Goal: Task Accomplishment & Management: Complete application form

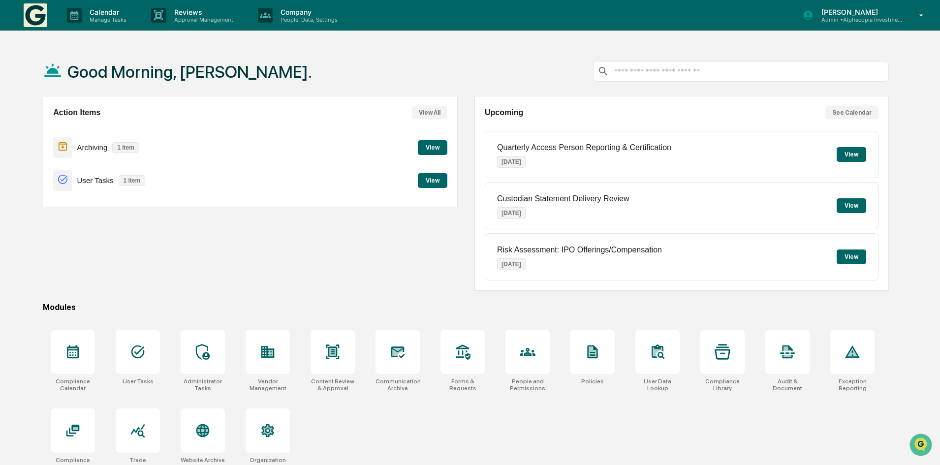
click at [890, 18] on p "Admin • Alphacopia Investments" at bounding box center [859, 19] width 92 height 7
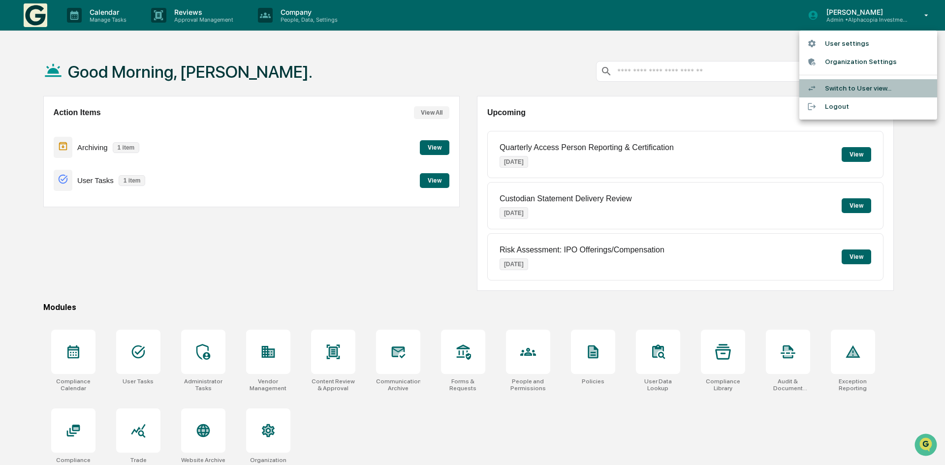
click at [852, 88] on li "Switch to User view..." at bounding box center [868, 88] width 138 height 18
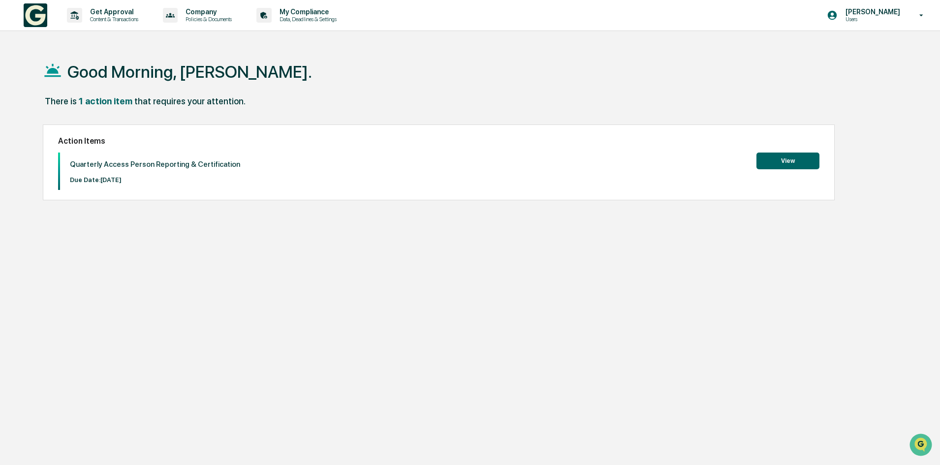
click at [787, 162] on button "View" at bounding box center [787, 161] width 63 height 17
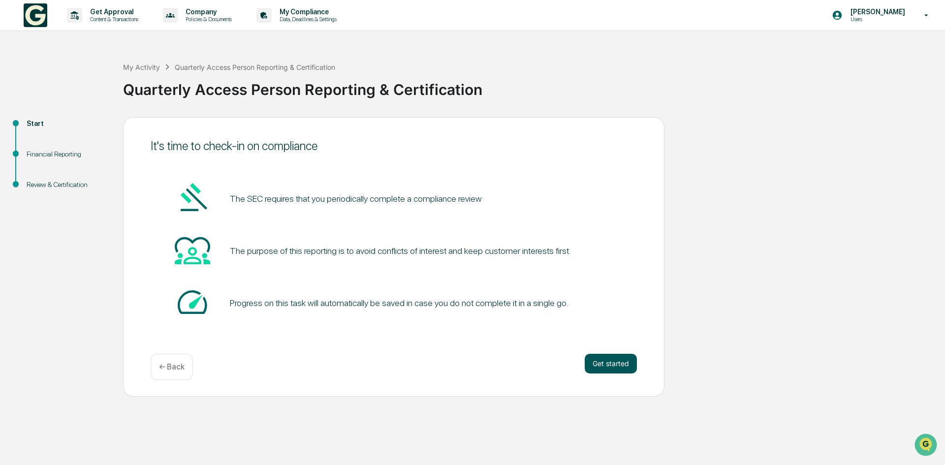
click at [607, 370] on button "Get started" at bounding box center [611, 364] width 52 height 20
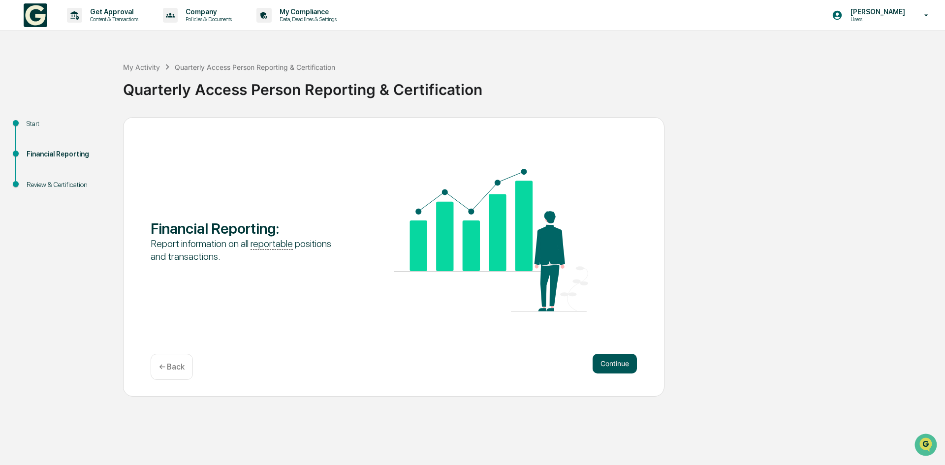
click at [619, 366] on button "Continue" at bounding box center [615, 364] width 44 height 20
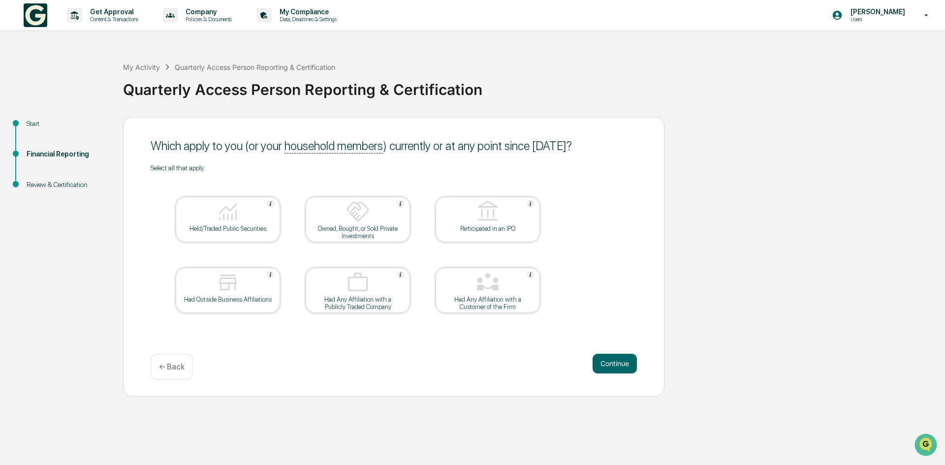
click at [231, 223] on div at bounding box center [228, 212] width 98 height 25
click at [609, 365] on button "Continue" at bounding box center [615, 364] width 44 height 20
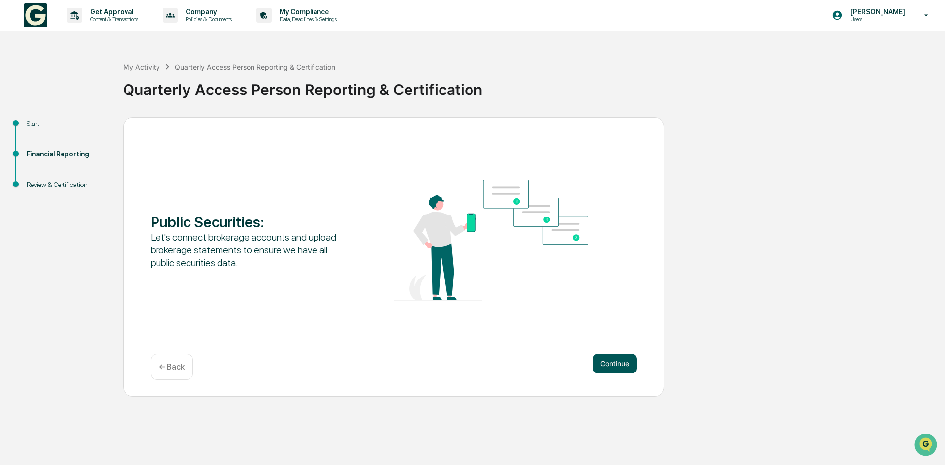
click at [612, 365] on button "Continue" at bounding box center [615, 364] width 44 height 20
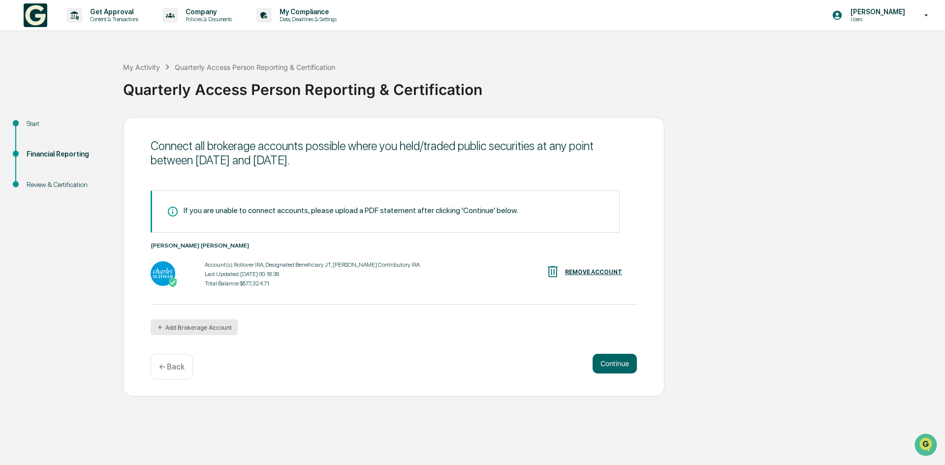
click at [195, 327] on button "Add Brokerage Account" at bounding box center [194, 327] width 87 height 16
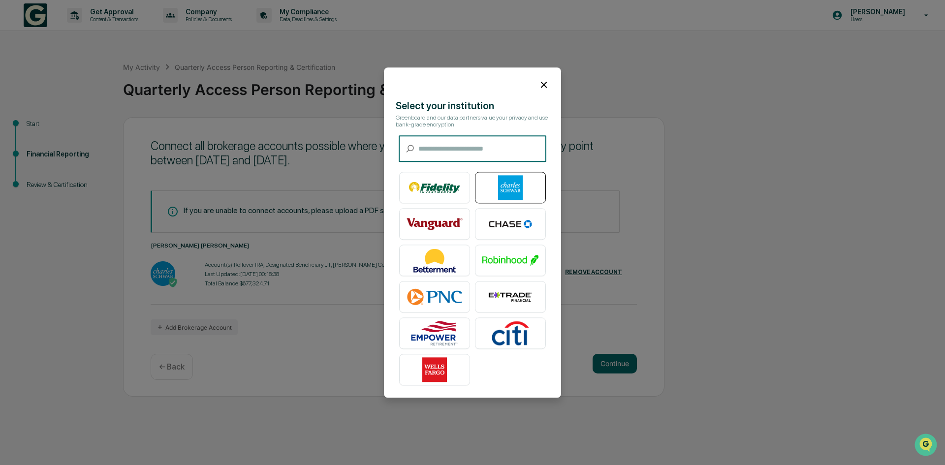
click at [495, 194] on img at bounding box center [510, 187] width 56 height 25
click at [541, 82] on icon at bounding box center [544, 85] width 6 height 6
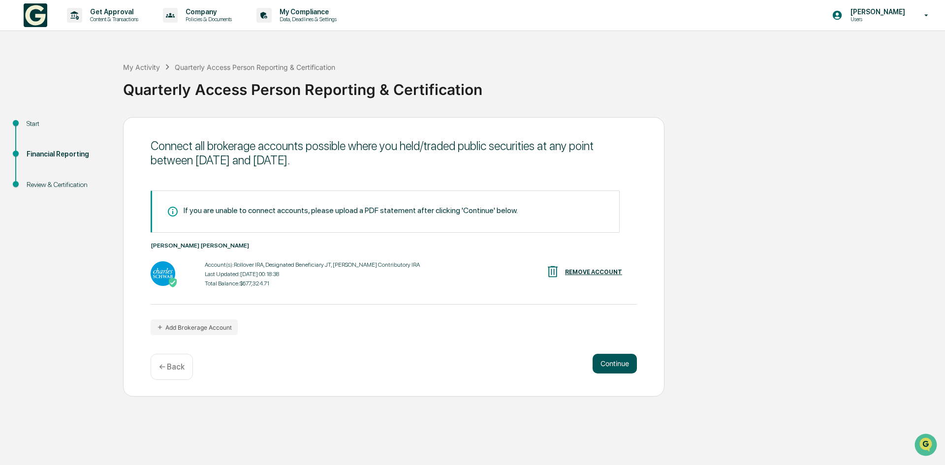
click at [617, 366] on button "Continue" at bounding box center [615, 364] width 44 height 20
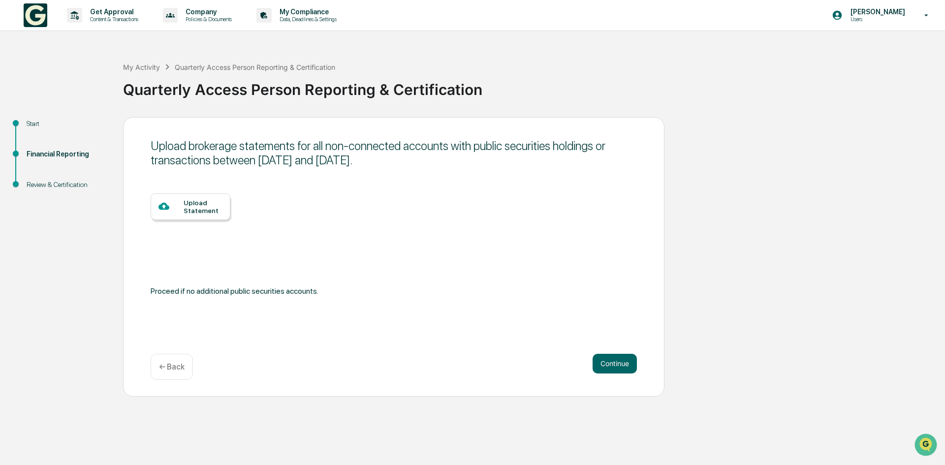
click at [194, 210] on div "Upload Statement" at bounding box center [203, 207] width 39 height 16
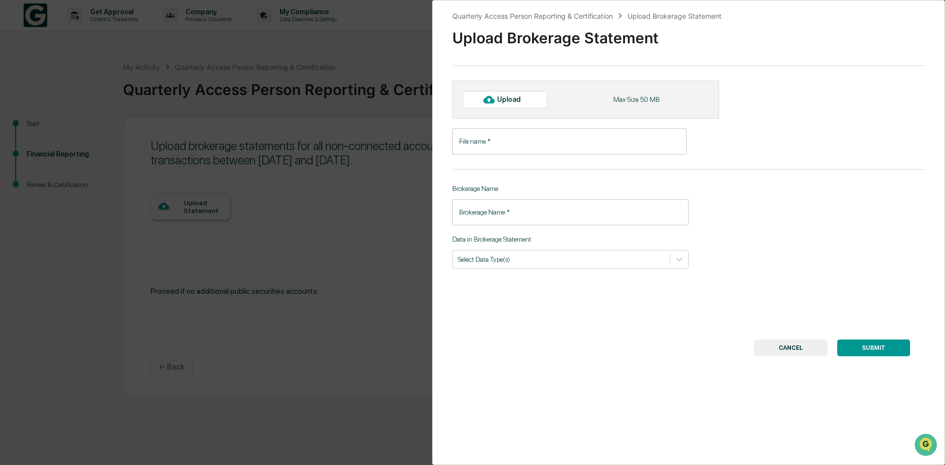
click at [522, 101] on div "Upload" at bounding box center [513, 99] width 32 height 8
type input "**********"
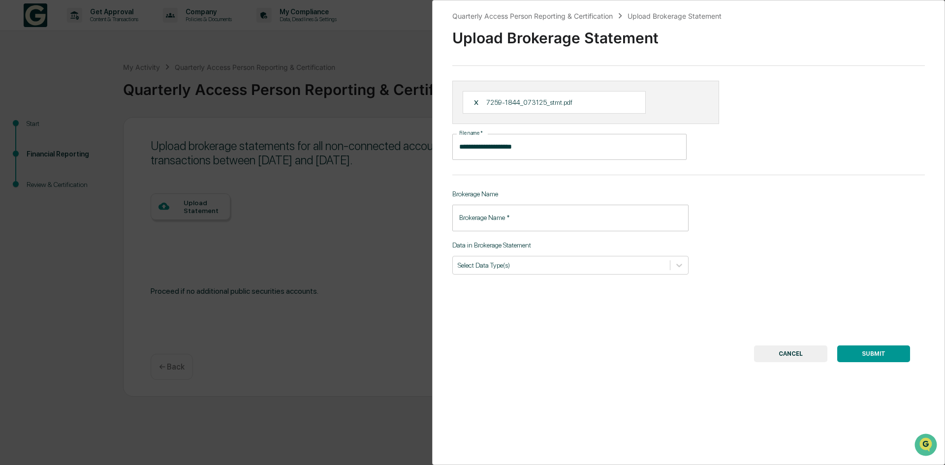
click at [527, 218] on input "Brokerage Name   *" at bounding box center [570, 218] width 236 height 26
click at [532, 261] on div at bounding box center [561, 264] width 207 height 9
click at [487, 337] on div "**********" at bounding box center [688, 232] width 513 height 465
click at [493, 219] on input "Brokerage Name   *" at bounding box center [570, 218] width 236 height 26
type input "******"
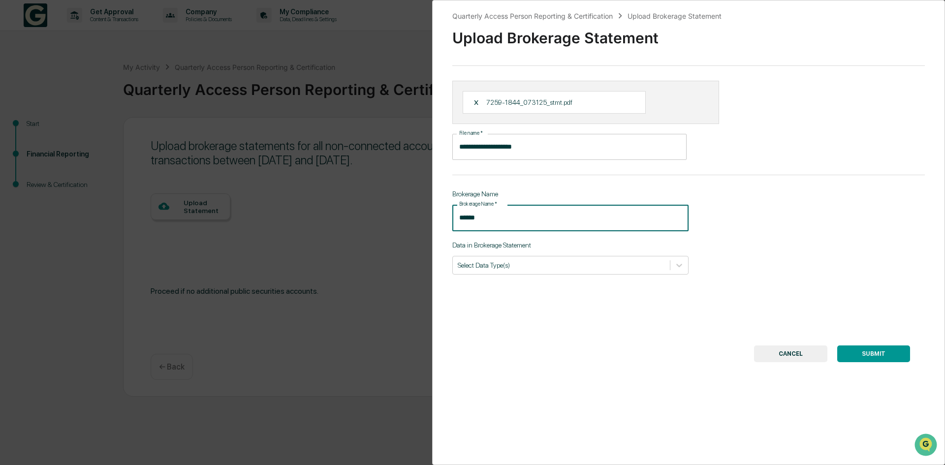
click at [869, 350] on button "SUBMIT" at bounding box center [873, 353] width 73 height 17
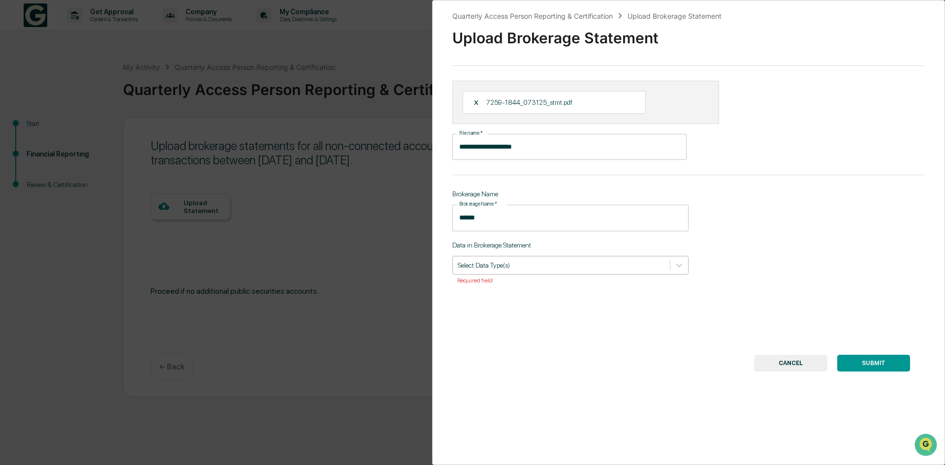
click at [550, 259] on div "Select Data Type(s)" at bounding box center [561, 264] width 217 height 13
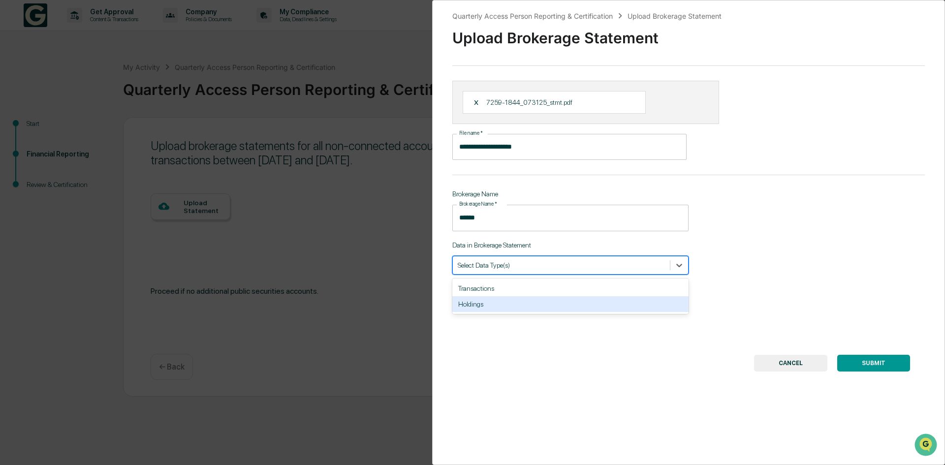
click at [490, 304] on div "Holdings" at bounding box center [570, 304] width 236 height 16
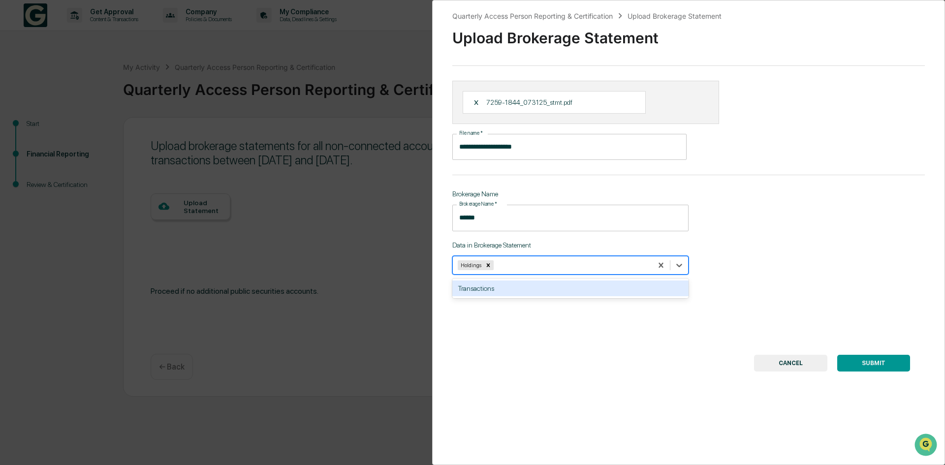
click at [531, 290] on div "Transactions" at bounding box center [570, 289] width 236 height 16
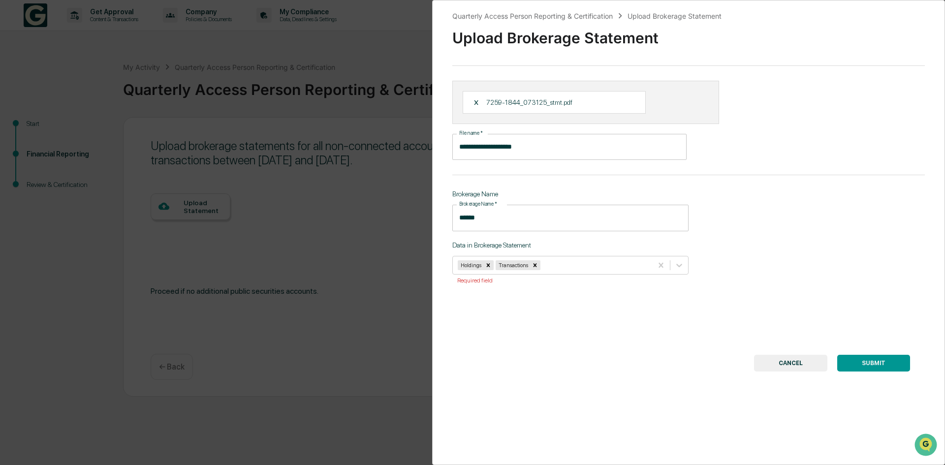
click at [858, 366] on button "SUBMIT" at bounding box center [873, 363] width 73 height 17
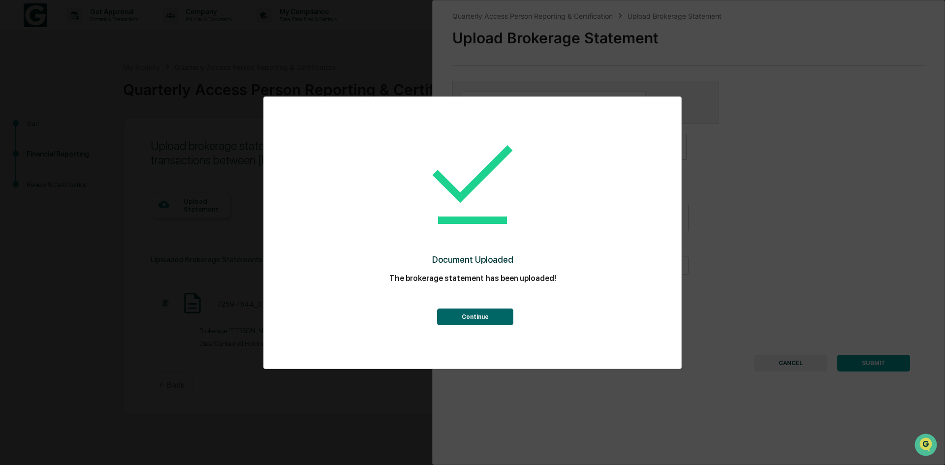
click at [480, 315] on button "Continue" at bounding box center [475, 317] width 76 height 17
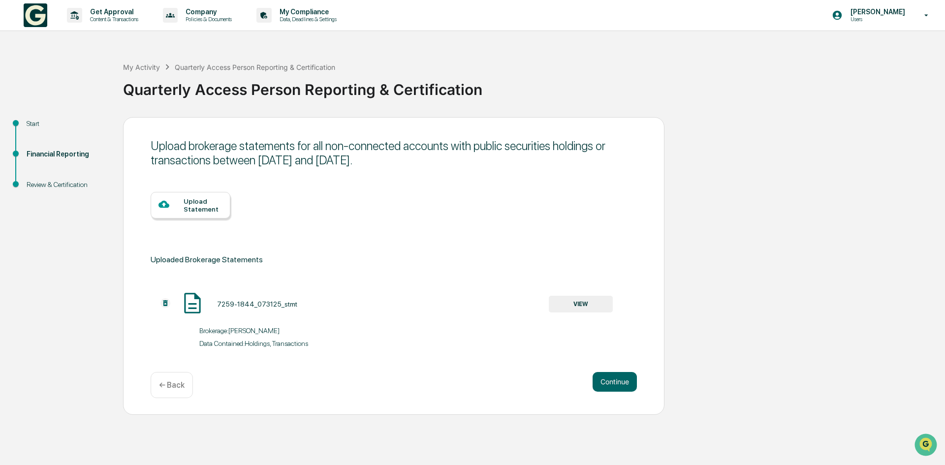
click at [202, 200] on div "Upload Statement" at bounding box center [203, 205] width 39 height 16
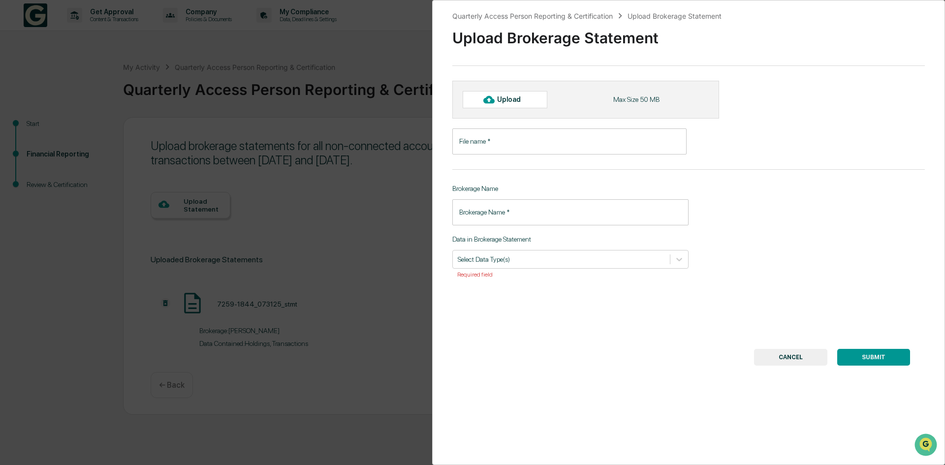
click at [512, 101] on div "Upload" at bounding box center [513, 99] width 32 height 8
type input "**********"
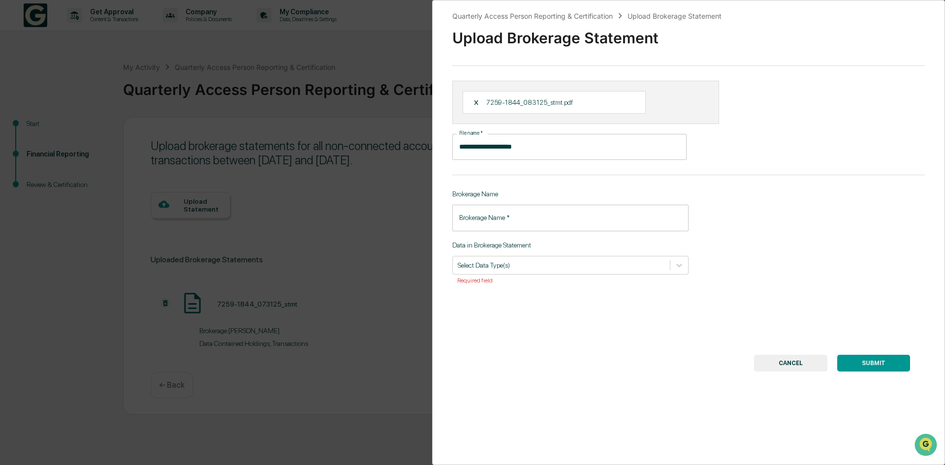
click at [498, 213] on input "Brokerage Name   *" at bounding box center [570, 218] width 236 height 26
type input "******"
click at [518, 260] on div at bounding box center [561, 264] width 207 height 9
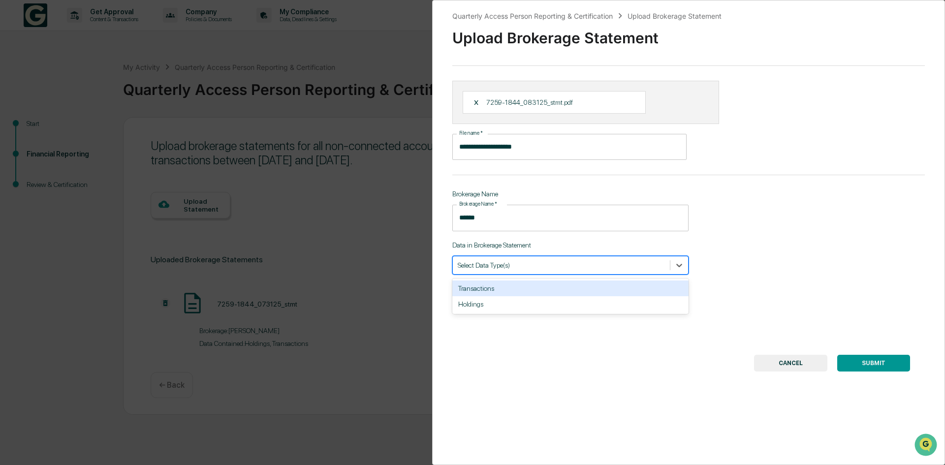
click at [510, 292] on div "Transactions" at bounding box center [570, 289] width 236 height 16
click at [525, 266] on div at bounding box center [575, 264] width 143 height 9
click at [542, 273] on div "Transactions" at bounding box center [570, 265] width 236 height 19
click at [535, 291] on div "Holdings" at bounding box center [570, 289] width 236 height 16
click at [869, 363] on button "SUBMIT" at bounding box center [873, 363] width 73 height 17
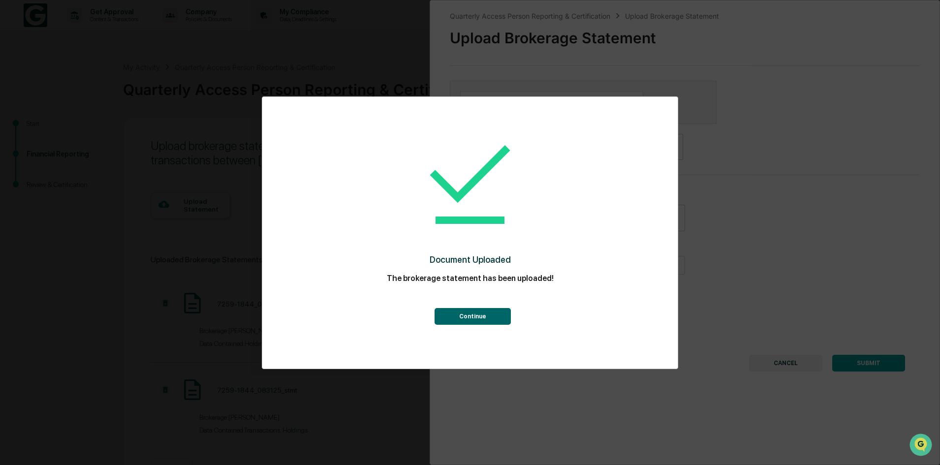
click at [489, 315] on button "Continue" at bounding box center [473, 316] width 76 height 17
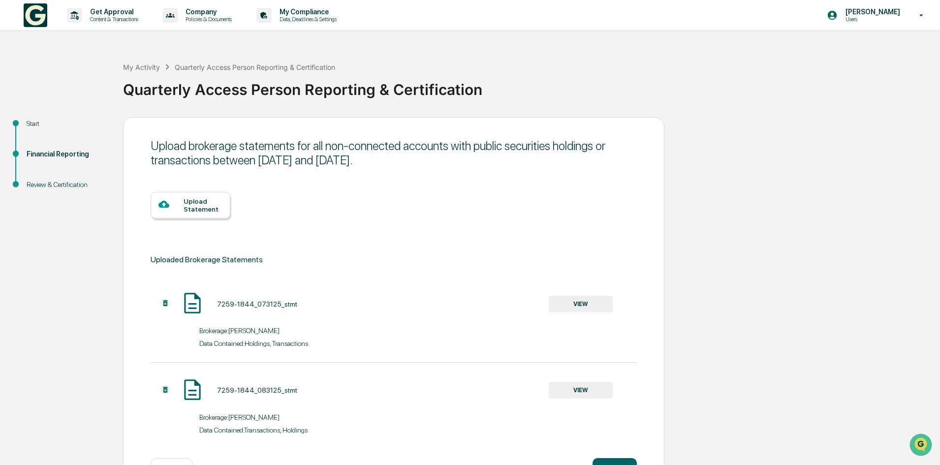
click at [173, 213] on div "Upload Statement" at bounding box center [191, 205] width 80 height 27
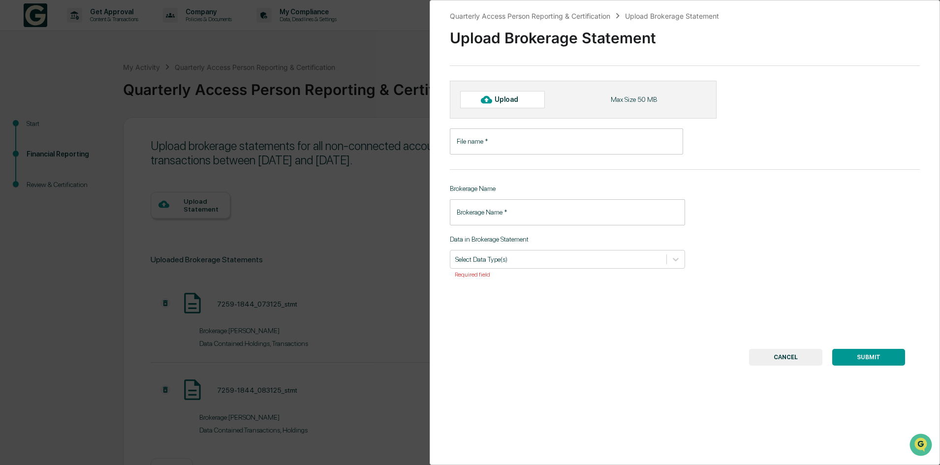
click at [509, 94] on div "Upload" at bounding box center [502, 99] width 85 height 17
type input "**********"
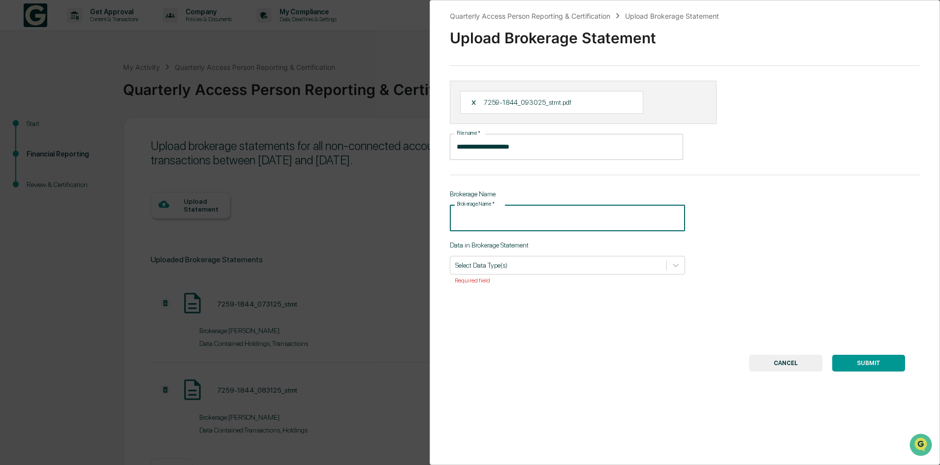
click at [535, 216] on input "Brokerage Name   *" at bounding box center [567, 218] width 235 height 26
type input "******"
click at [522, 263] on div at bounding box center [558, 264] width 206 height 9
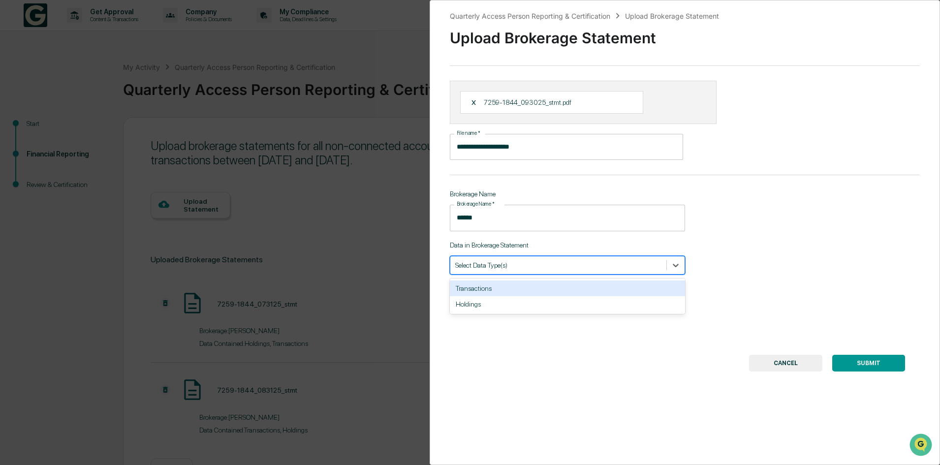
click at [506, 290] on div "Transactions" at bounding box center [567, 289] width 235 height 16
click at [527, 272] on div "Transactions" at bounding box center [567, 265] width 235 height 19
click at [542, 269] on div at bounding box center [573, 264] width 142 height 9
click at [511, 296] on div "Holdings" at bounding box center [567, 289] width 235 height 20
click at [521, 288] on div "Holdings" at bounding box center [567, 289] width 235 height 16
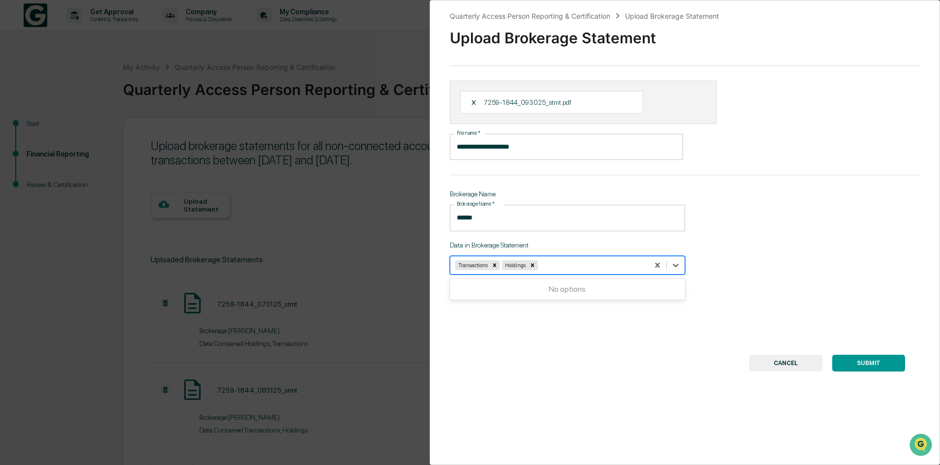
click at [884, 362] on button "SUBMIT" at bounding box center [868, 363] width 73 height 17
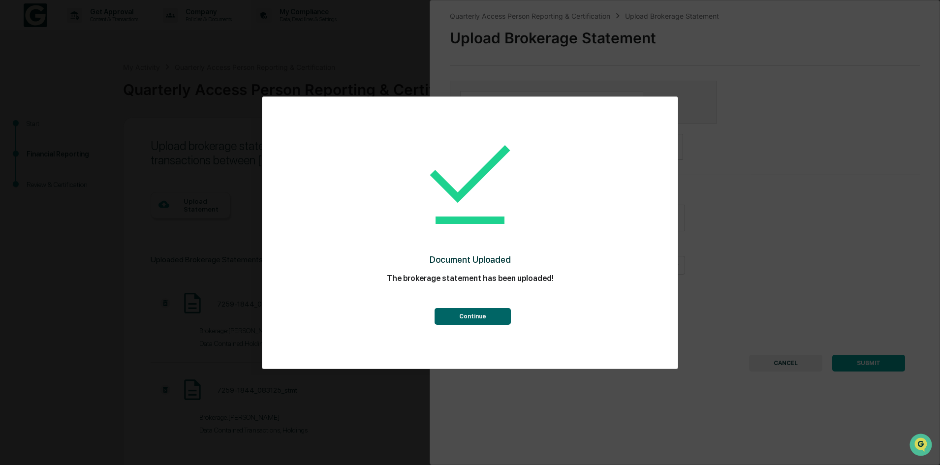
click at [467, 316] on button "Continue" at bounding box center [473, 316] width 76 height 17
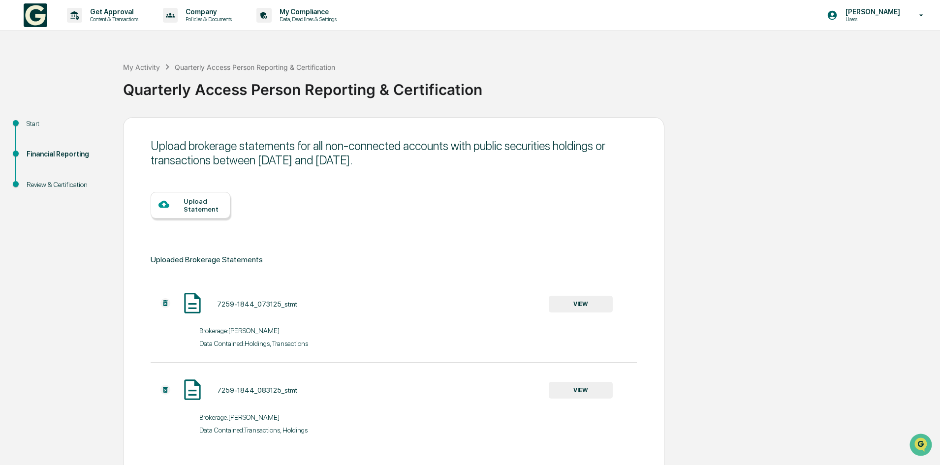
click at [183, 204] on div at bounding box center [170, 205] width 25 height 12
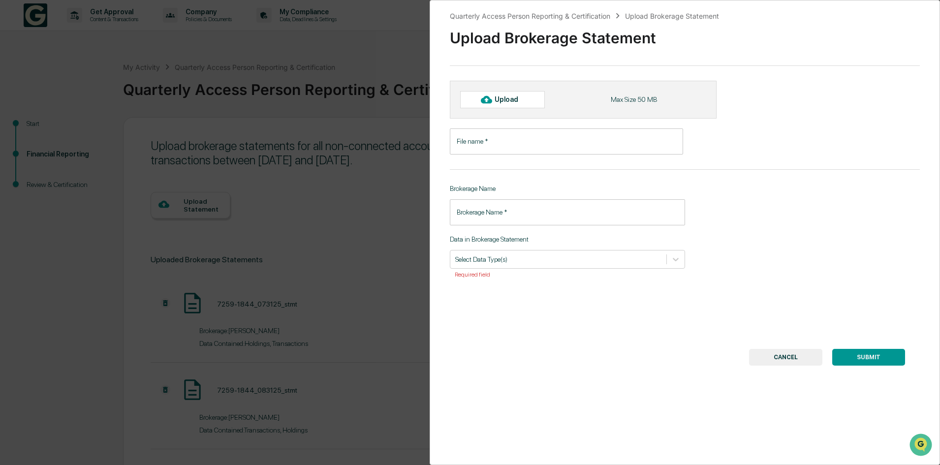
click at [501, 145] on input "File name   *" at bounding box center [566, 141] width 233 height 26
click at [509, 103] on div "Upload" at bounding box center [511, 99] width 32 height 8
type input "**********"
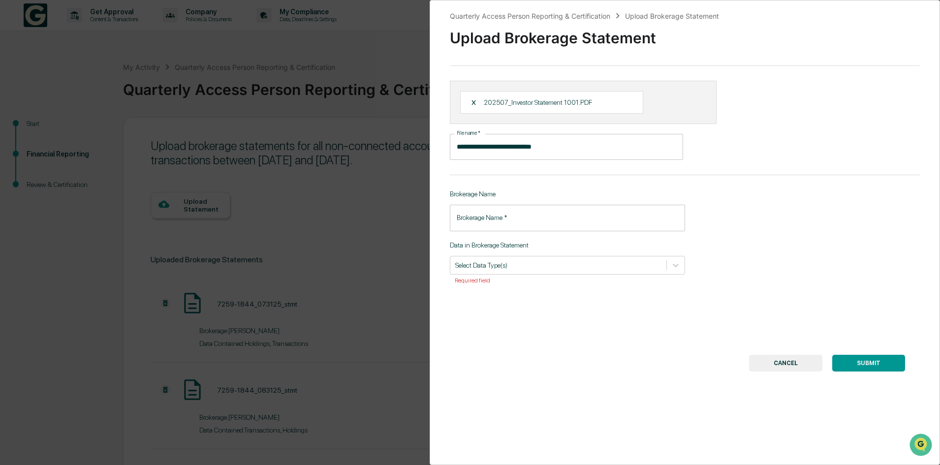
click at [516, 221] on input "Brokerage Name   *" at bounding box center [567, 218] width 235 height 26
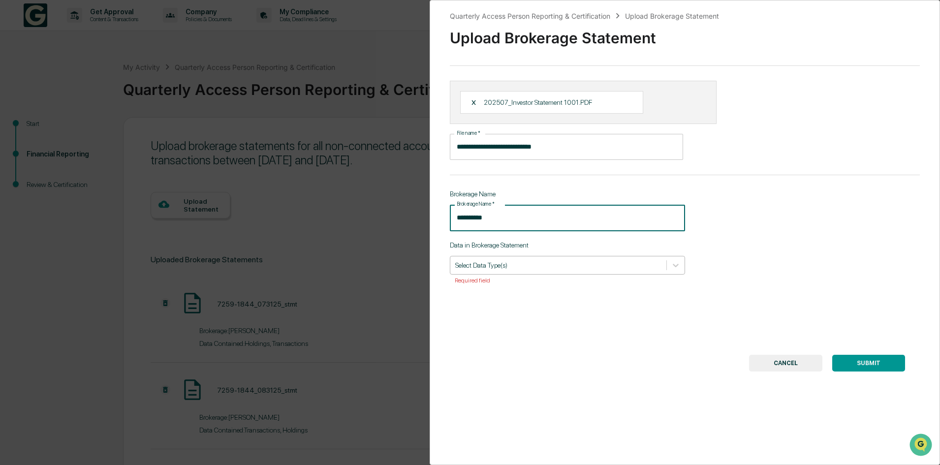
type input "**********"
click at [485, 263] on div at bounding box center [558, 264] width 206 height 9
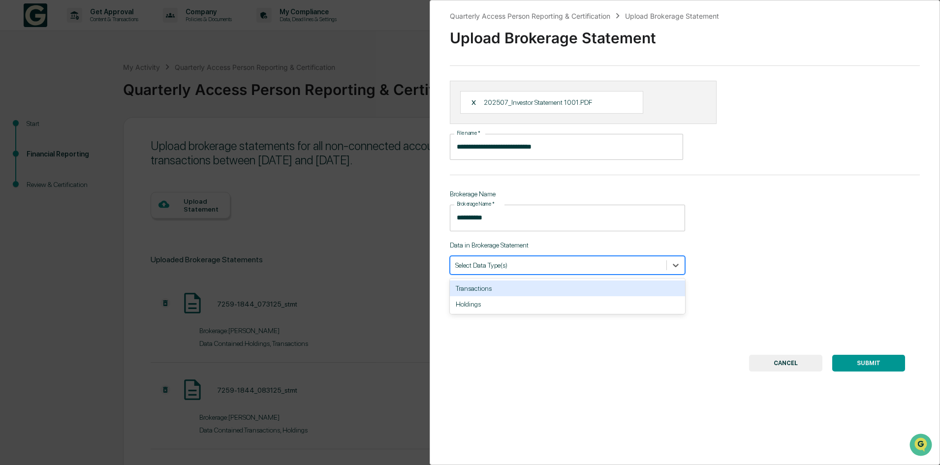
click at [479, 291] on div "Transactions" at bounding box center [567, 289] width 235 height 16
click at [490, 290] on div "Holdings" at bounding box center [567, 289] width 235 height 16
click at [495, 269] on div "Remove Transactions" at bounding box center [494, 265] width 11 height 10
click at [486, 285] on div "Transactions" at bounding box center [567, 289] width 235 height 16
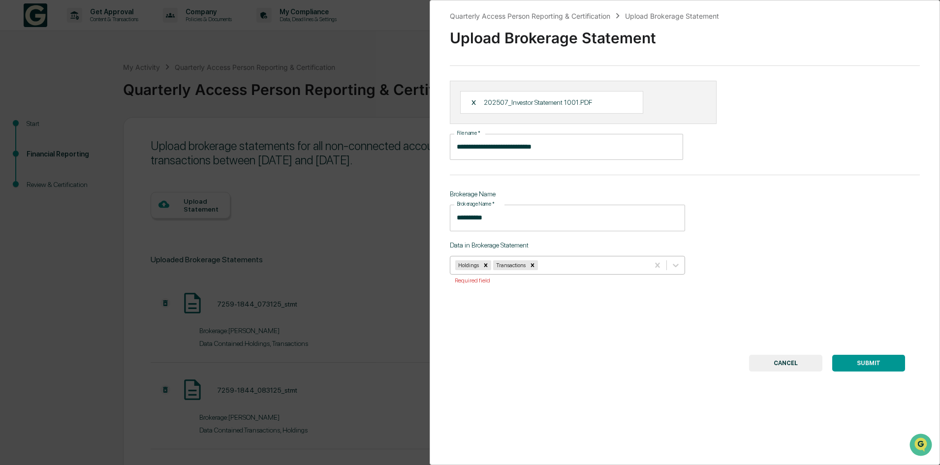
click at [866, 363] on button "SUBMIT" at bounding box center [868, 363] width 73 height 17
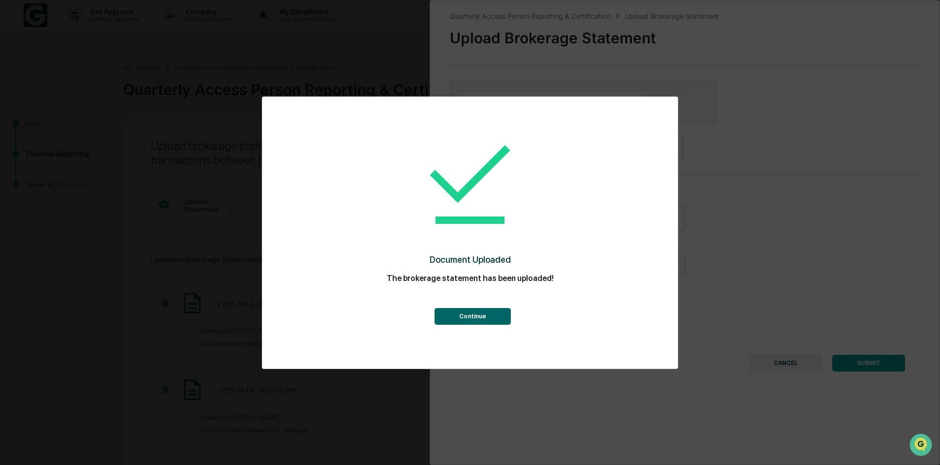
click at [491, 320] on button "Continue" at bounding box center [473, 316] width 76 height 17
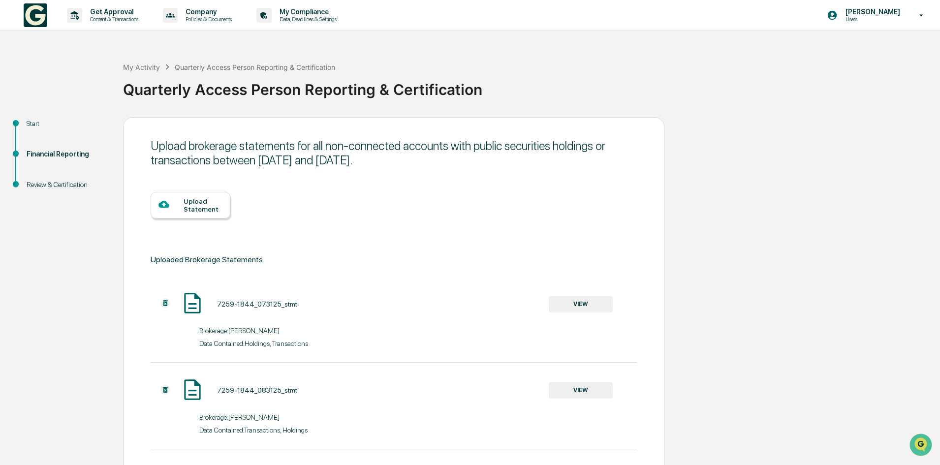
click at [188, 203] on div "Upload Statement" at bounding box center [203, 205] width 39 height 16
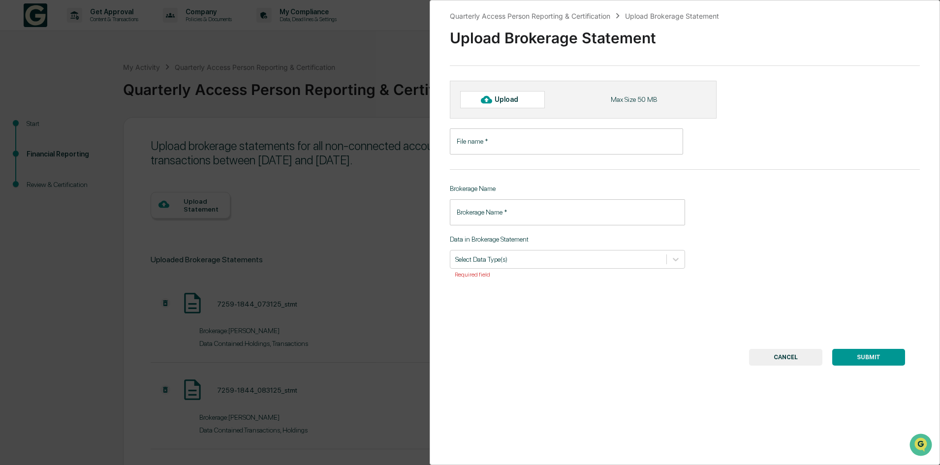
click at [500, 102] on div "Upload" at bounding box center [511, 99] width 32 height 8
type input "**********"
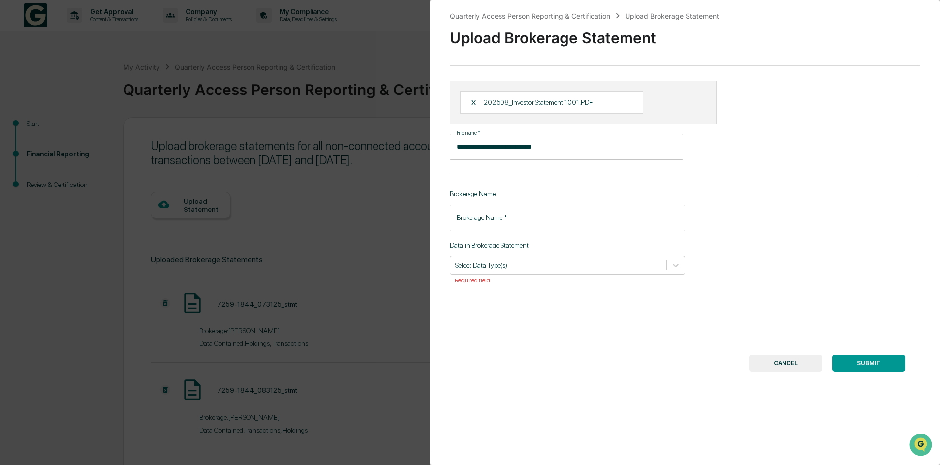
click at [524, 214] on input "Brokerage Name   *" at bounding box center [567, 218] width 235 height 26
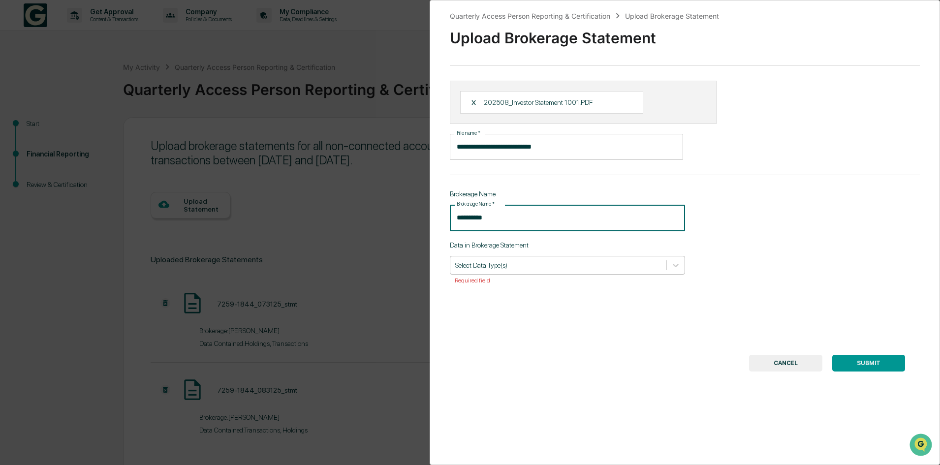
type input "**********"
click at [512, 262] on div at bounding box center [558, 264] width 206 height 9
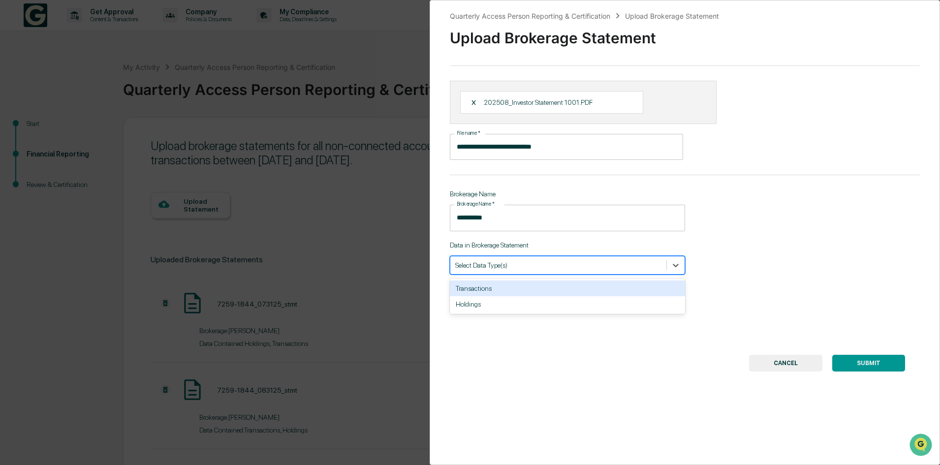
drag, startPoint x: 501, startPoint y: 287, endPoint x: 508, endPoint y: 272, distance: 17.4
click at [501, 287] on div "Transactions" at bounding box center [567, 289] width 235 height 16
click at [511, 268] on div at bounding box center [573, 264] width 142 height 9
click at [570, 270] on div at bounding box center [573, 264] width 142 height 9
click at [546, 291] on div "Holdings" at bounding box center [567, 289] width 235 height 16
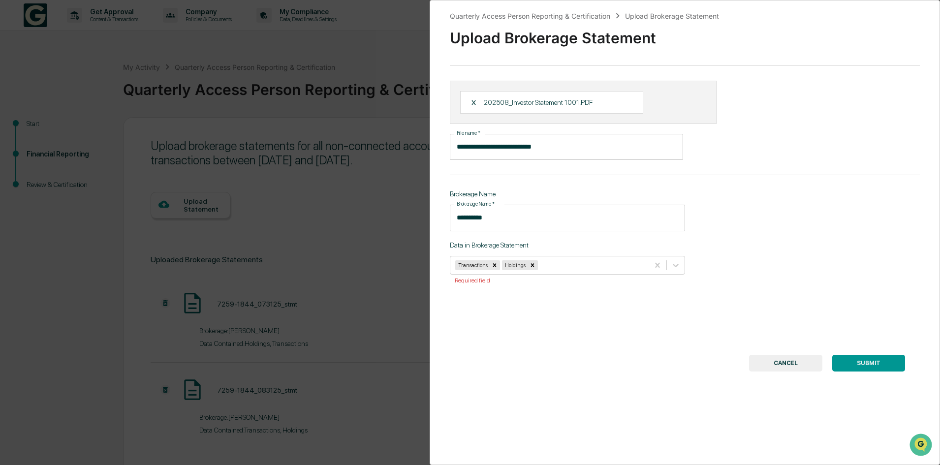
click at [860, 360] on button "SUBMIT" at bounding box center [868, 363] width 73 height 17
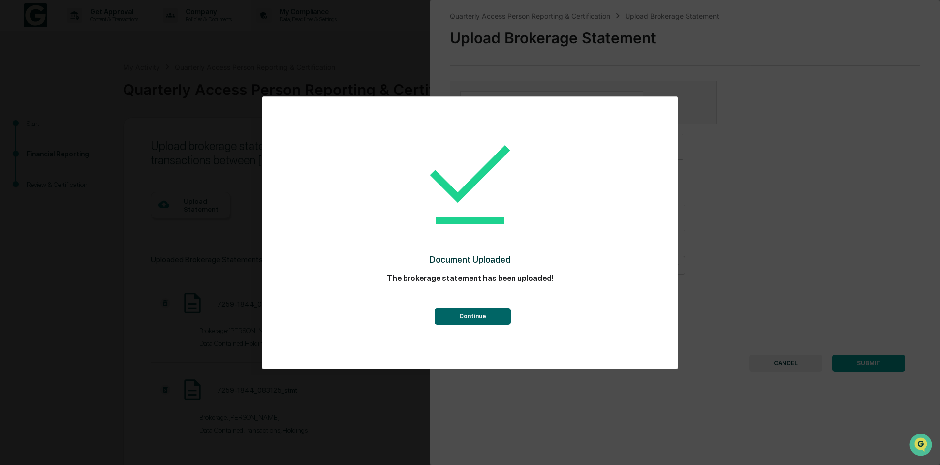
click at [478, 319] on button "Continue" at bounding box center [473, 316] width 76 height 17
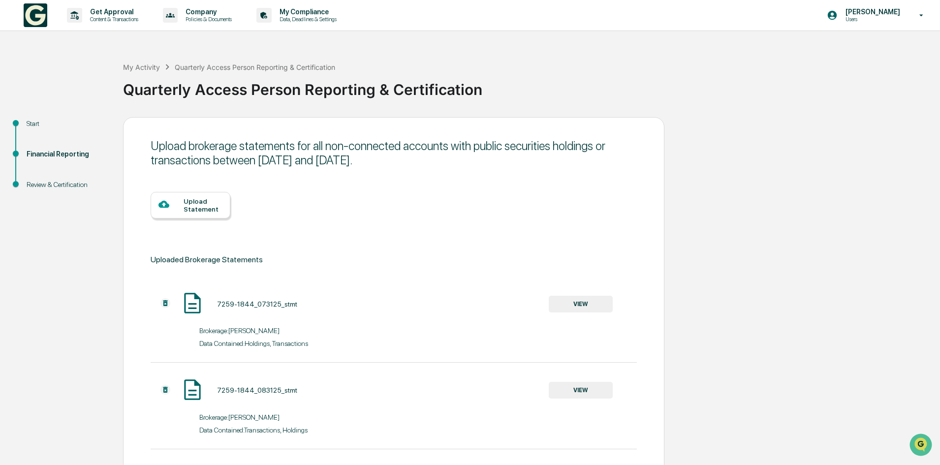
click at [190, 212] on div "Upload Statement" at bounding box center [203, 205] width 39 height 16
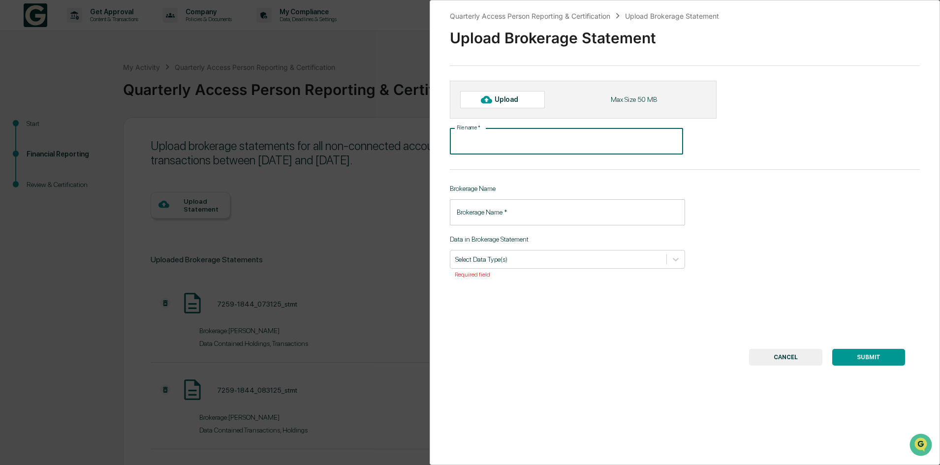
click at [506, 147] on input "File name   *" at bounding box center [566, 141] width 233 height 26
click at [511, 98] on div "Upload" at bounding box center [511, 99] width 32 height 8
type input "**********"
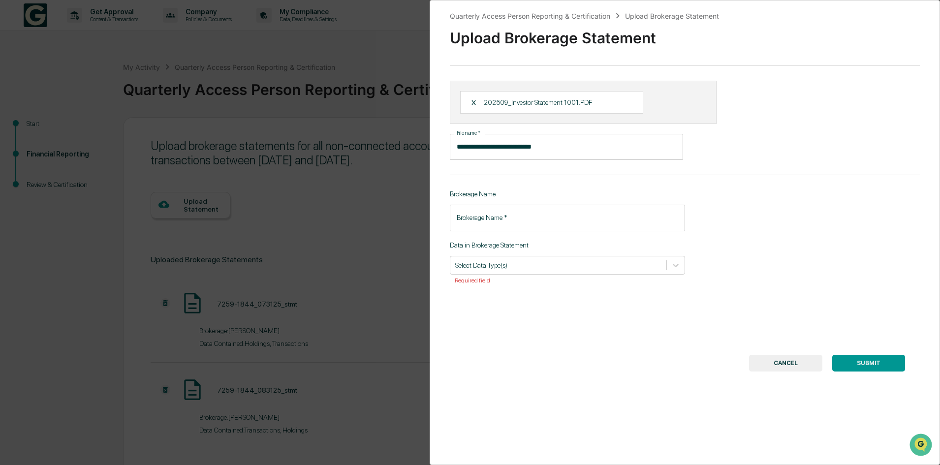
click at [507, 215] on input "Brokerage Name   *" at bounding box center [567, 218] width 235 height 26
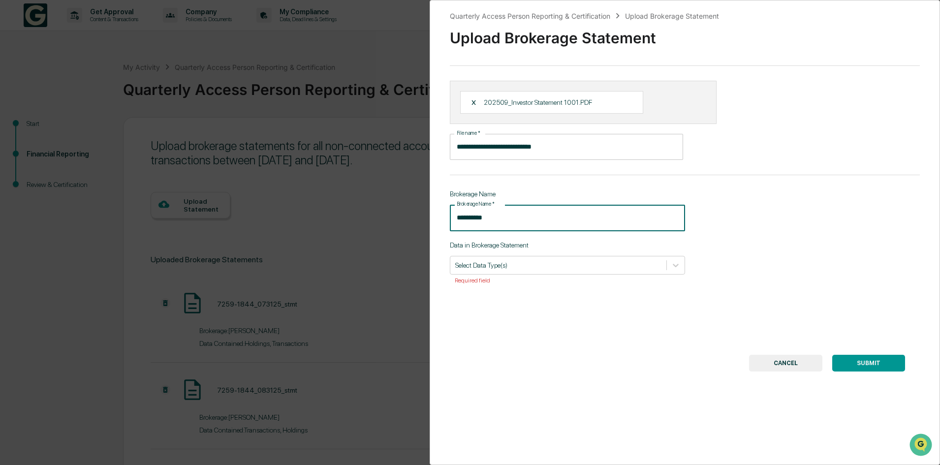
type input "**********"
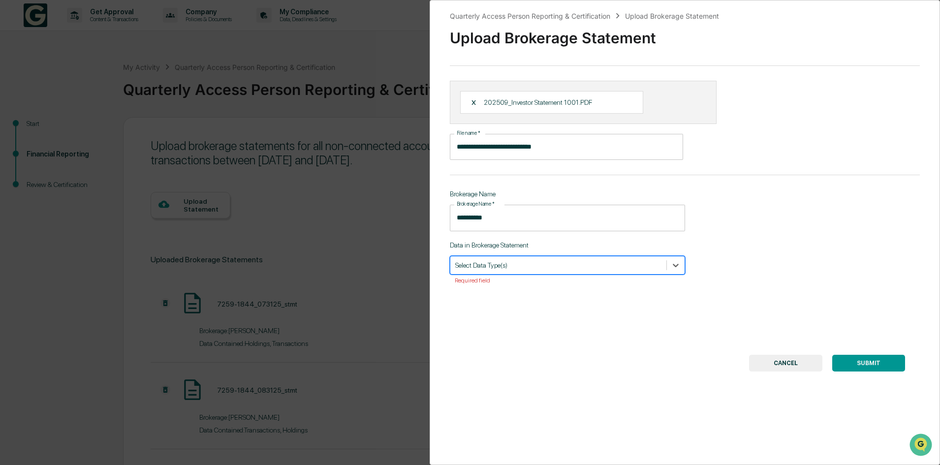
click at [509, 275] on div "Data in Brokerage Statement option , selected. Select is focused ,type to refin…" at bounding box center [567, 262] width 235 height 43
click at [512, 265] on div at bounding box center [558, 264] width 206 height 9
drag, startPoint x: 500, startPoint y: 289, endPoint x: 498, endPoint y: 274, distance: 15.9
click at [499, 289] on div "Transactions" at bounding box center [567, 289] width 235 height 16
click at [502, 253] on div "Data in Brokerage Statement Transactions Required field" at bounding box center [567, 262] width 235 height 43
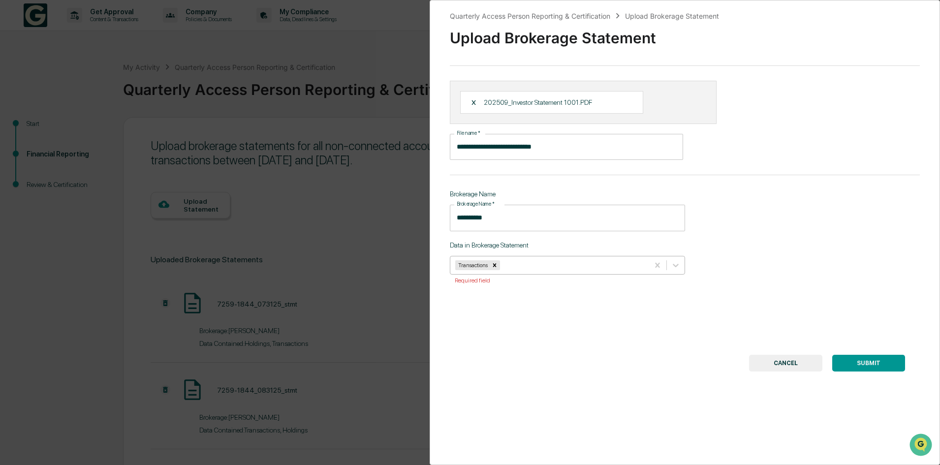
click at [517, 265] on div at bounding box center [573, 264] width 142 height 9
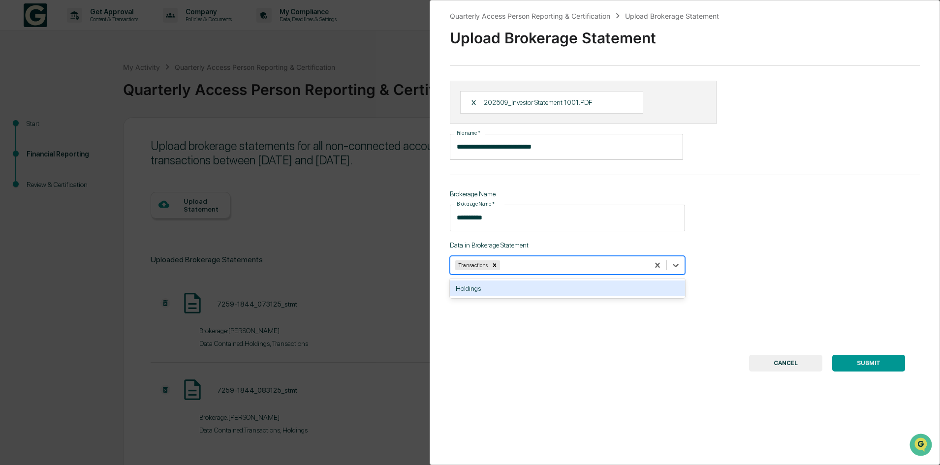
click at [493, 296] on div "Holdings" at bounding box center [567, 289] width 235 height 20
click at [494, 288] on div "Holdings" at bounding box center [567, 289] width 235 height 16
click at [862, 370] on button "SUBMIT" at bounding box center [868, 363] width 73 height 17
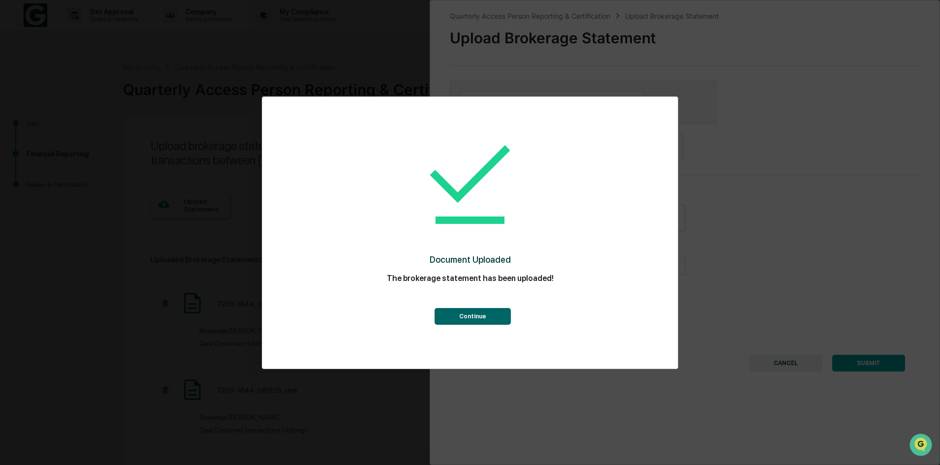
click at [478, 316] on button "Continue" at bounding box center [473, 316] width 76 height 17
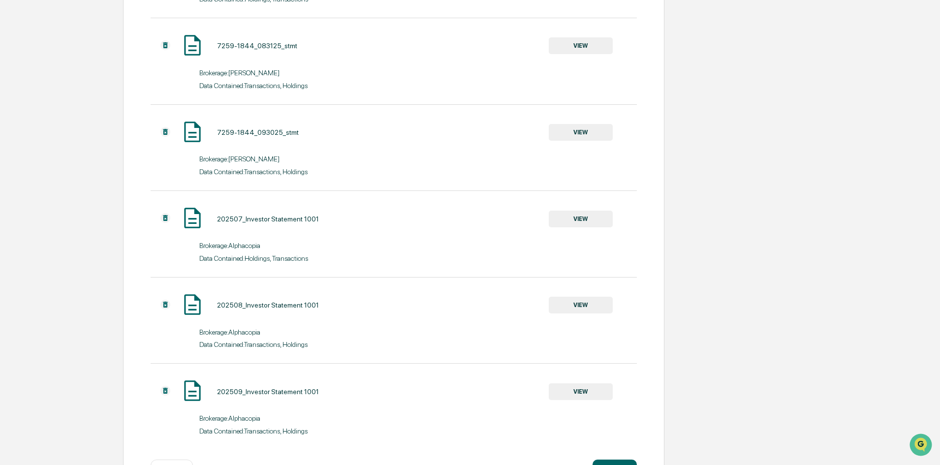
scroll to position [382, 0]
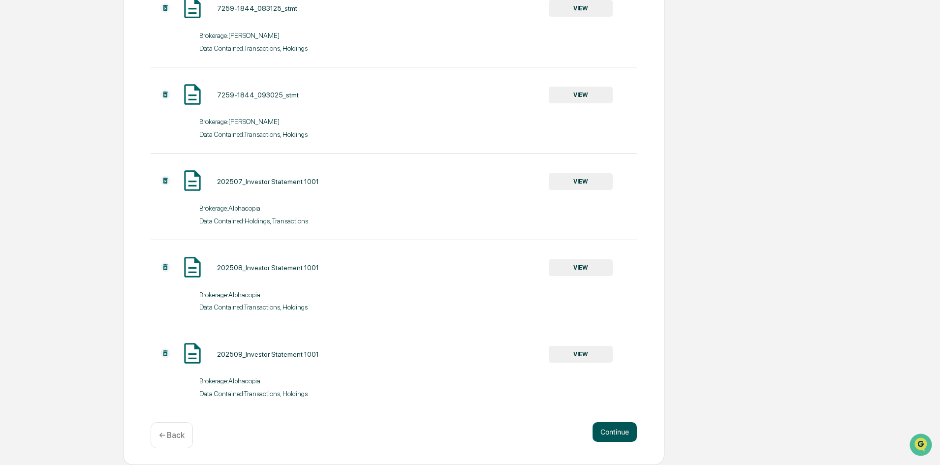
click at [615, 424] on button "Continue" at bounding box center [615, 432] width 44 height 20
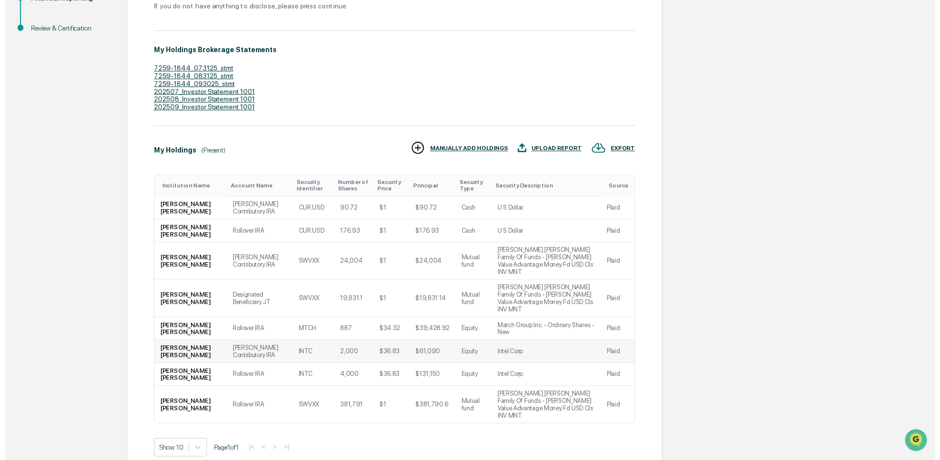
scroll to position [160, 0]
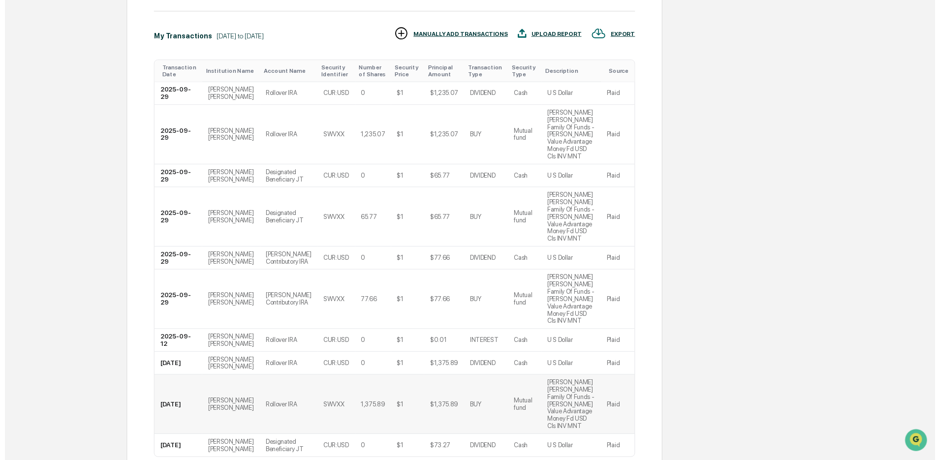
scroll to position [273, 0]
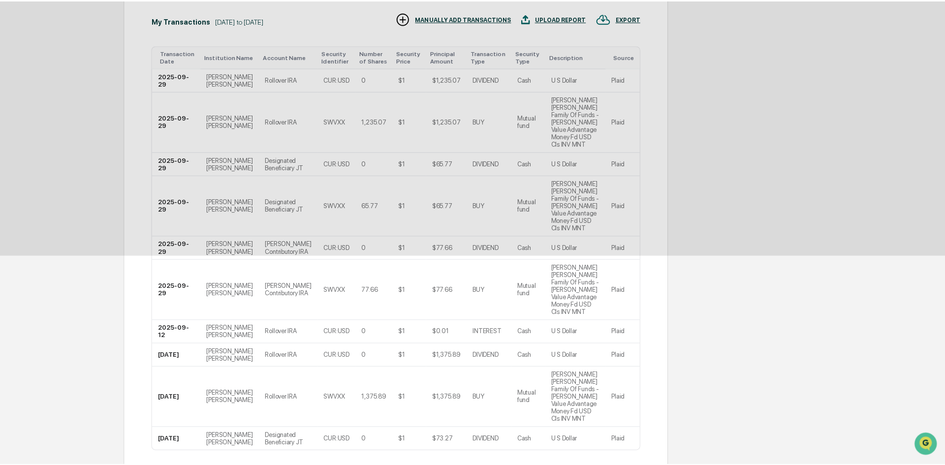
scroll to position [0, 0]
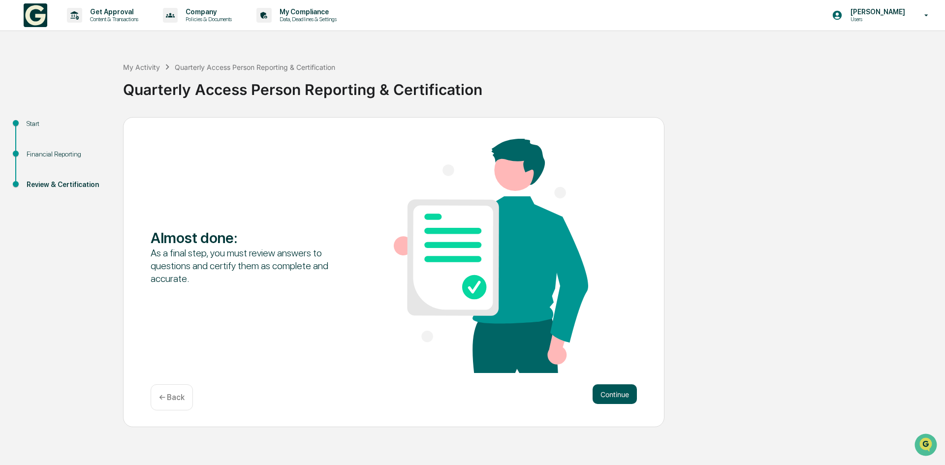
click at [620, 398] on button "Continue" at bounding box center [615, 394] width 44 height 20
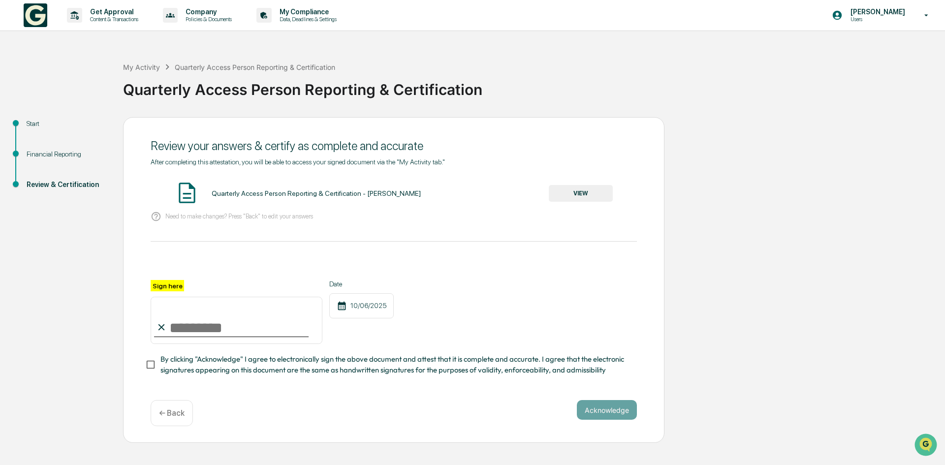
click at [576, 192] on button "VIEW" at bounding box center [581, 193] width 64 height 17
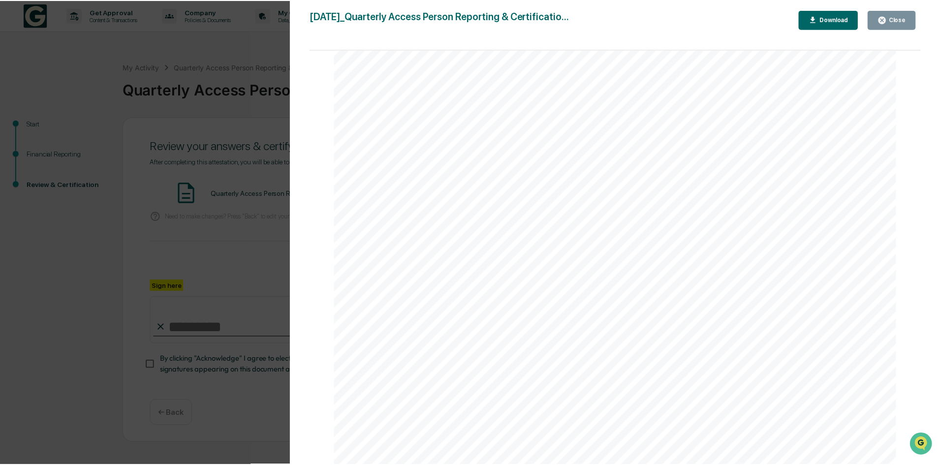
scroll to position [14463, 0]
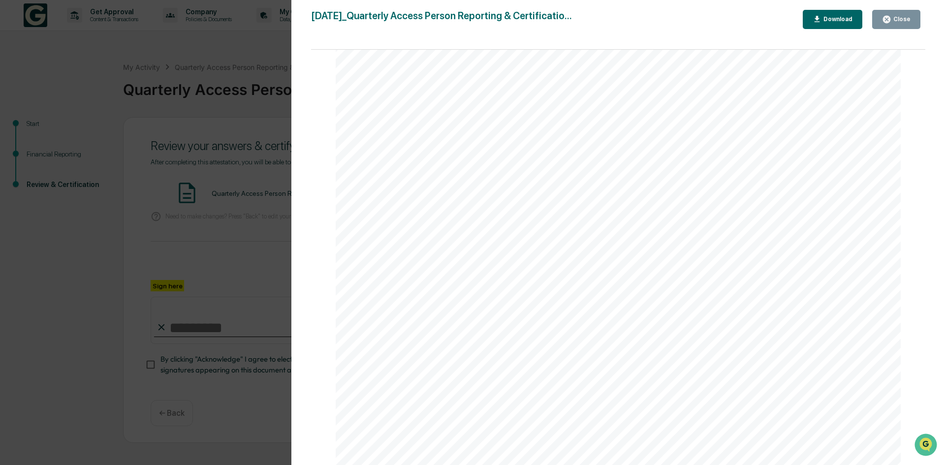
click at [911, 18] on button "Close" at bounding box center [896, 19] width 48 height 19
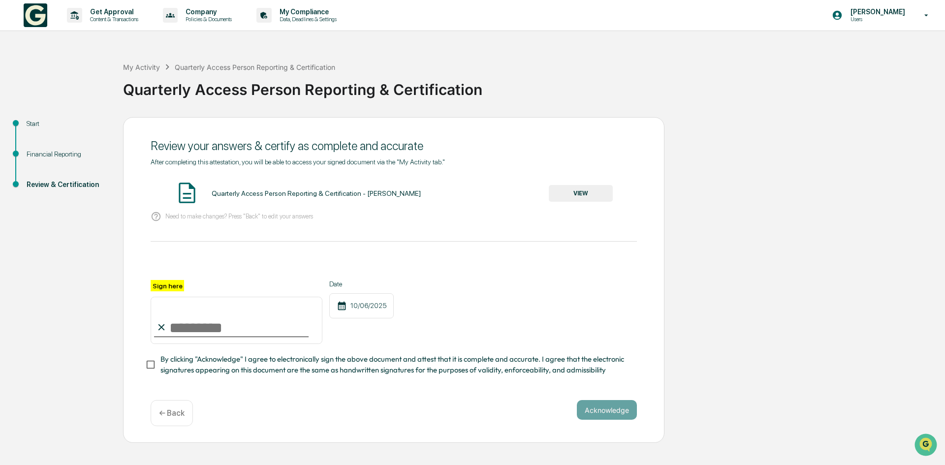
click at [192, 334] on input "Sign here" at bounding box center [237, 320] width 172 height 47
type input "**********"
click at [616, 414] on button "Acknowledge" at bounding box center [607, 410] width 60 height 20
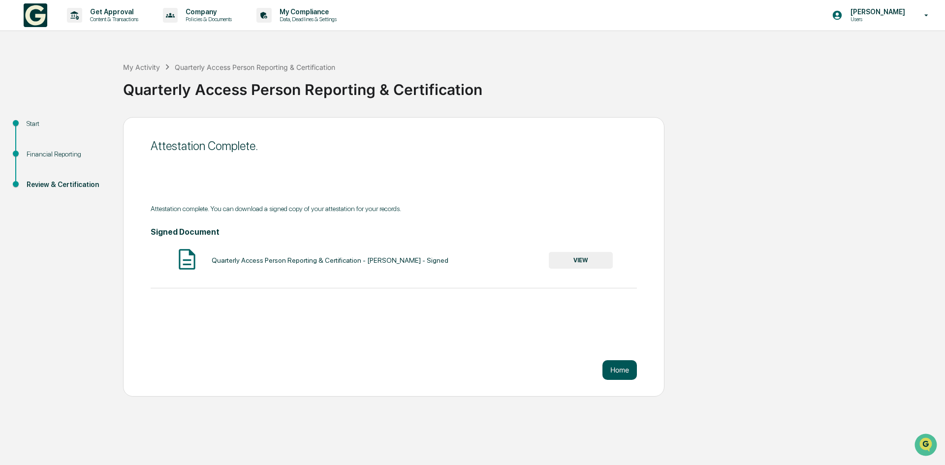
click at [622, 375] on button "Home" at bounding box center [619, 370] width 34 height 20
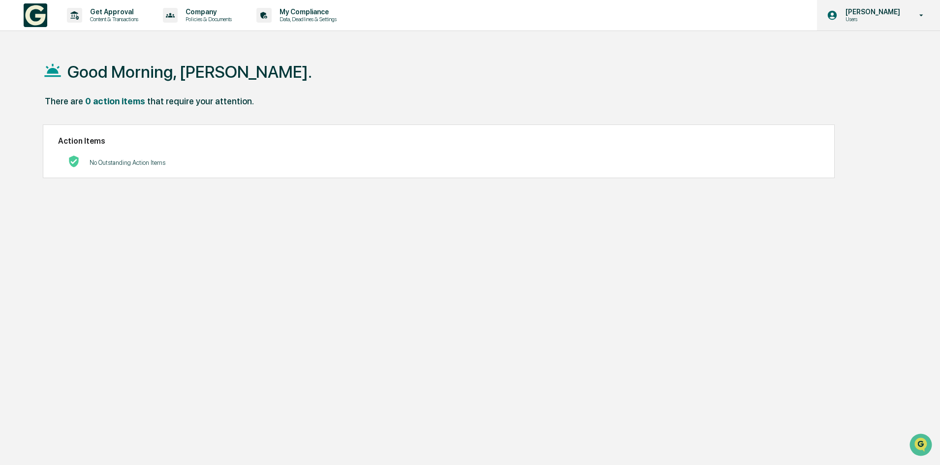
click at [890, 12] on p "[PERSON_NAME]" at bounding box center [871, 12] width 67 height 8
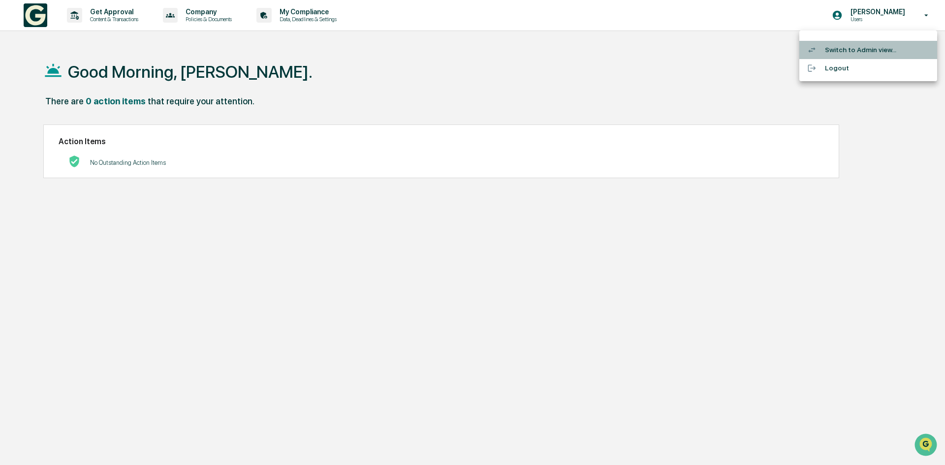
click at [868, 49] on li "Switch to Admin view..." at bounding box center [868, 50] width 138 height 18
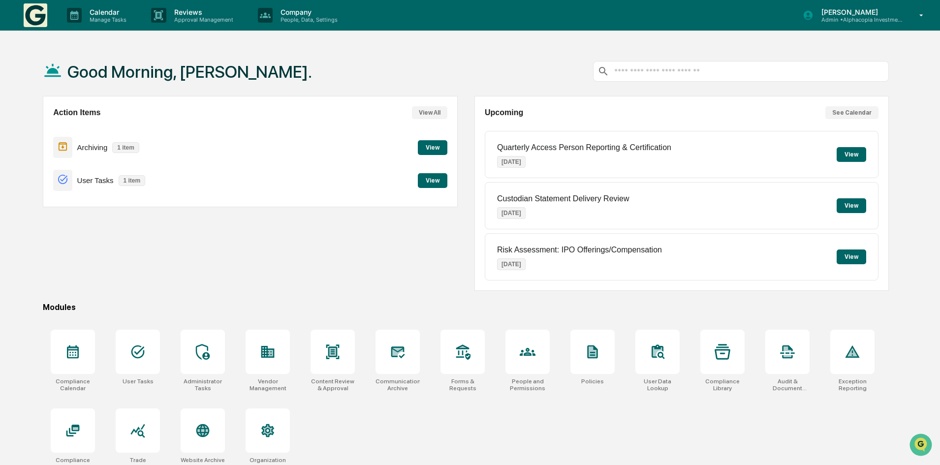
click at [854, 149] on button "View" at bounding box center [852, 154] width 30 height 15
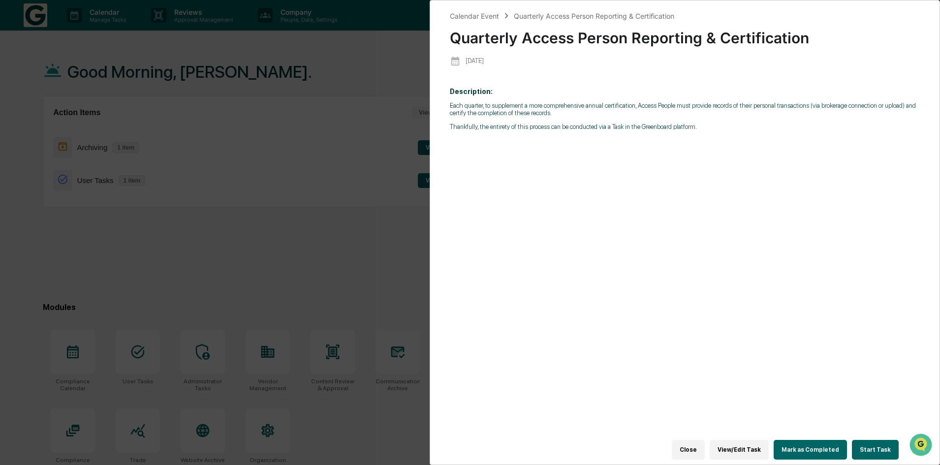
click at [879, 447] on button "Start Task" at bounding box center [875, 450] width 47 height 20
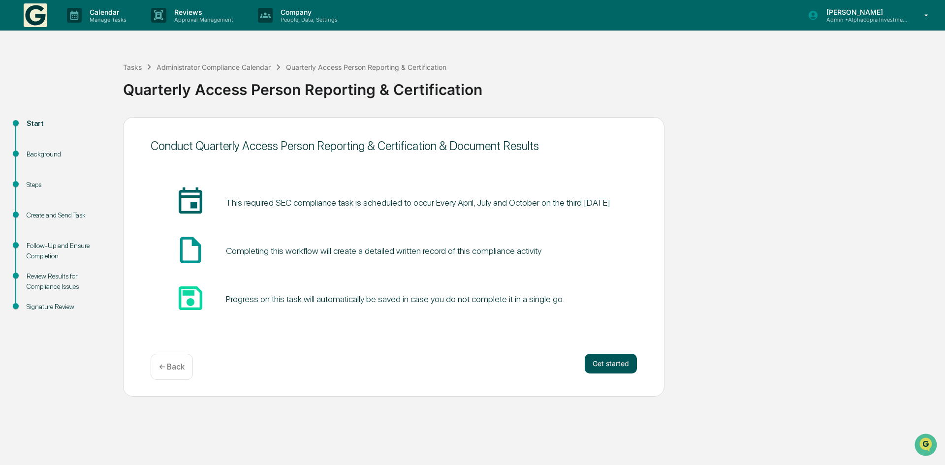
click at [617, 360] on button "Get started" at bounding box center [611, 364] width 52 height 20
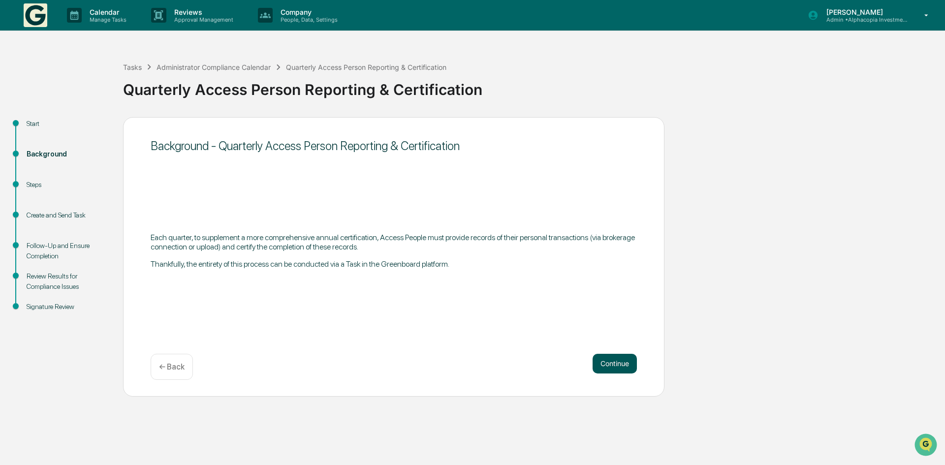
click at [613, 367] on button "Continue" at bounding box center [615, 364] width 44 height 20
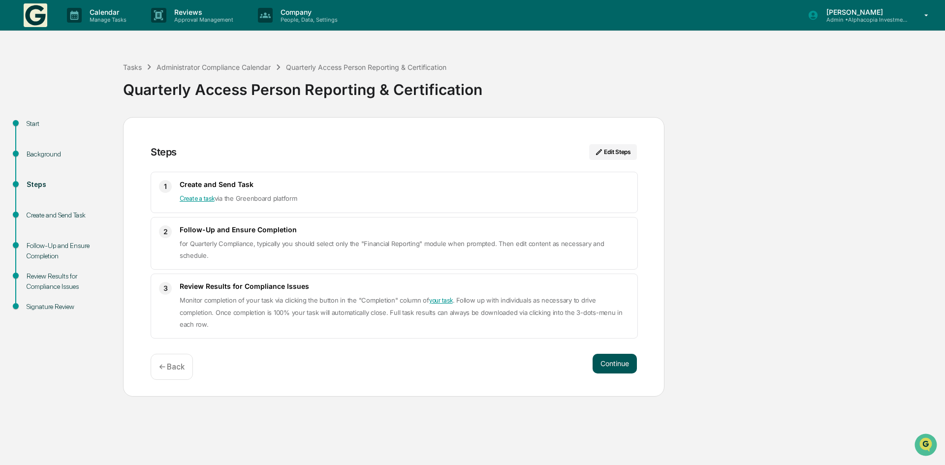
click at [618, 367] on button "Continue" at bounding box center [615, 364] width 44 height 20
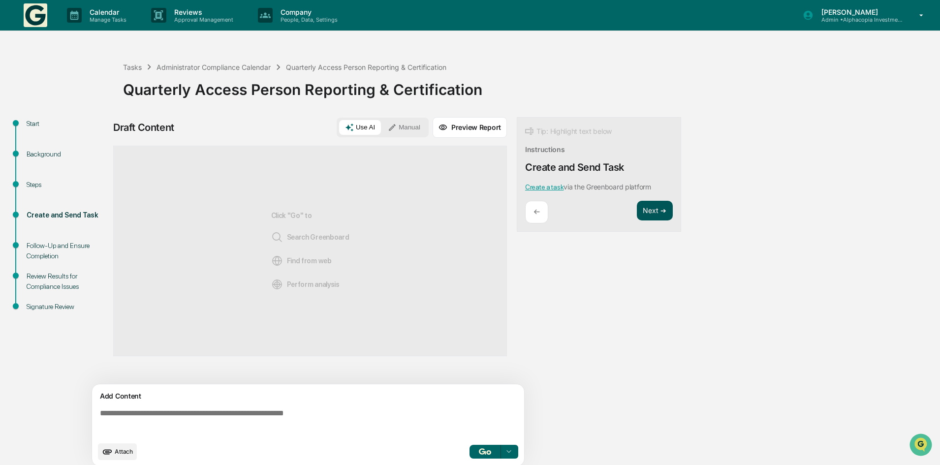
click at [655, 215] on button "Next ➔" at bounding box center [655, 211] width 36 height 20
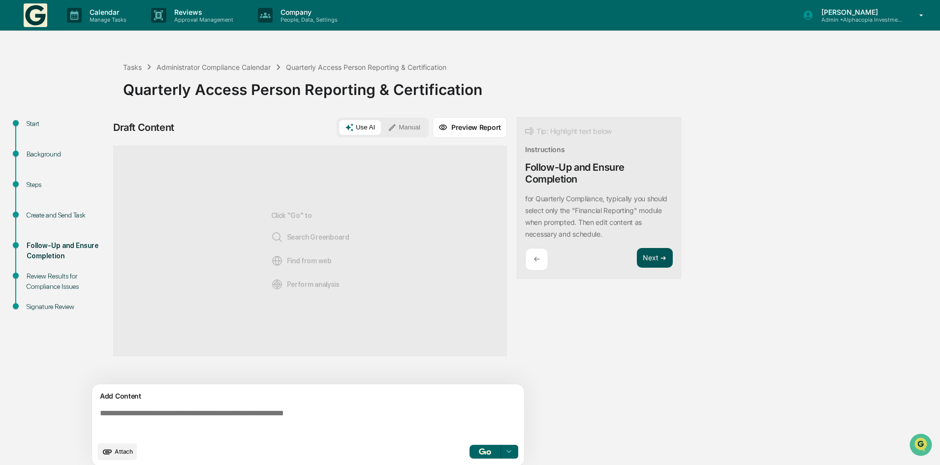
click at [651, 258] on button "Next ➔" at bounding box center [655, 258] width 36 height 20
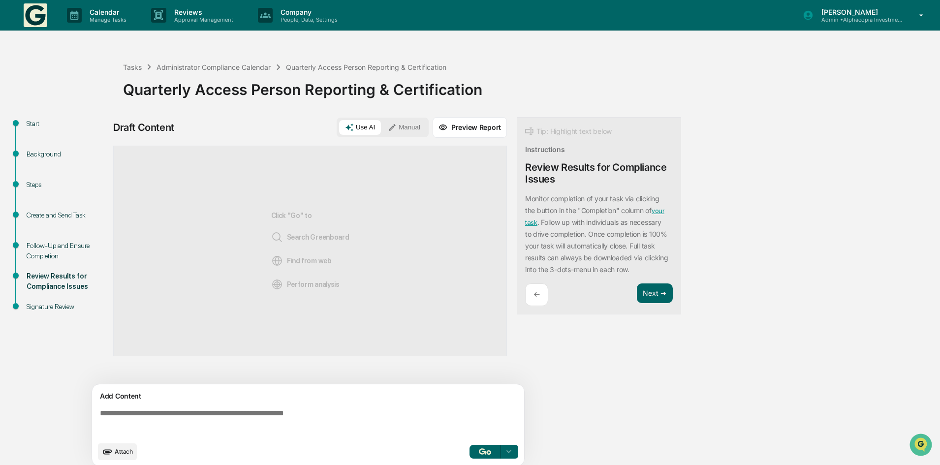
click at [658, 212] on link "your task" at bounding box center [594, 217] width 139 height 20
click at [194, 16] on p "Approval Management" at bounding box center [202, 19] width 72 height 7
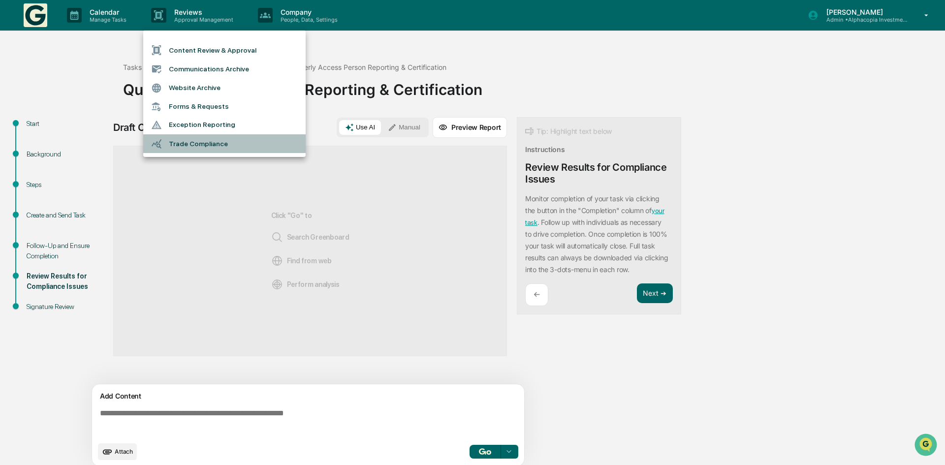
click at [208, 146] on li "Trade Compliance" at bounding box center [224, 143] width 162 height 19
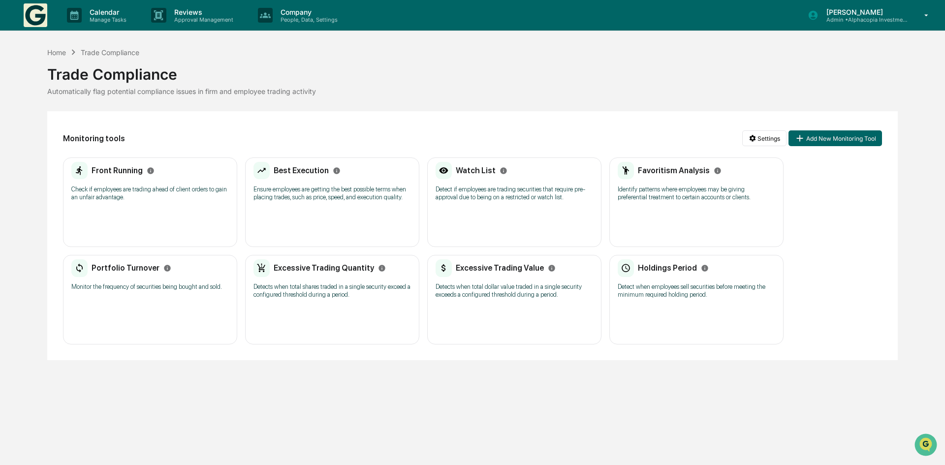
click at [143, 171] on div "Front Running" at bounding box center [123, 170] width 63 height 9
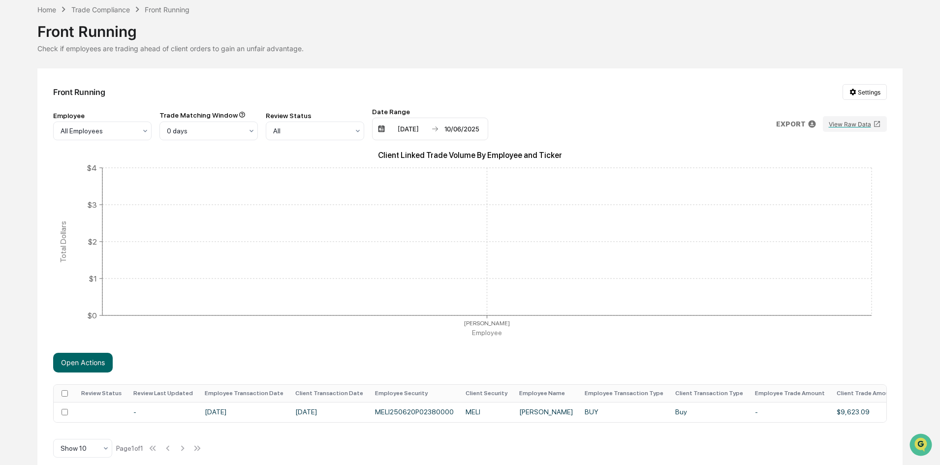
scroll to position [56, 0]
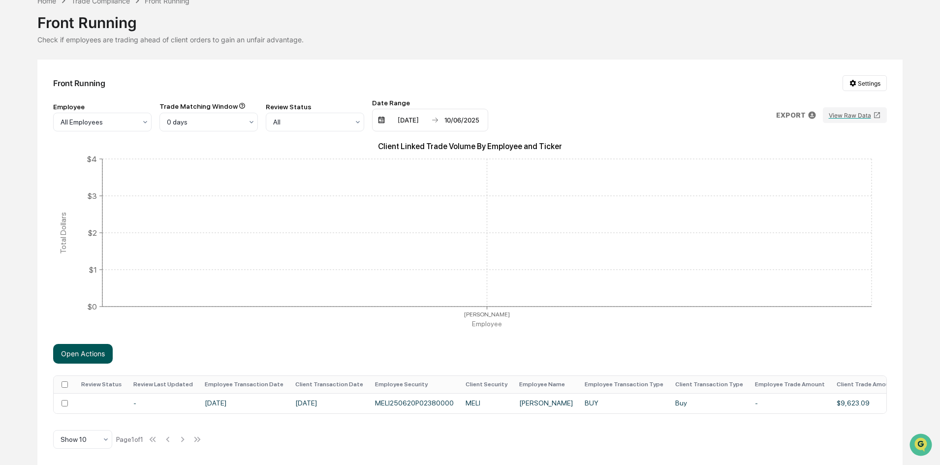
click at [98, 353] on button "Open Actions" at bounding box center [83, 354] width 60 height 20
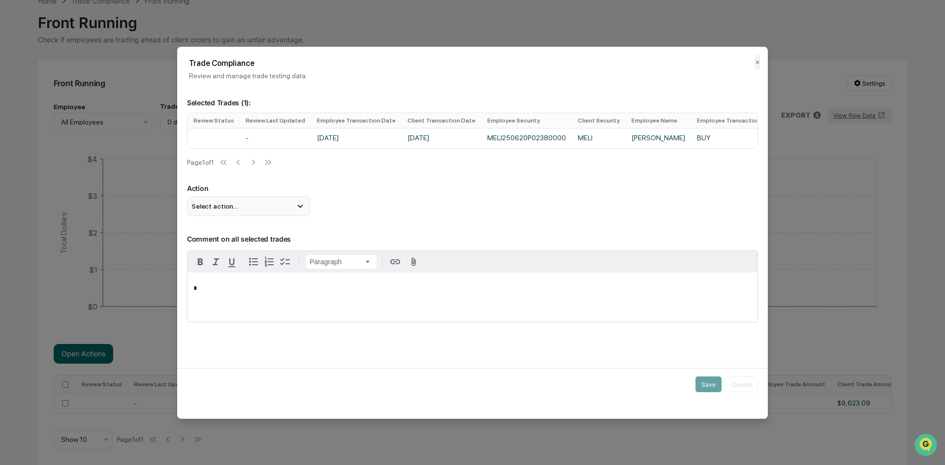
click at [291, 209] on div "Select action..." at bounding box center [248, 206] width 123 height 20
click at [239, 250] on div "Mark Not Item of Interest" at bounding box center [248, 245] width 115 height 11
click at [704, 389] on button "Save" at bounding box center [708, 384] width 26 height 16
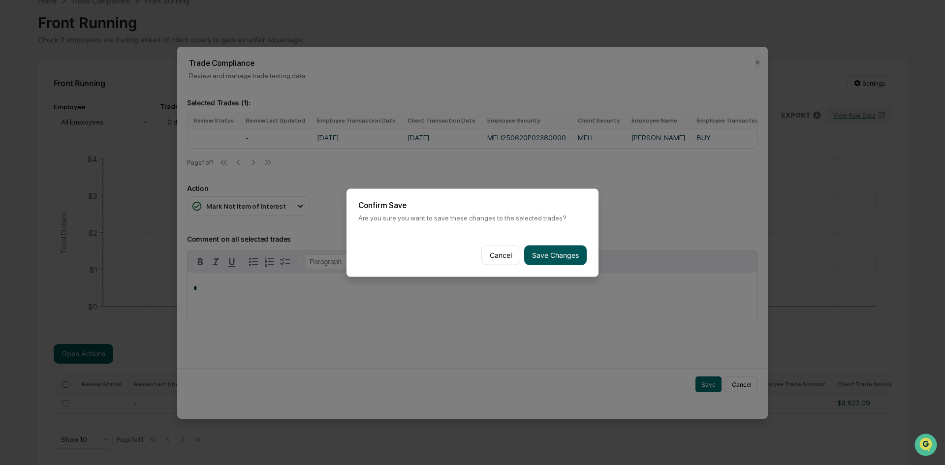
click at [547, 254] on button "Save Changes" at bounding box center [555, 255] width 63 height 20
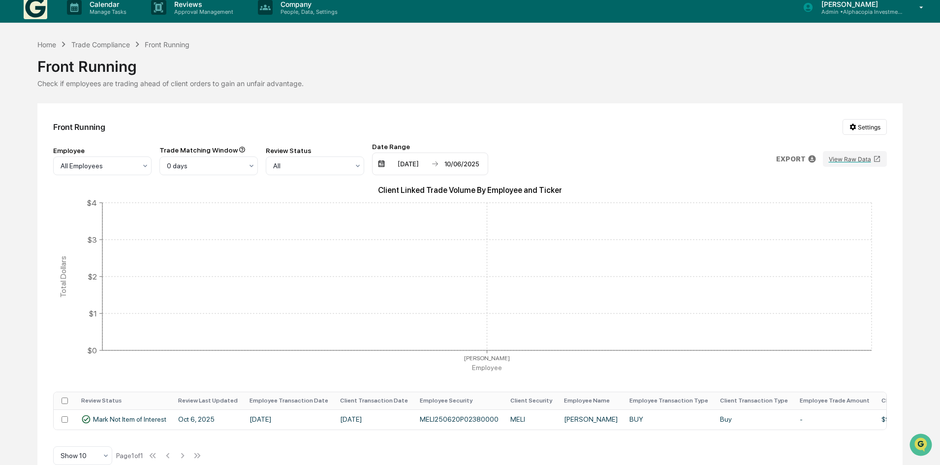
scroll to position [0, 0]
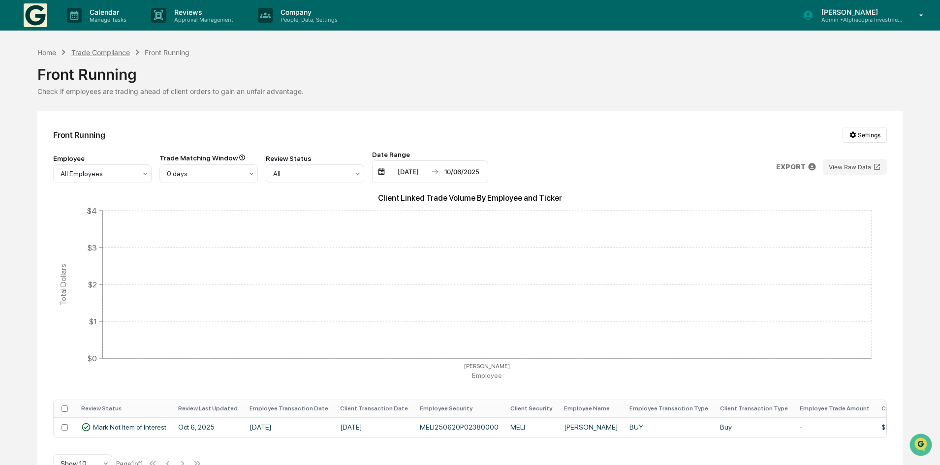
click at [100, 53] on div "Trade Compliance" at bounding box center [100, 52] width 59 height 8
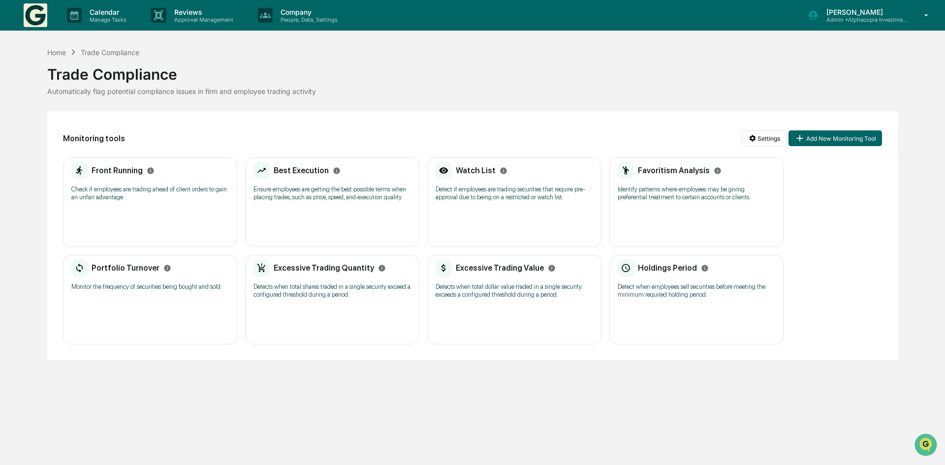
click at [298, 173] on h2 "Best Execution" at bounding box center [301, 170] width 55 height 9
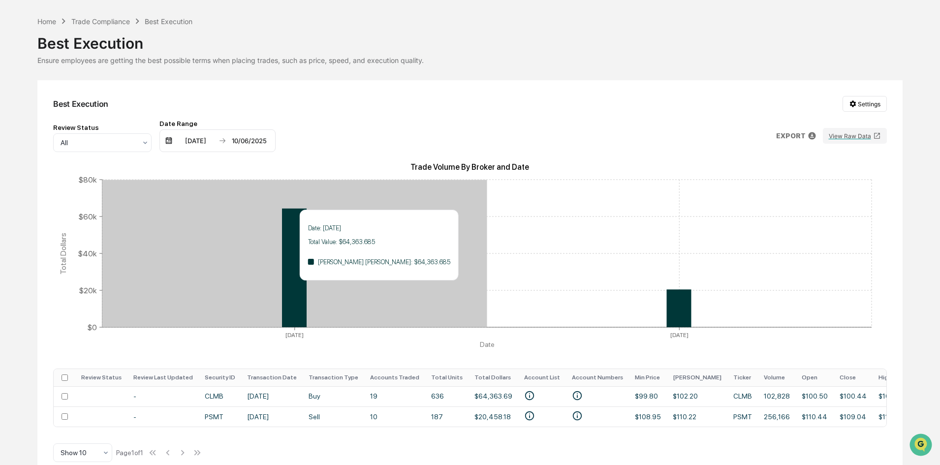
scroll to position [48, 0]
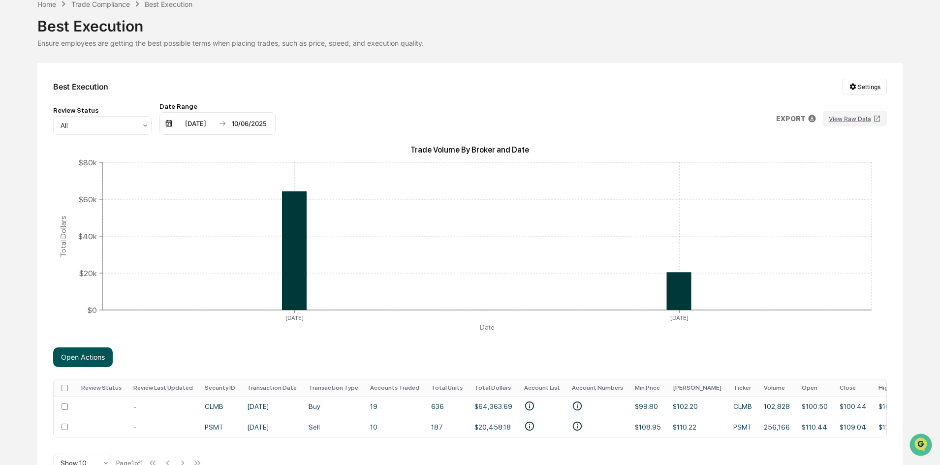
click at [78, 363] on button "Open Actions" at bounding box center [83, 357] width 60 height 20
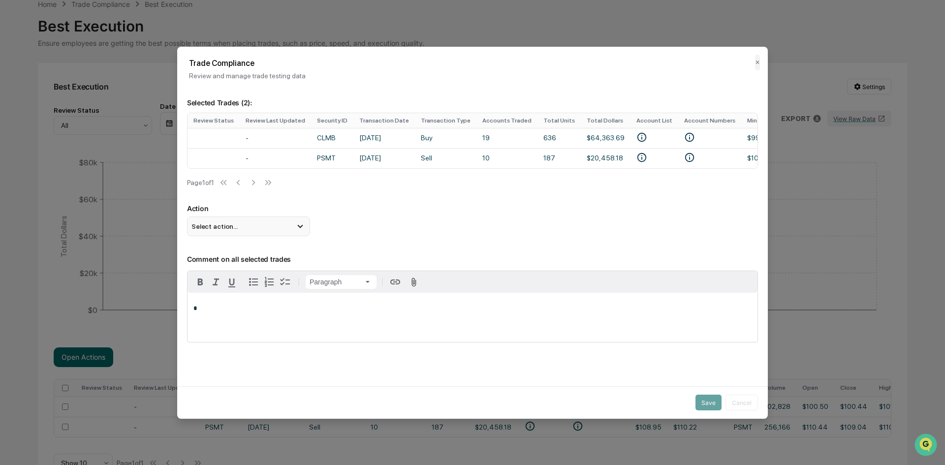
click at [237, 232] on div "Select action..." at bounding box center [248, 227] width 123 height 20
click at [242, 267] on div "Mark Not Item of Interest" at bounding box center [248, 265] width 115 height 11
click at [703, 396] on button "Save" at bounding box center [708, 403] width 26 height 16
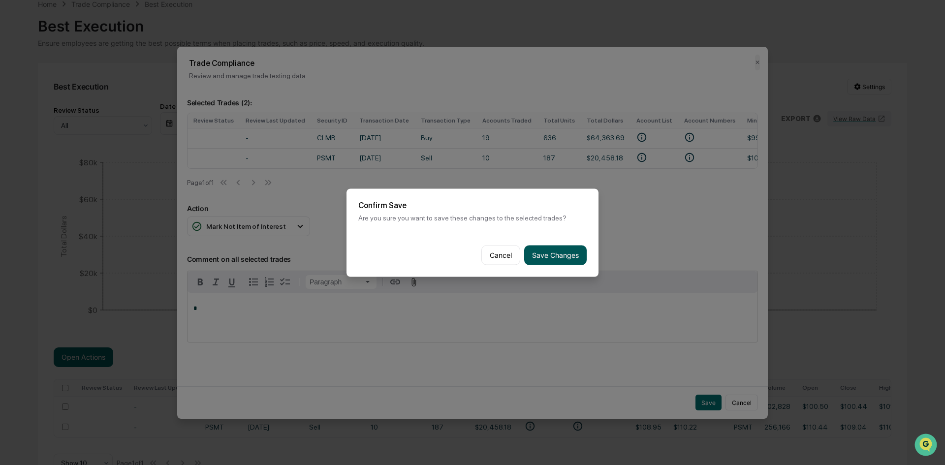
click at [553, 251] on button "Save Changes" at bounding box center [555, 255] width 63 height 20
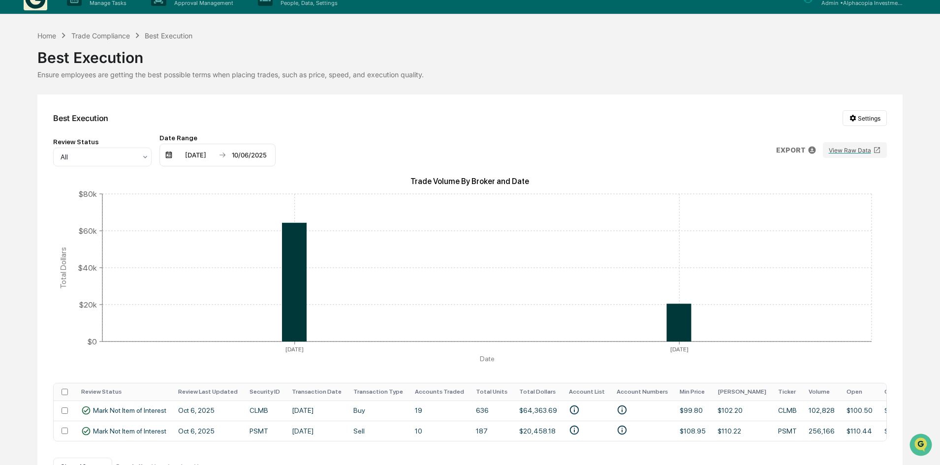
scroll to position [0, 0]
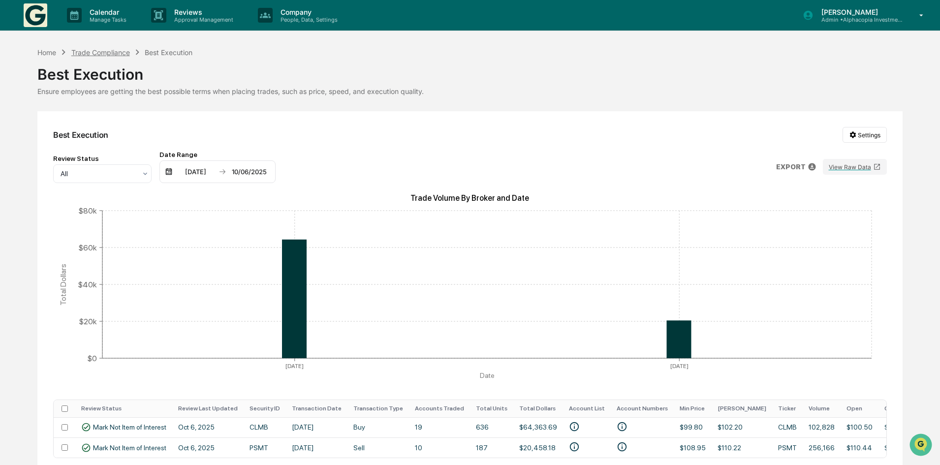
click at [109, 54] on div "Trade Compliance" at bounding box center [100, 52] width 59 height 8
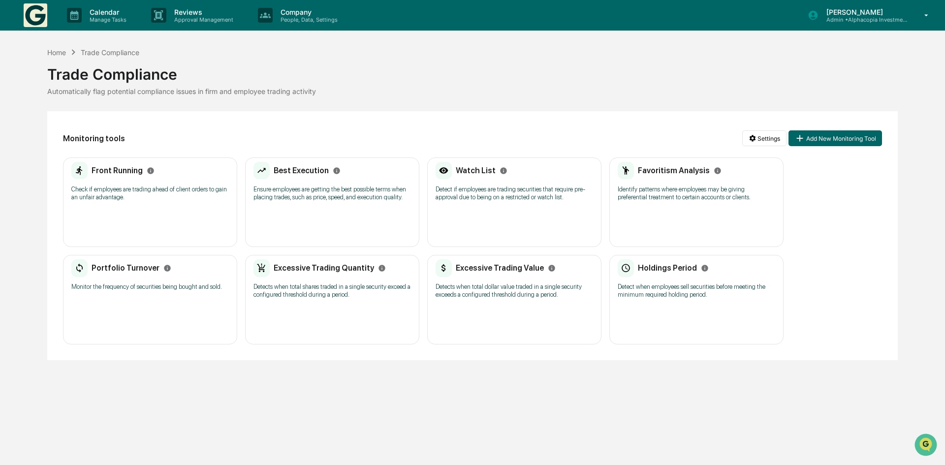
click at [486, 183] on div "Watch List Detect if employees are trading securities that require pre-approval…" at bounding box center [514, 185] width 157 height 46
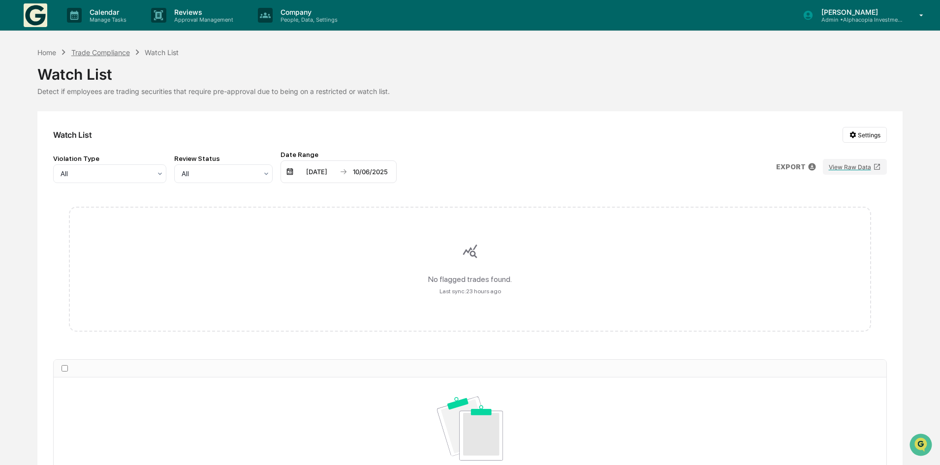
click at [116, 53] on div "Trade Compliance" at bounding box center [100, 52] width 59 height 8
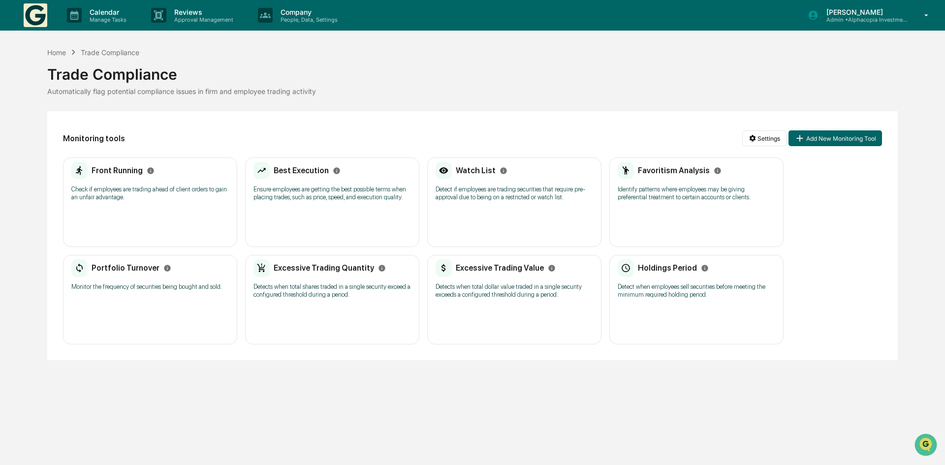
click at [660, 173] on h2 "Favoritism Analysis" at bounding box center [674, 170] width 72 height 9
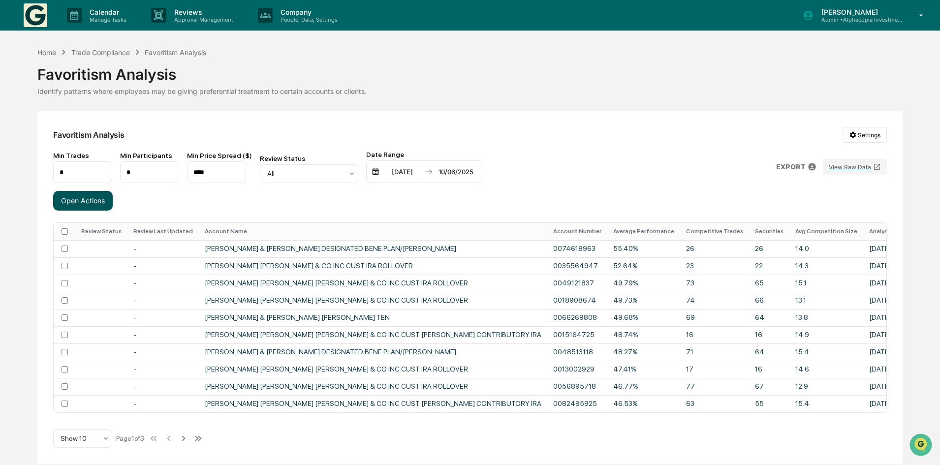
click at [87, 199] on button "Open Actions" at bounding box center [83, 201] width 60 height 20
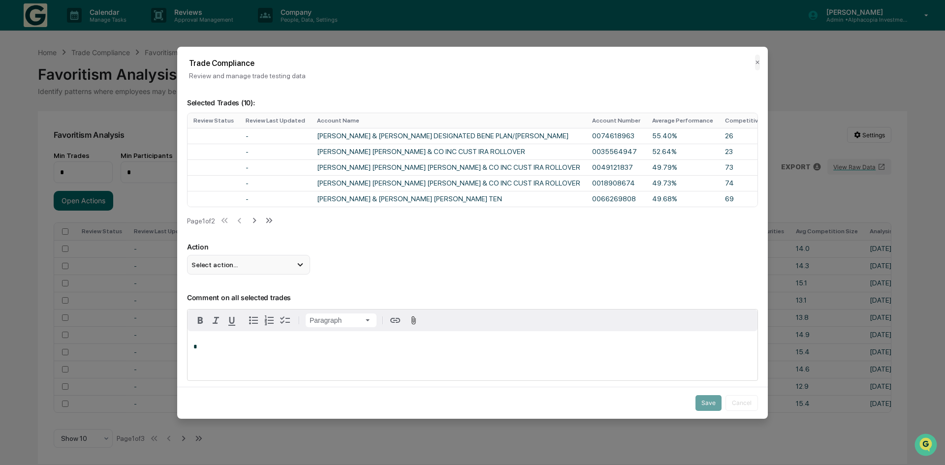
click at [267, 263] on div "Select action..." at bounding box center [248, 265] width 123 height 20
click at [256, 307] on div "Mark Not Item of Interest" at bounding box center [248, 303] width 115 height 11
click at [700, 396] on button "Save" at bounding box center [708, 403] width 26 height 16
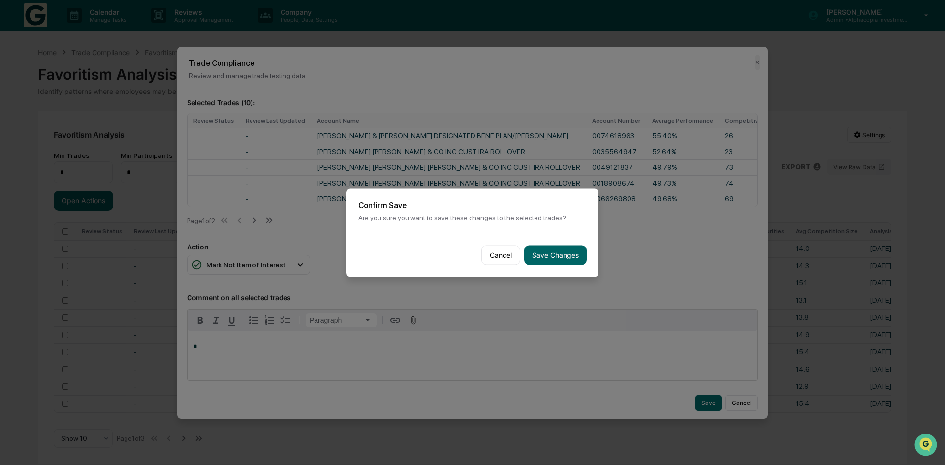
click at [530, 247] on button "Save Changes" at bounding box center [555, 255] width 63 height 20
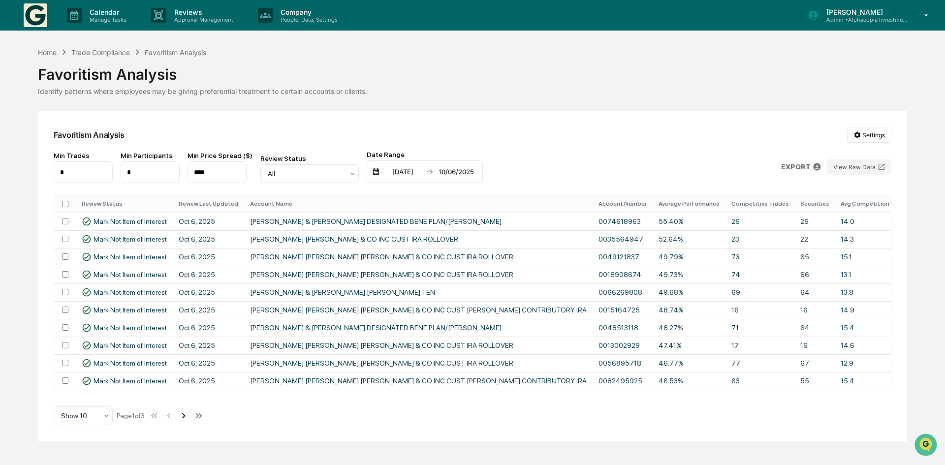
click at [189, 418] on icon at bounding box center [183, 415] width 11 height 11
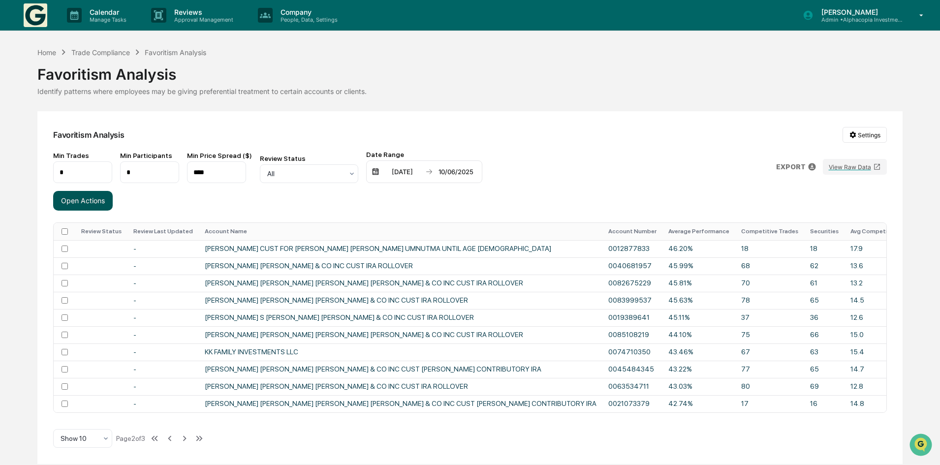
click at [99, 203] on button "Open Actions" at bounding box center [83, 201] width 60 height 20
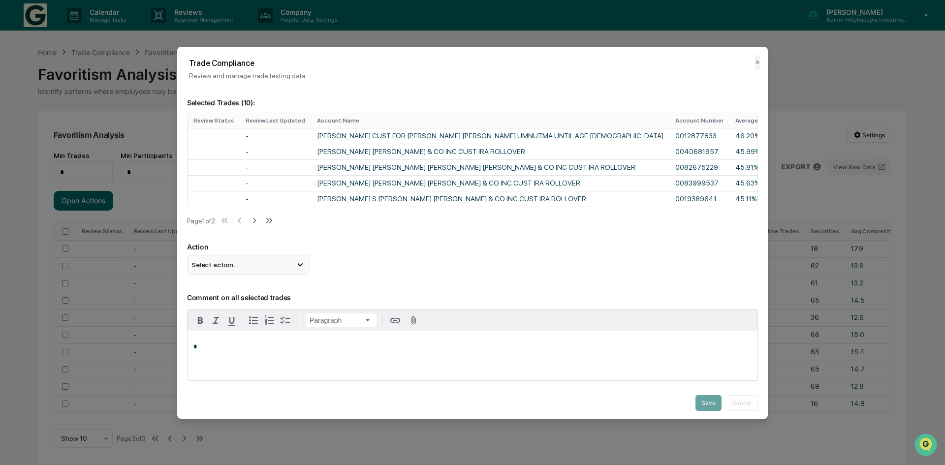
click at [250, 268] on div "Select action..." at bounding box center [248, 265] width 123 height 20
click at [244, 307] on div "Mark Not Item of Interest" at bounding box center [248, 303] width 115 height 11
click at [699, 401] on button "Save" at bounding box center [708, 403] width 26 height 16
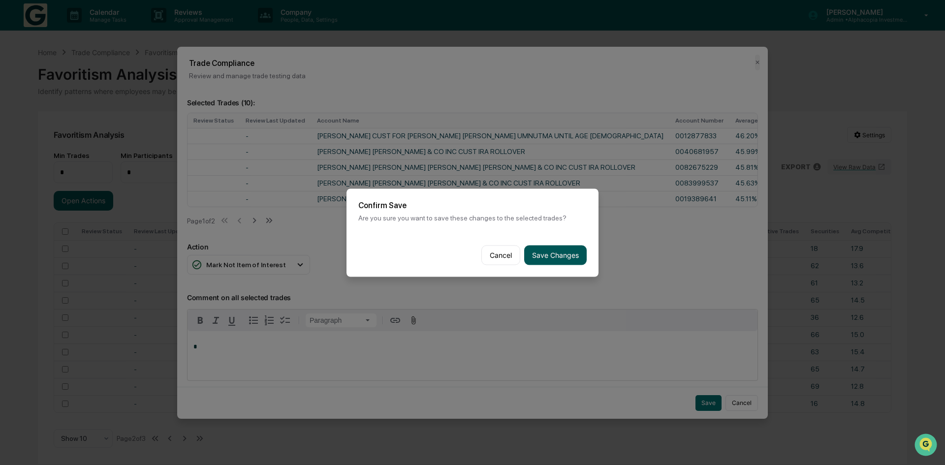
click at [543, 261] on button "Save Changes" at bounding box center [555, 255] width 63 height 20
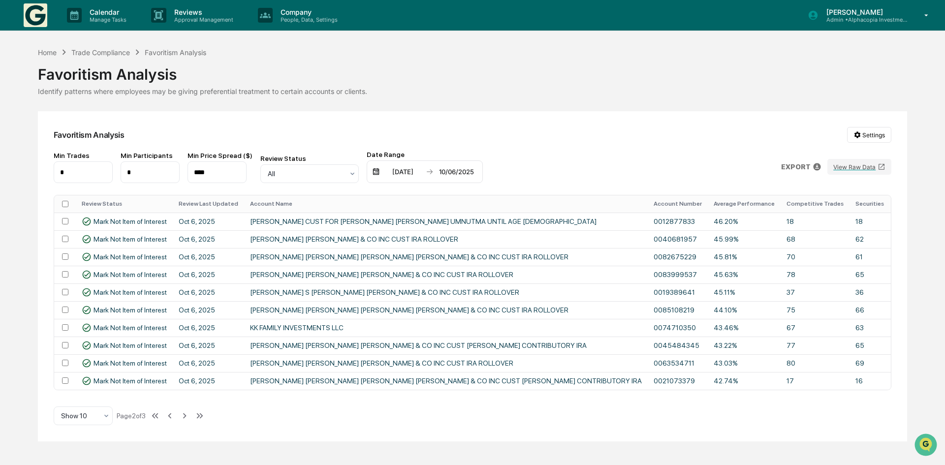
drag, startPoint x: 187, startPoint y: 419, endPoint x: 183, endPoint y: 414, distance: 5.9
click at [187, 418] on icon at bounding box center [184, 415] width 11 height 11
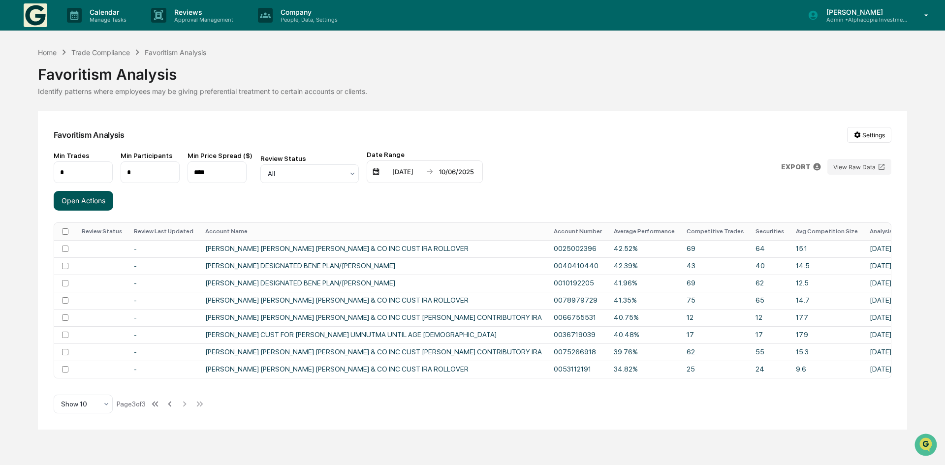
click at [94, 200] on button "Open Actions" at bounding box center [84, 201] width 60 height 20
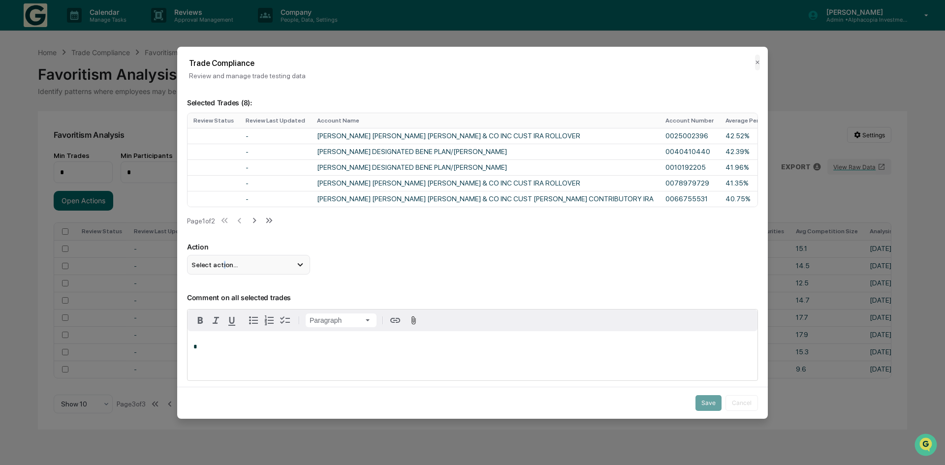
click at [221, 268] on span "Select action..." at bounding box center [214, 265] width 46 height 8
drag, startPoint x: 234, startPoint y: 305, endPoint x: 241, endPoint y: 304, distance: 6.5
click at [235, 304] on div "Mark Not Item of Interest" at bounding box center [248, 303] width 115 height 11
click at [697, 404] on button "Save" at bounding box center [708, 403] width 26 height 16
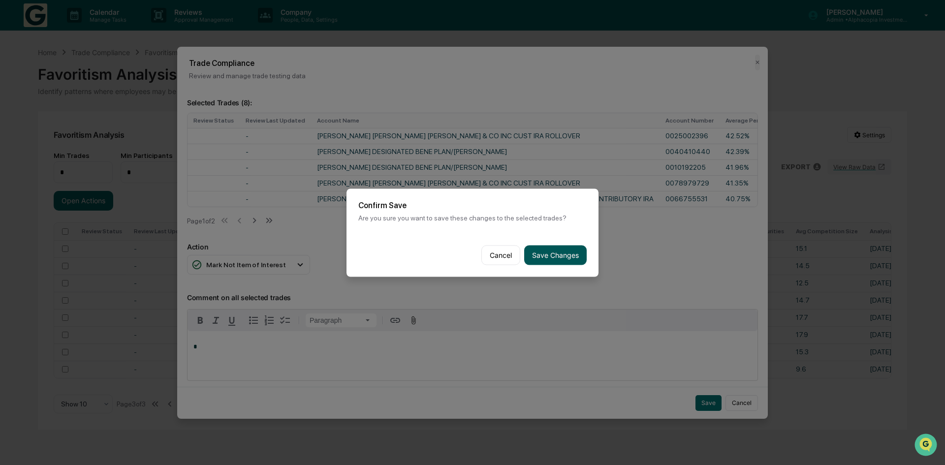
click at [553, 252] on button "Save Changes" at bounding box center [555, 255] width 63 height 20
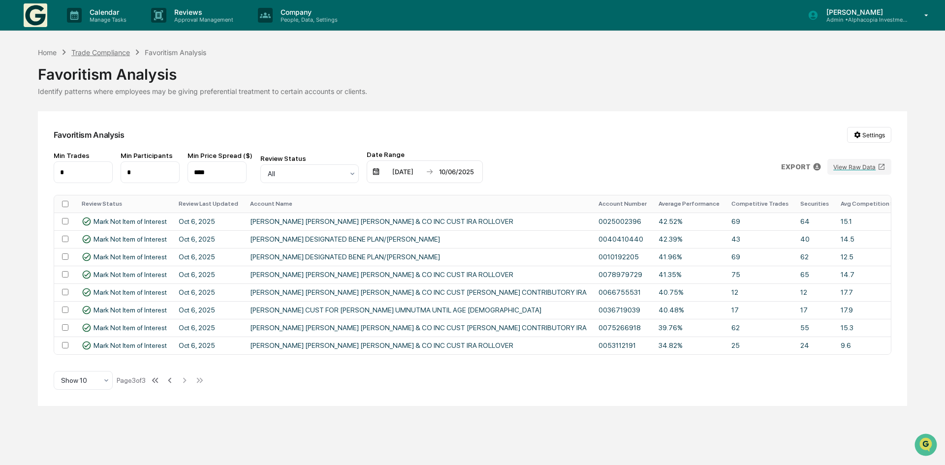
click at [121, 51] on div "Trade Compliance" at bounding box center [100, 52] width 59 height 8
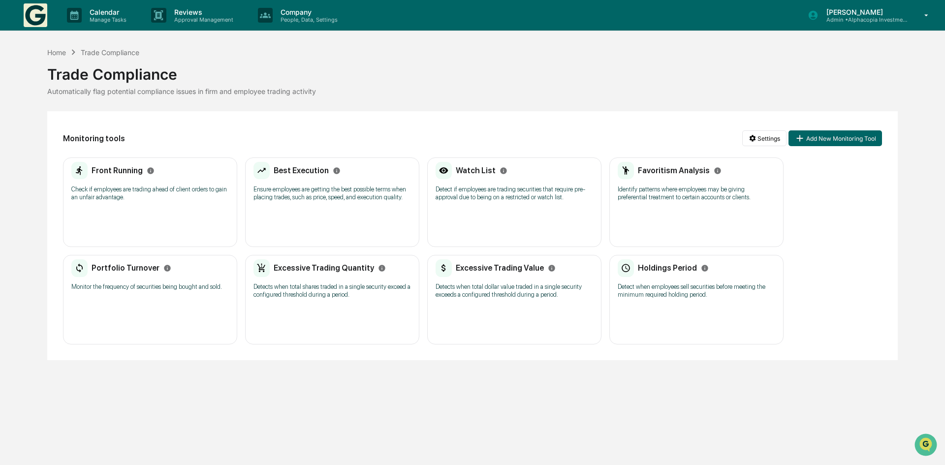
click at [128, 268] on h2 "Portfolio Turnover" at bounding box center [126, 267] width 68 height 9
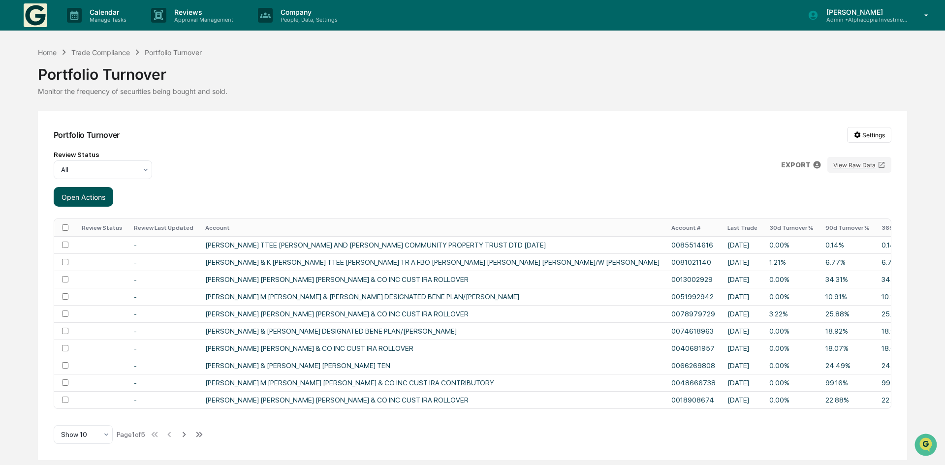
click at [79, 201] on button "Open Actions" at bounding box center [84, 197] width 60 height 20
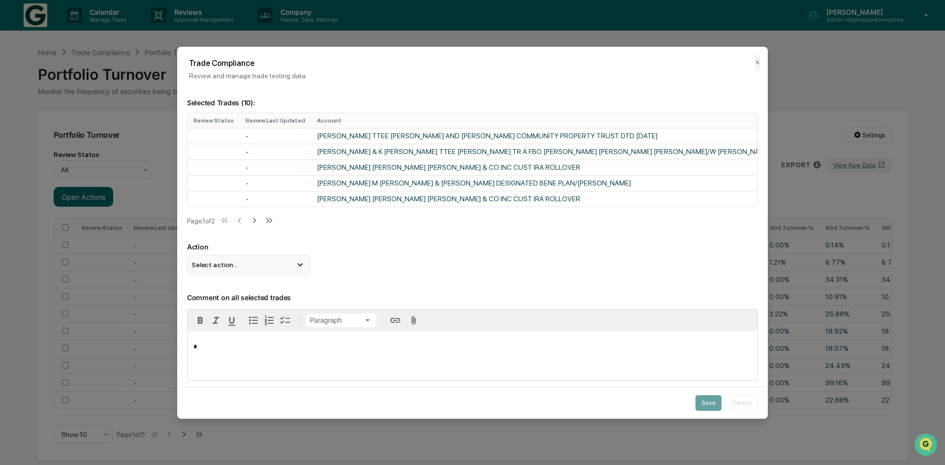
click at [224, 268] on span "Select action..." at bounding box center [214, 265] width 46 height 8
click at [235, 306] on div "Mark Not Item of Interest" at bounding box center [248, 303] width 115 height 11
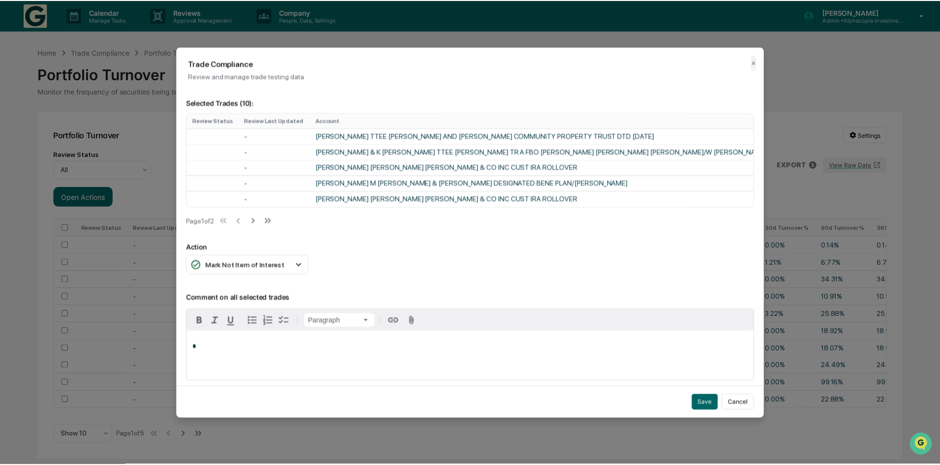
scroll to position [49, 0]
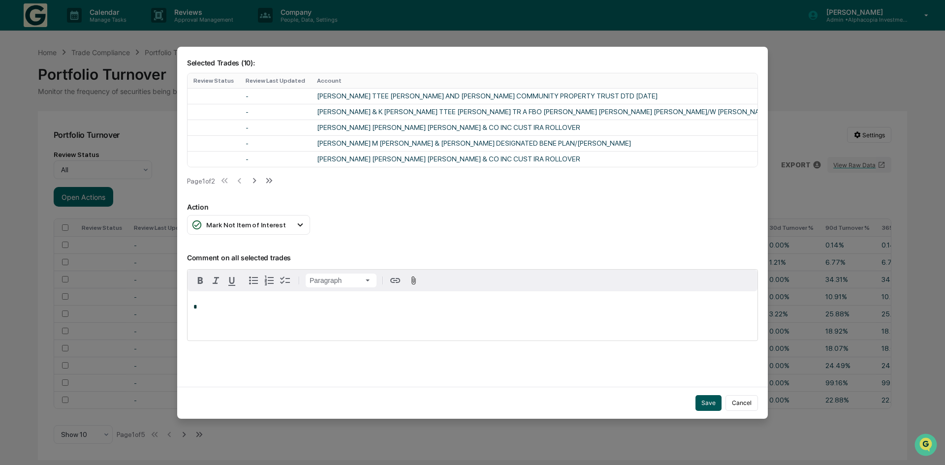
click at [699, 397] on button "Save" at bounding box center [708, 403] width 26 height 16
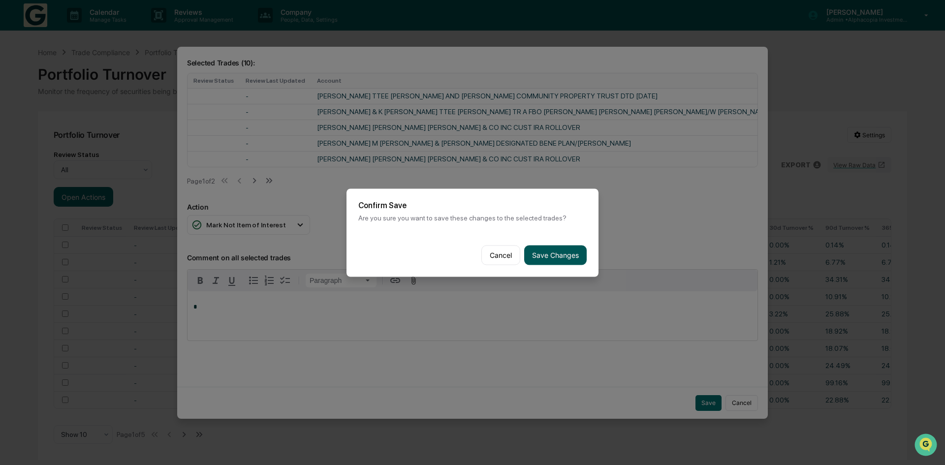
click at [547, 250] on button "Save Changes" at bounding box center [555, 255] width 63 height 20
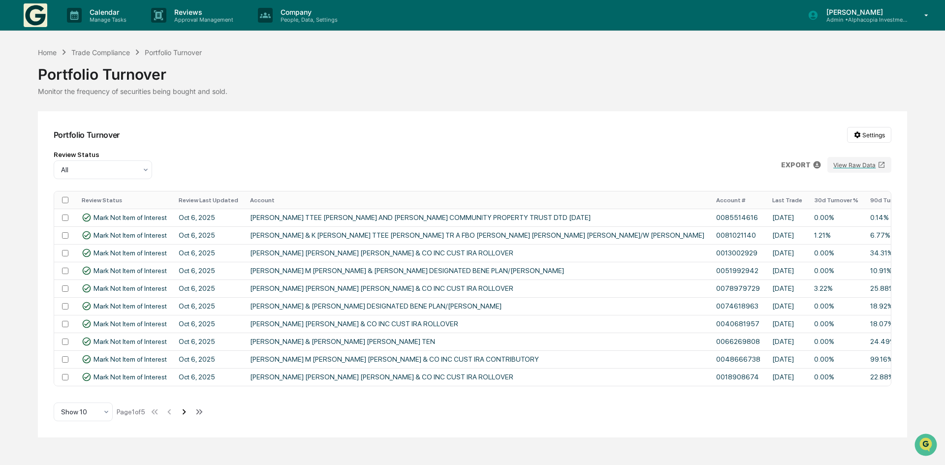
click at [184, 415] on icon at bounding box center [184, 412] width 11 height 11
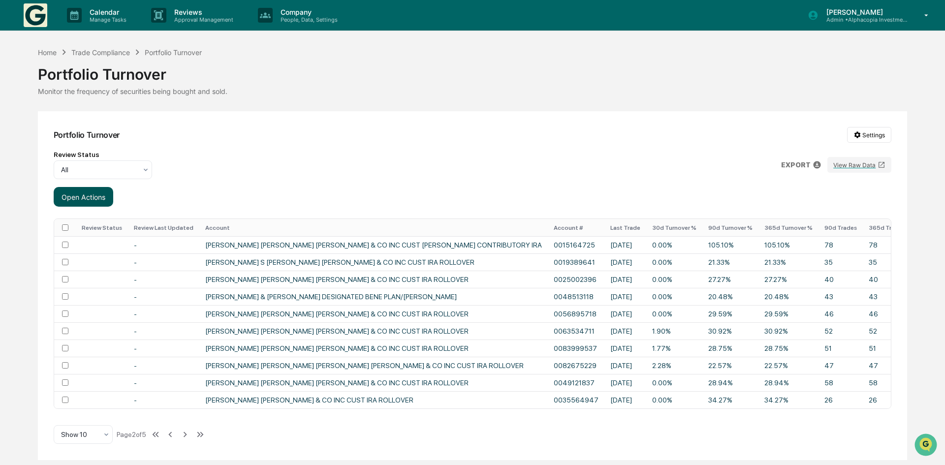
click at [76, 206] on button "Open Actions" at bounding box center [84, 197] width 60 height 20
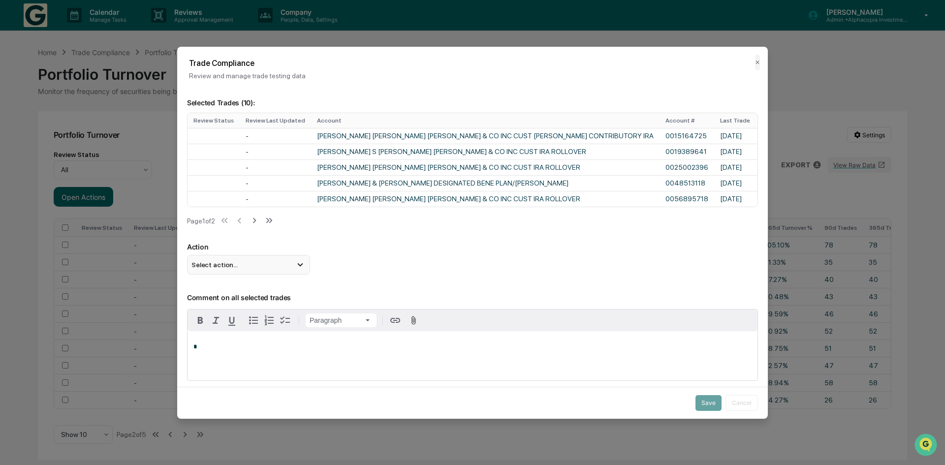
click at [236, 270] on div "Select action..." at bounding box center [248, 265] width 123 height 20
click at [234, 307] on div "Mark Not Item of Interest" at bounding box center [248, 303] width 115 height 11
click at [706, 404] on button "Save" at bounding box center [708, 403] width 26 height 16
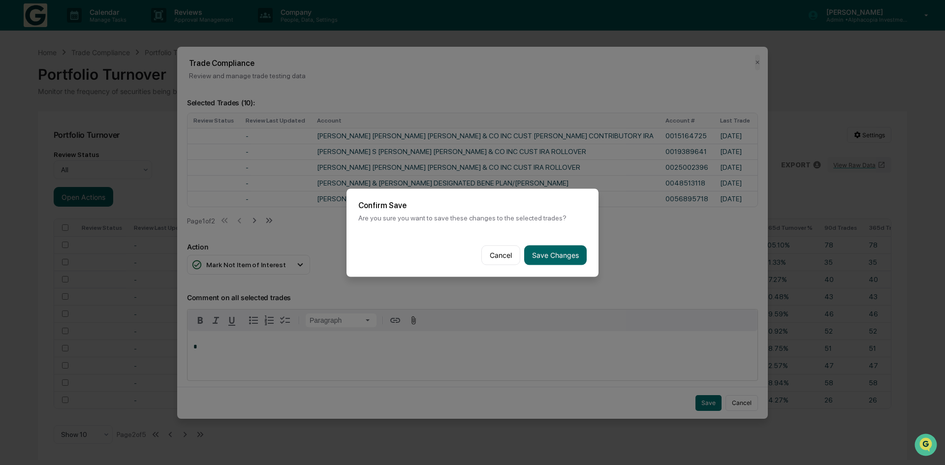
drag, startPoint x: 540, startPoint y: 253, endPoint x: 535, endPoint y: 256, distance: 5.3
click at [540, 253] on button "Save Changes" at bounding box center [555, 255] width 63 height 20
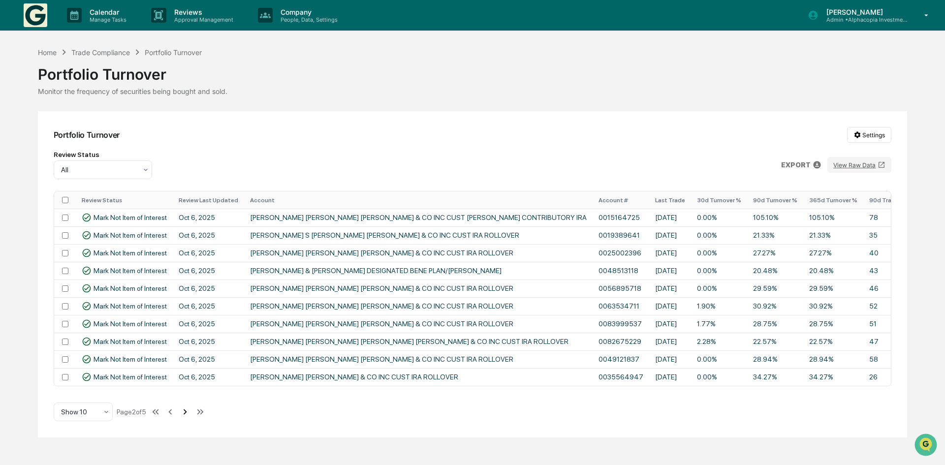
click at [187, 415] on icon at bounding box center [185, 411] width 3 height 5
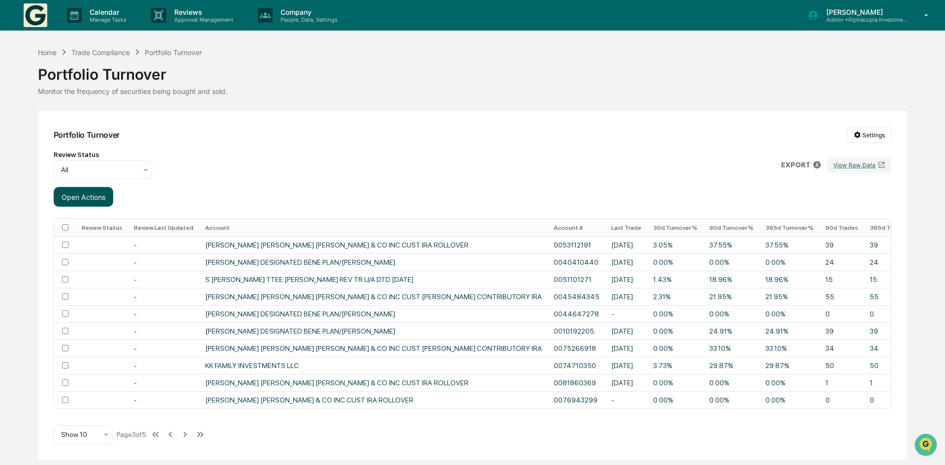
click at [84, 199] on button "Open Actions" at bounding box center [84, 197] width 60 height 20
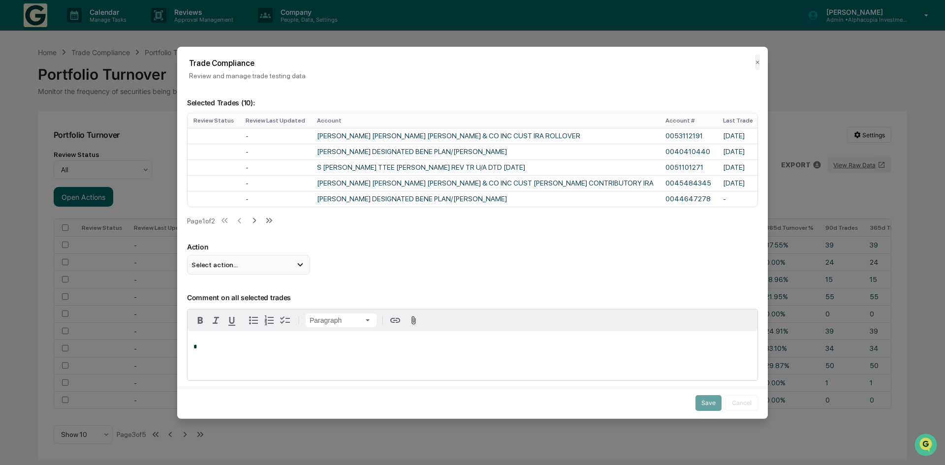
click at [248, 258] on div "Select action..." at bounding box center [248, 265] width 123 height 20
click at [248, 267] on div "Select action..." at bounding box center [248, 265] width 123 height 20
click at [246, 270] on div "Select action..." at bounding box center [248, 265] width 123 height 20
click at [234, 307] on div "Mark Not Item of Interest" at bounding box center [248, 303] width 115 height 11
click at [701, 400] on button "Save" at bounding box center [708, 403] width 26 height 16
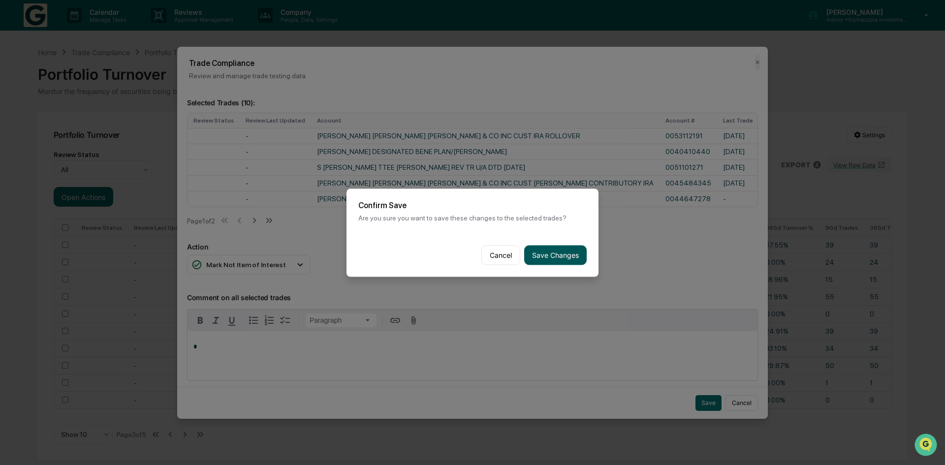
click at [534, 250] on button "Save Changes" at bounding box center [555, 255] width 63 height 20
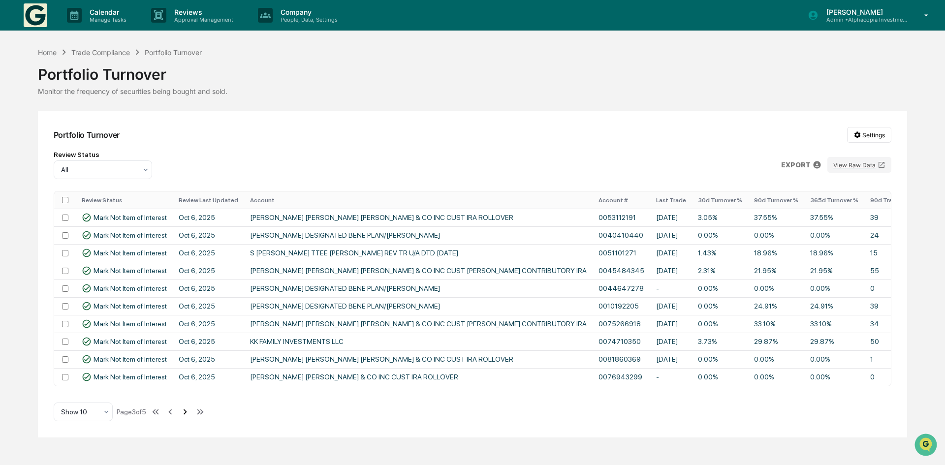
click at [187, 417] on icon at bounding box center [185, 412] width 11 height 11
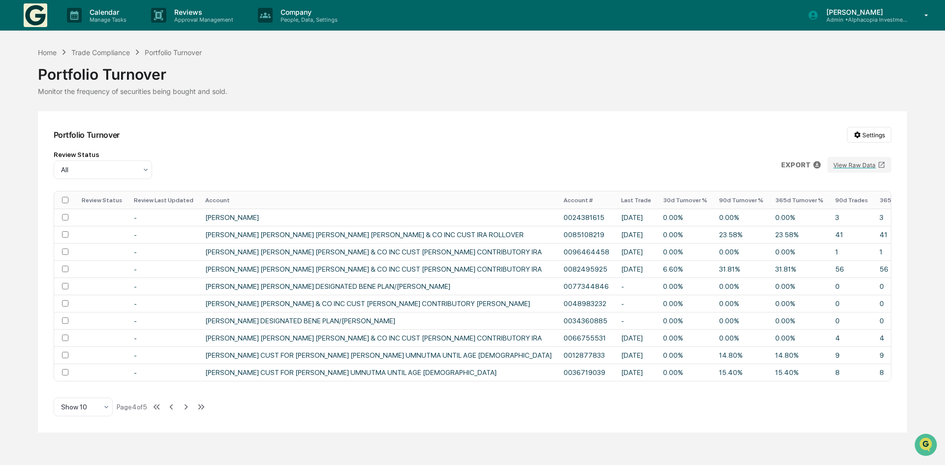
click at [65, 196] on th at bounding box center [65, 199] width 22 height 17
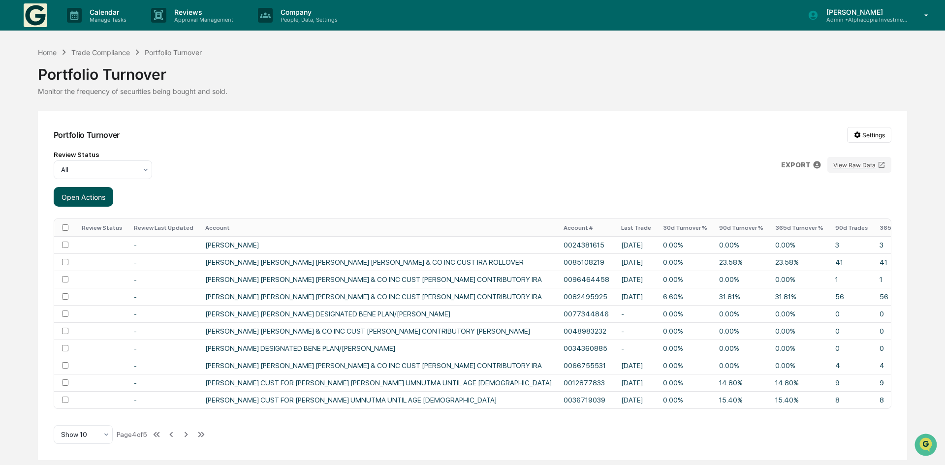
click at [70, 201] on button "Open Actions" at bounding box center [84, 197] width 60 height 20
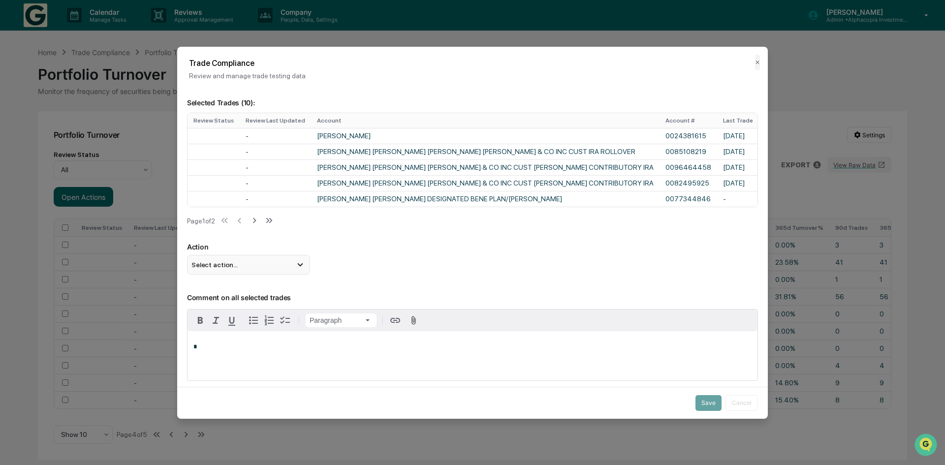
drag, startPoint x: 271, startPoint y: 263, endPoint x: 268, endPoint y: 275, distance: 12.1
click at [267, 258] on div "Action Select action... Flag Item of Interest Mark Not Item of Interest" at bounding box center [472, 259] width 571 height 32
click at [263, 275] on div "Select action..." at bounding box center [248, 265] width 123 height 20
click at [260, 300] on div "Mark Not Item of Interest" at bounding box center [248, 303] width 123 height 19
click at [705, 402] on button "Save" at bounding box center [708, 403] width 26 height 16
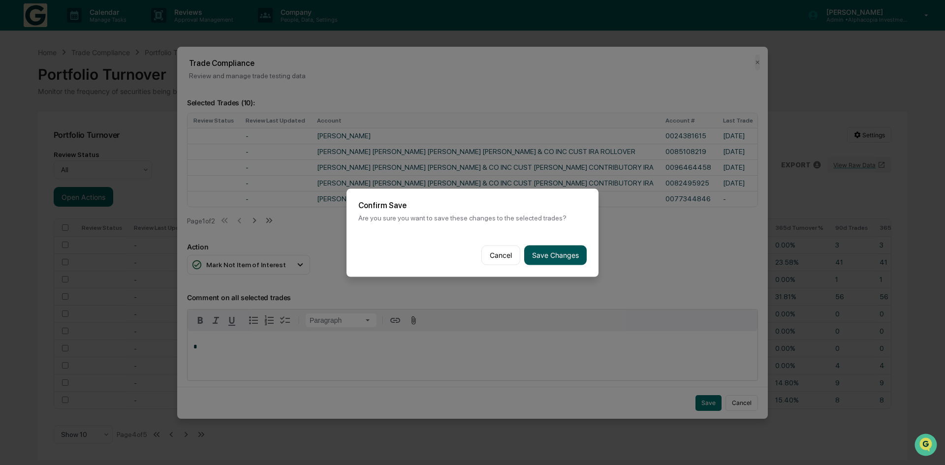
click at [539, 250] on button "Save Changes" at bounding box center [555, 255] width 63 height 20
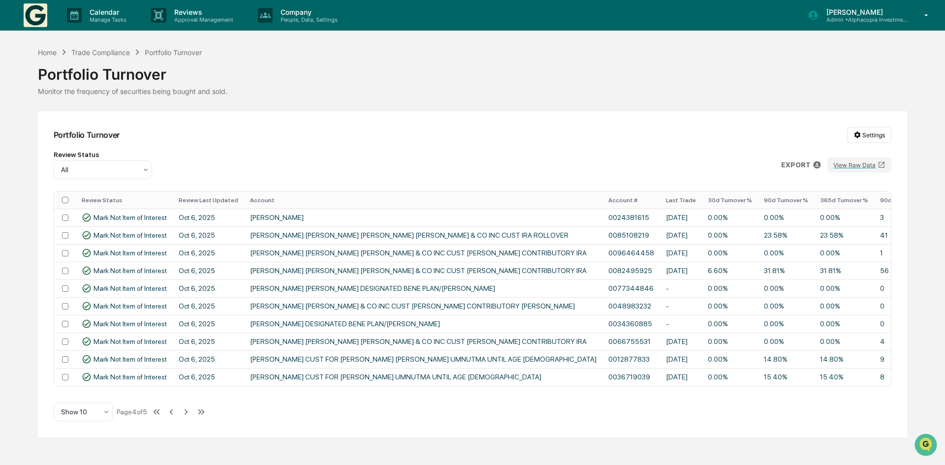
click at [185, 415] on icon at bounding box center [186, 412] width 11 height 11
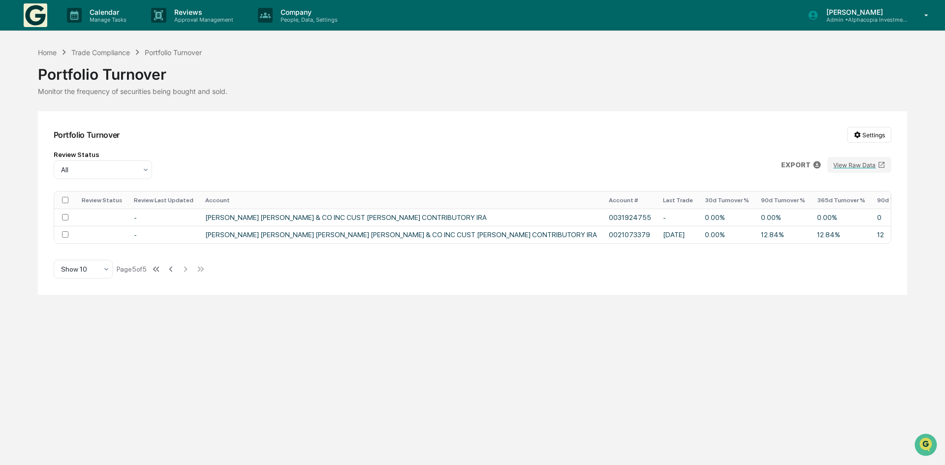
click at [65, 196] on th at bounding box center [65, 199] width 22 height 17
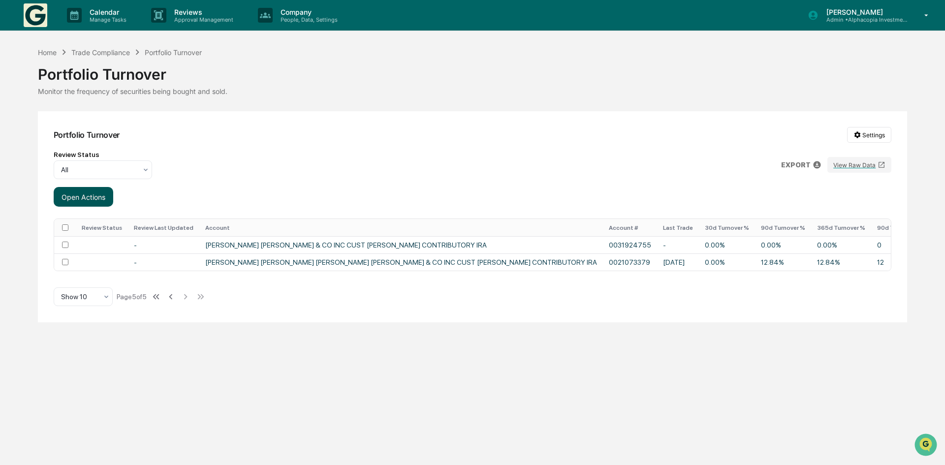
click at [79, 201] on button "Open Actions" at bounding box center [84, 197] width 60 height 20
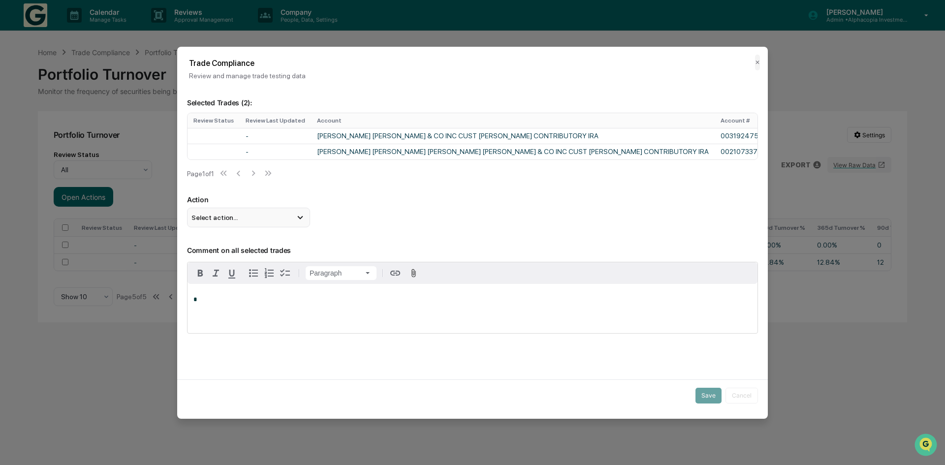
click at [237, 219] on div "Select action..." at bounding box center [248, 218] width 123 height 20
click at [228, 258] on div "Mark Not Item of Interest" at bounding box center [248, 256] width 115 height 11
click at [695, 392] on button "Save" at bounding box center [708, 396] width 26 height 16
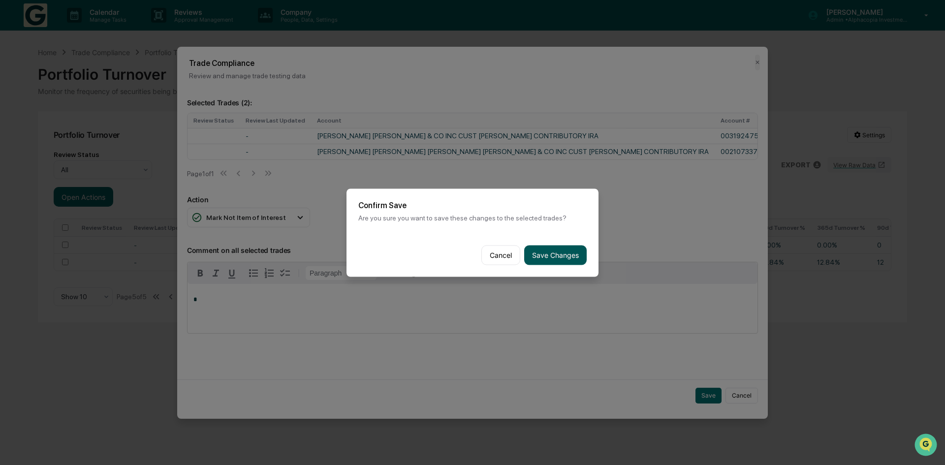
click at [549, 247] on button "Save Changes" at bounding box center [555, 255] width 63 height 20
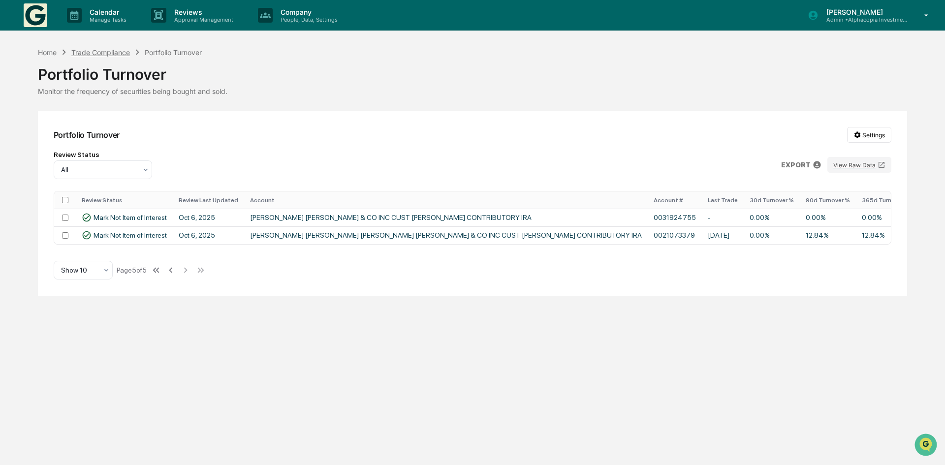
click at [118, 50] on div "Trade Compliance" at bounding box center [100, 52] width 59 height 8
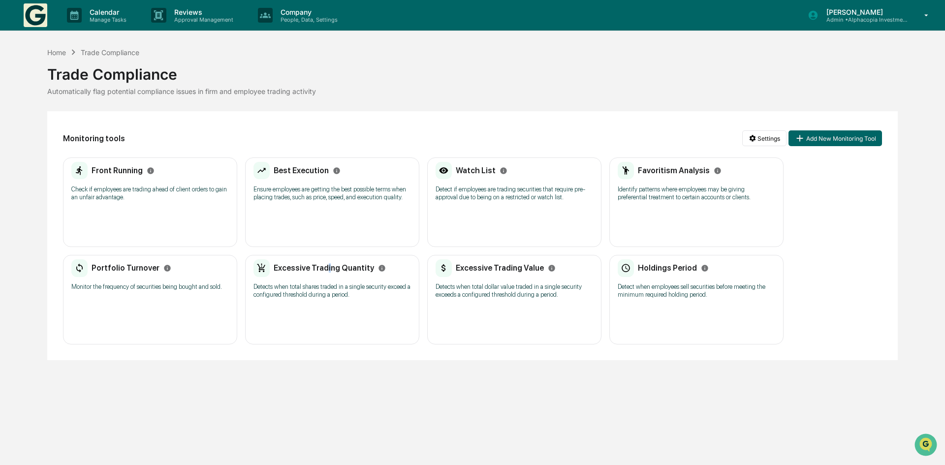
click at [326, 274] on div "Excessive Trading Quantity" at bounding box center [319, 268] width 132 height 18
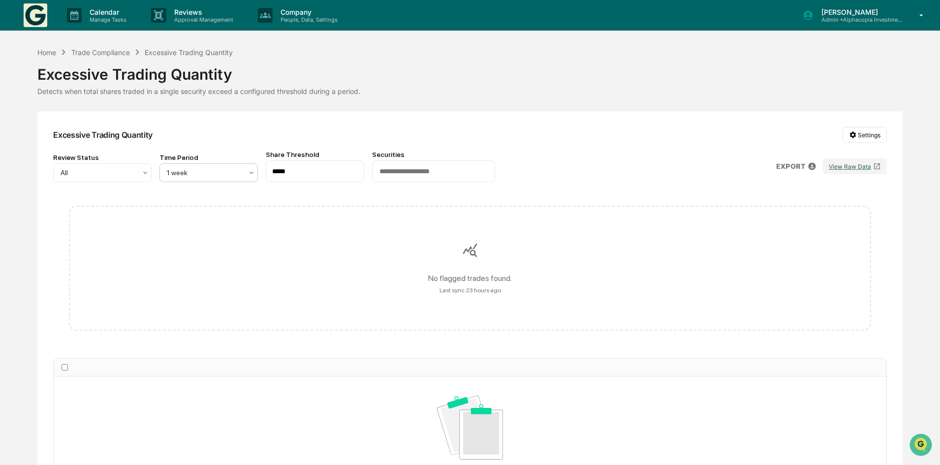
click at [223, 172] on div at bounding box center [205, 173] width 76 height 10
click at [201, 272] on div "3 months" at bounding box center [208, 275] width 97 height 20
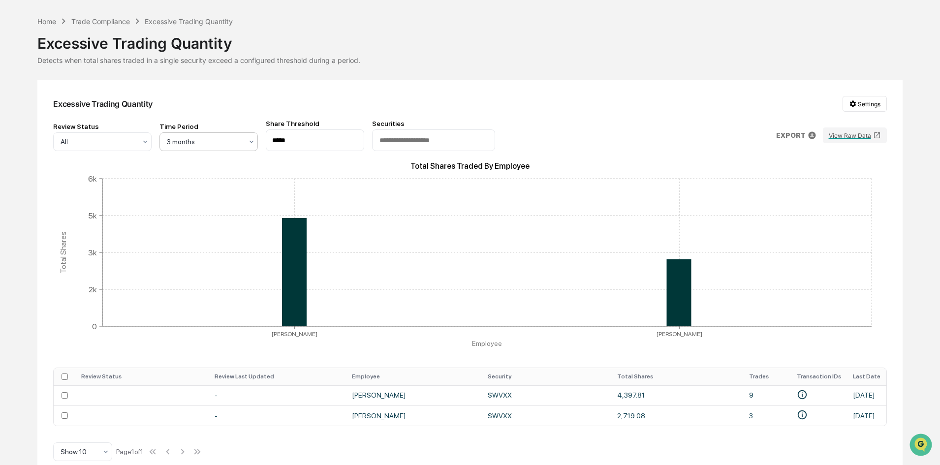
scroll to position [47, 0]
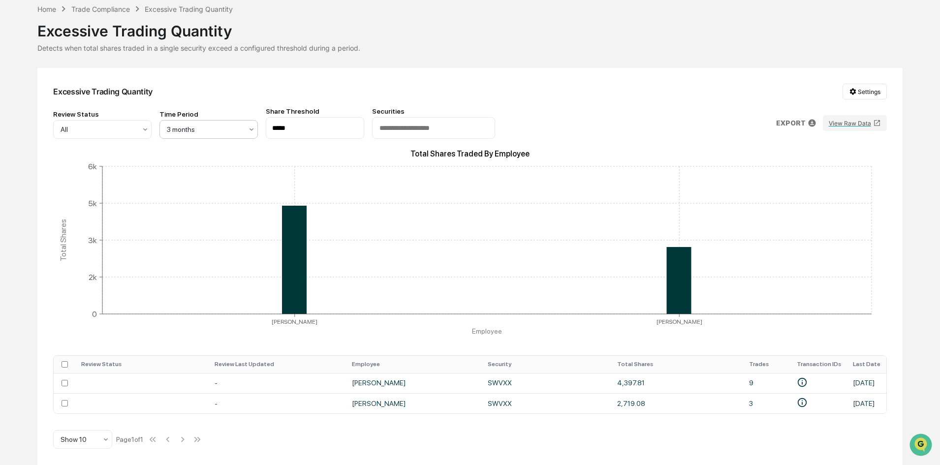
click at [60, 359] on th at bounding box center [65, 364] width 22 height 17
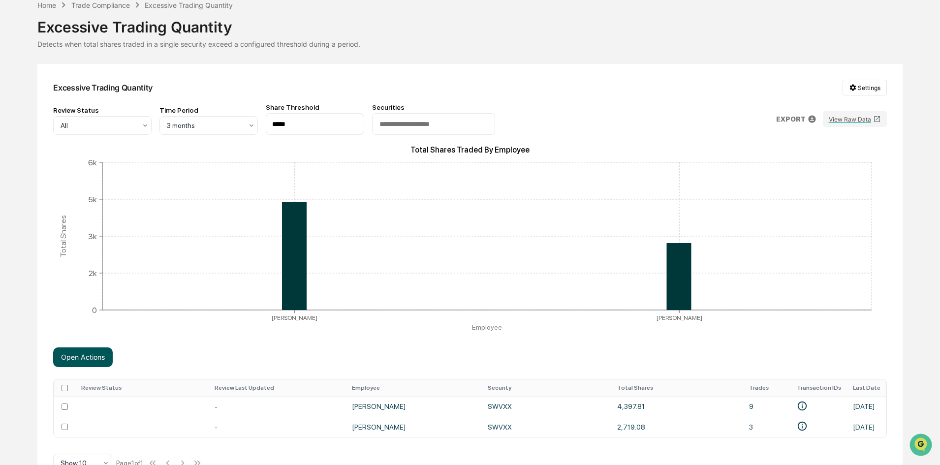
click at [73, 353] on button "Open Actions" at bounding box center [83, 357] width 60 height 20
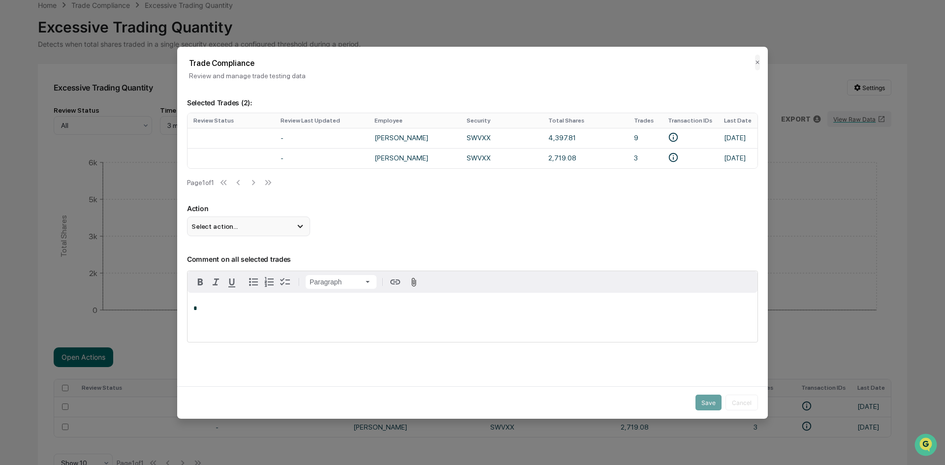
click at [240, 229] on div "Select action..." at bounding box center [248, 227] width 123 height 20
click at [239, 269] on div "Mark Not Item of Interest" at bounding box center [248, 265] width 115 height 11
click at [715, 399] on button "Save" at bounding box center [708, 403] width 26 height 16
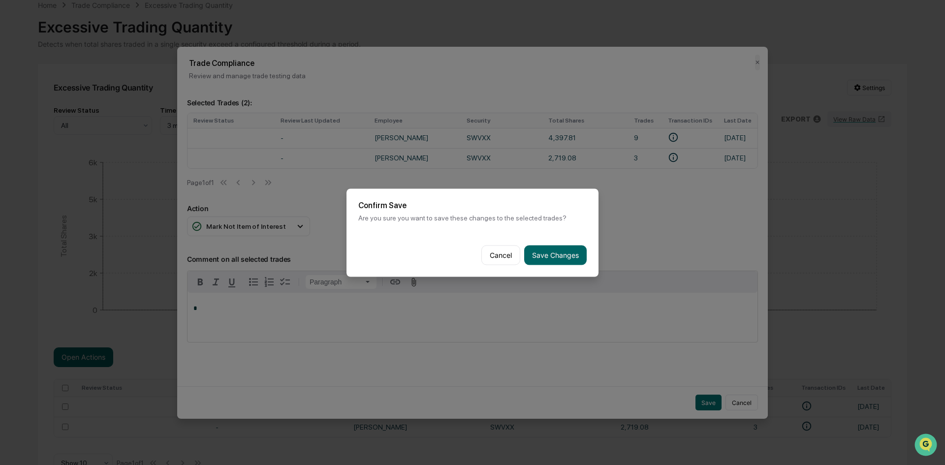
drag, startPoint x: 532, startPoint y: 259, endPoint x: 534, endPoint y: 254, distance: 5.5
click at [533, 258] on button "Save Changes" at bounding box center [555, 255] width 63 height 20
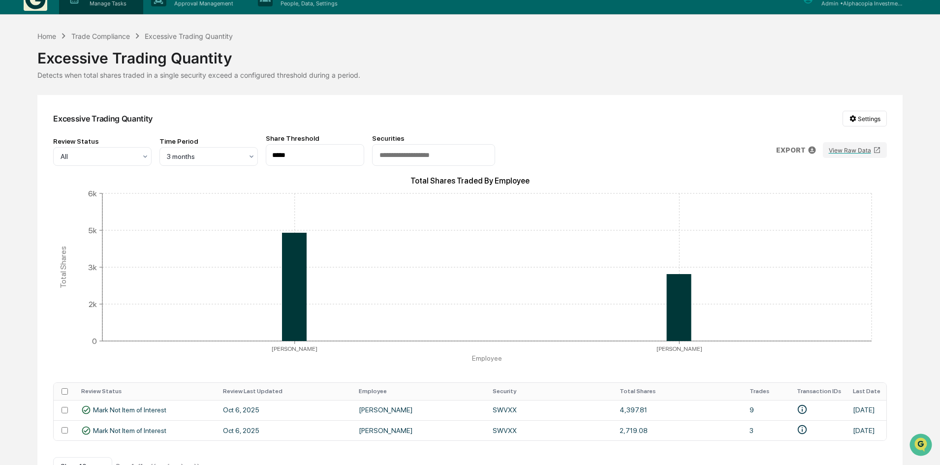
scroll to position [0, 0]
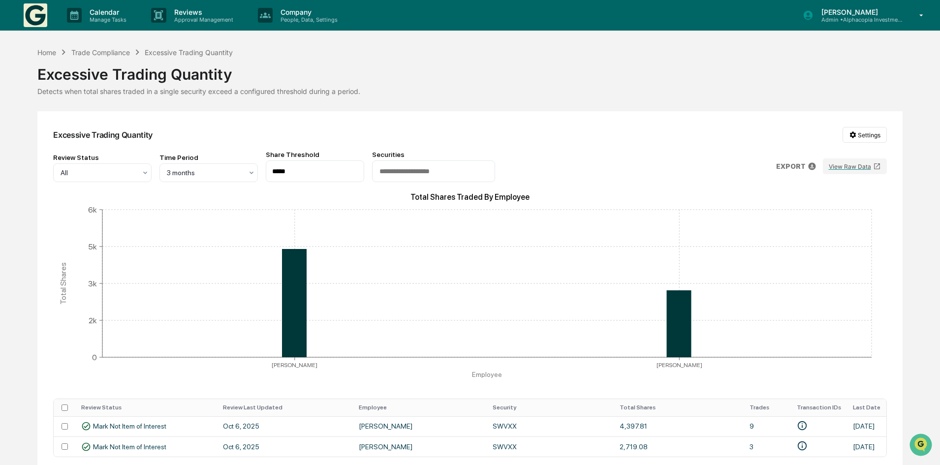
click at [111, 47] on div "Home Trade Compliance Excessive Trading Quantity" at bounding box center [134, 52] width 195 height 11
click at [107, 50] on div "Trade Compliance" at bounding box center [100, 52] width 59 height 8
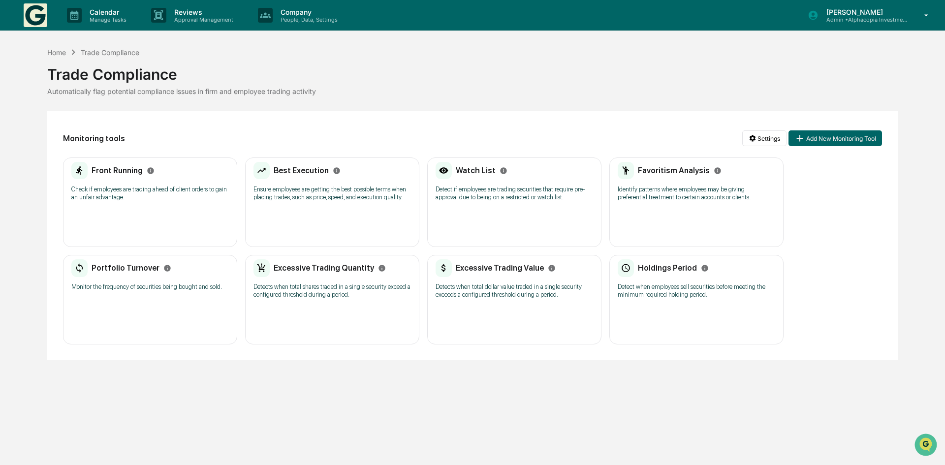
click at [505, 267] on h2 "Excessive Trading Value" at bounding box center [500, 267] width 88 height 9
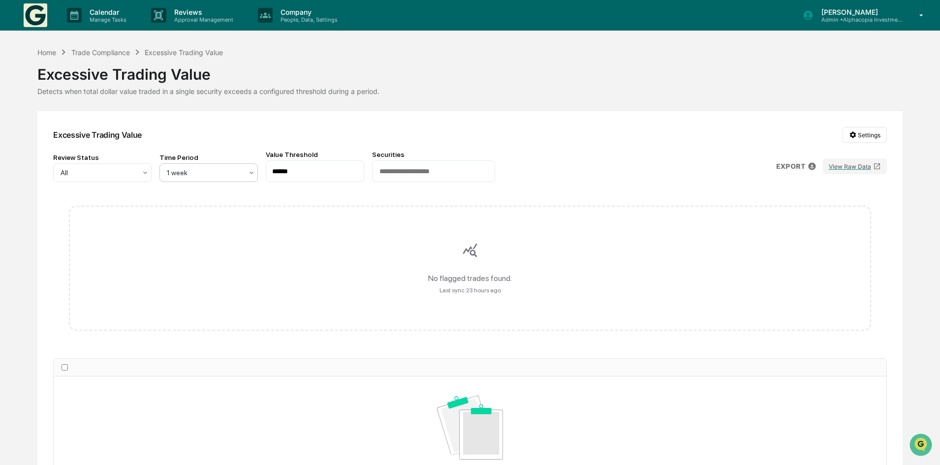
click at [233, 175] on div at bounding box center [205, 173] width 76 height 10
click at [207, 271] on div "3 months" at bounding box center [208, 275] width 97 height 20
click at [107, 49] on div "Trade Compliance" at bounding box center [100, 52] width 59 height 8
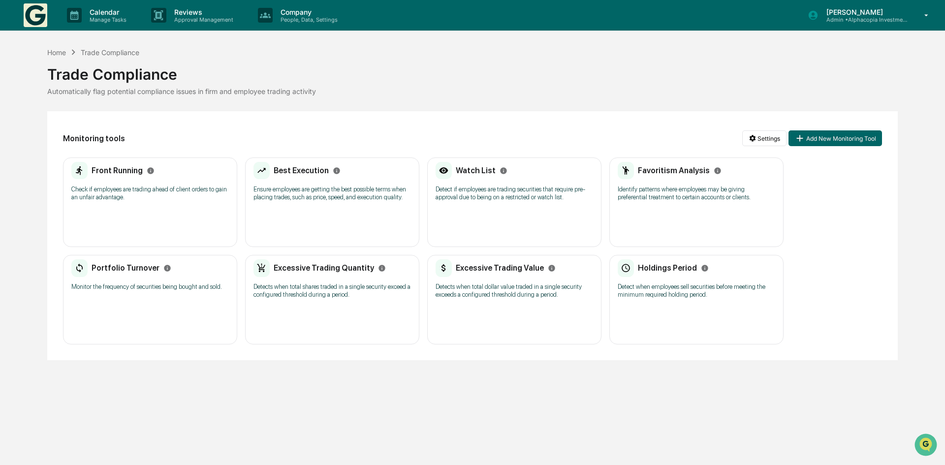
click at [674, 286] on p "Detect when employees sell securities before meeting the minimum required holdi…" at bounding box center [696, 291] width 157 height 16
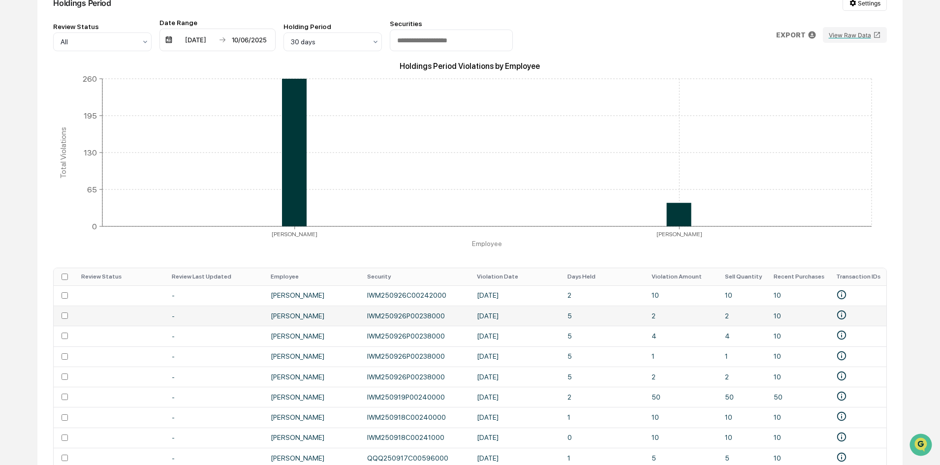
scroll to position [148, 0]
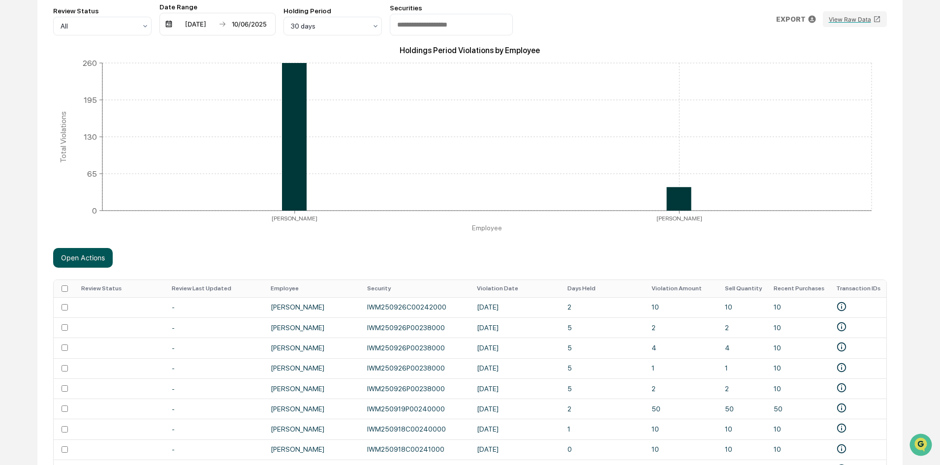
click at [87, 251] on button "Open Actions" at bounding box center [83, 258] width 60 height 20
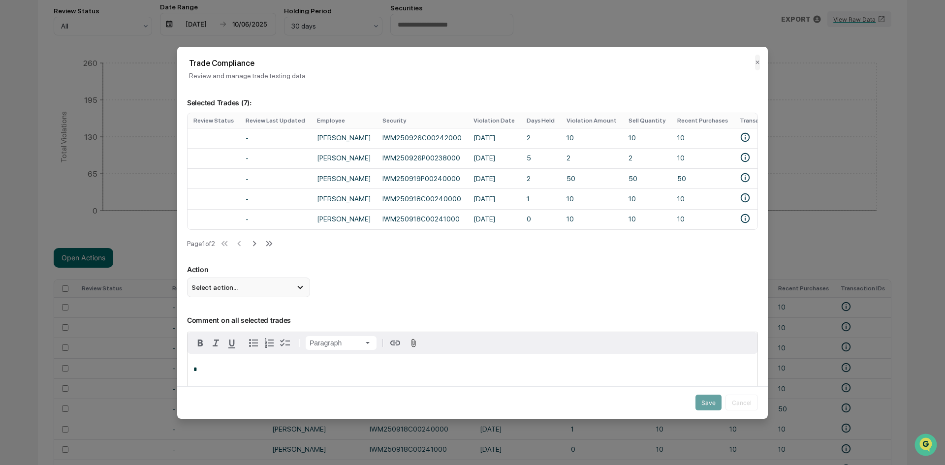
click at [251, 289] on div "Select action..." at bounding box center [248, 288] width 123 height 20
click at [250, 324] on div "Mark Not Item of Interest" at bounding box center [248, 326] width 123 height 19
click at [256, 249] on icon at bounding box center [254, 243] width 11 height 11
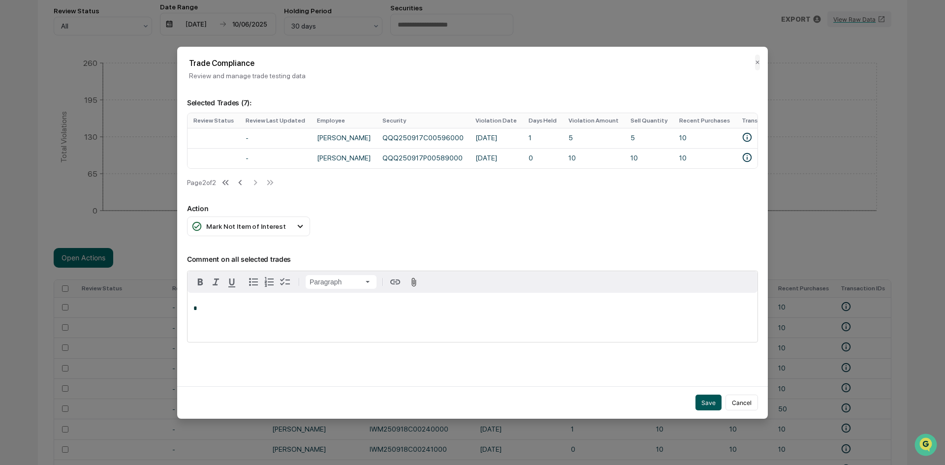
click at [703, 403] on button "Save" at bounding box center [708, 403] width 26 height 16
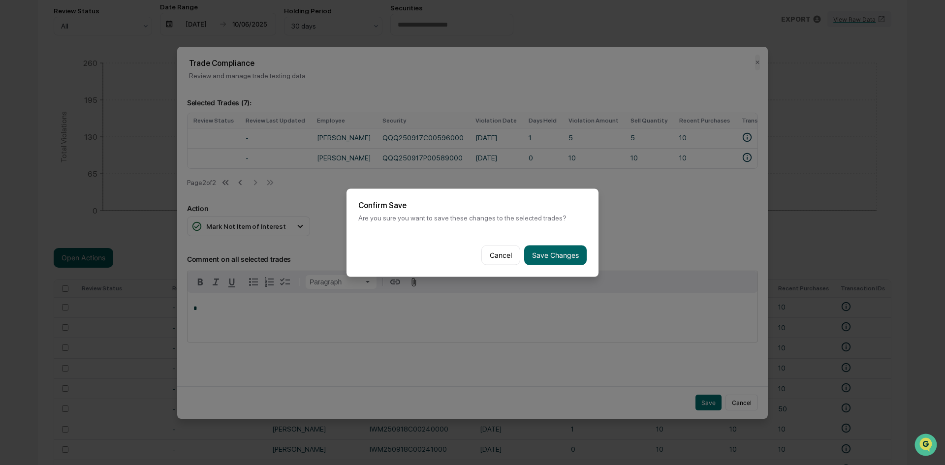
click at [556, 252] on button "Save Changes" at bounding box center [555, 255] width 63 height 20
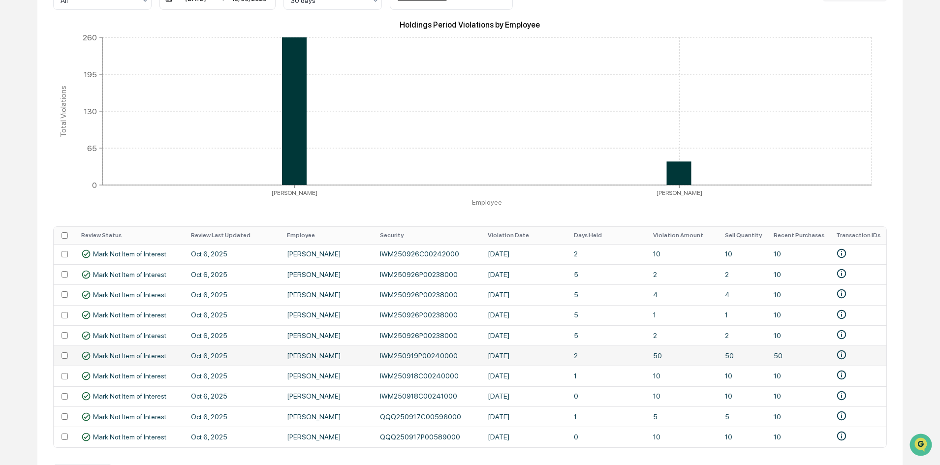
scroll to position [211, 0]
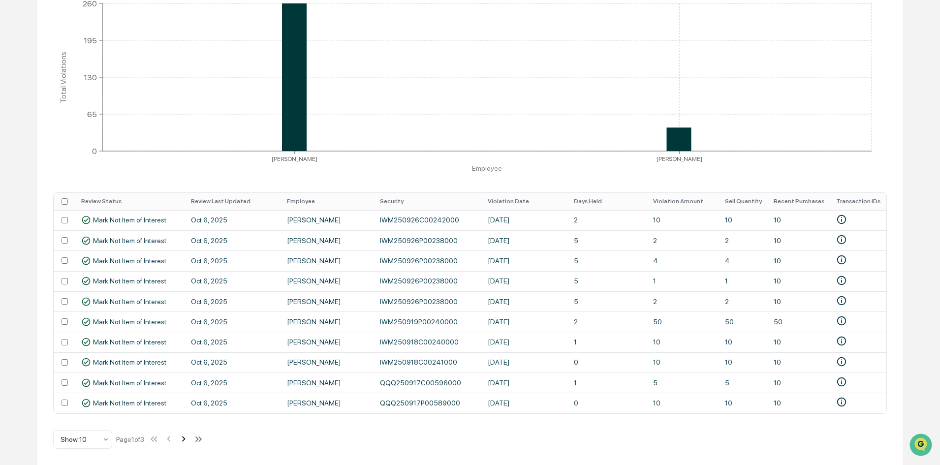
click at [189, 441] on icon at bounding box center [183, 439] width 11 height 11
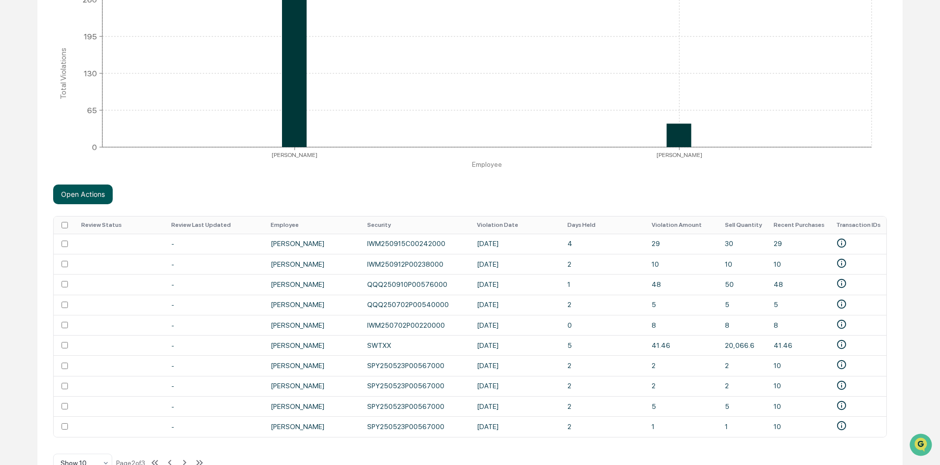
click at [99, 193] on button "Open Actions" at bounding box center [83, 195] width 60 height 20
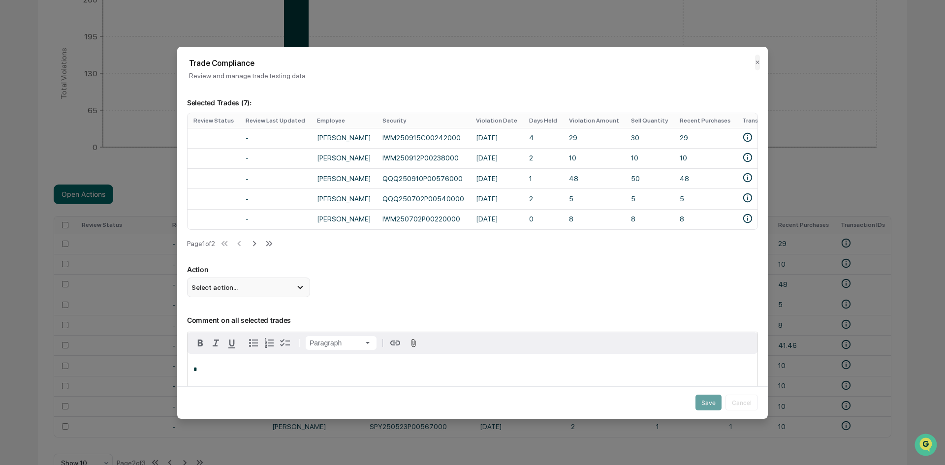
click at [243, 292] on div "Select action..." at bounding box center [248, 288] width 123 height 20
click at [237, 327] on div "Mark Not Item of Interest" at bounding box center [248, 326] width 115 height 11
click at [704, 400] on button "Save" at bounding box center [708, 403] width 26 height 16
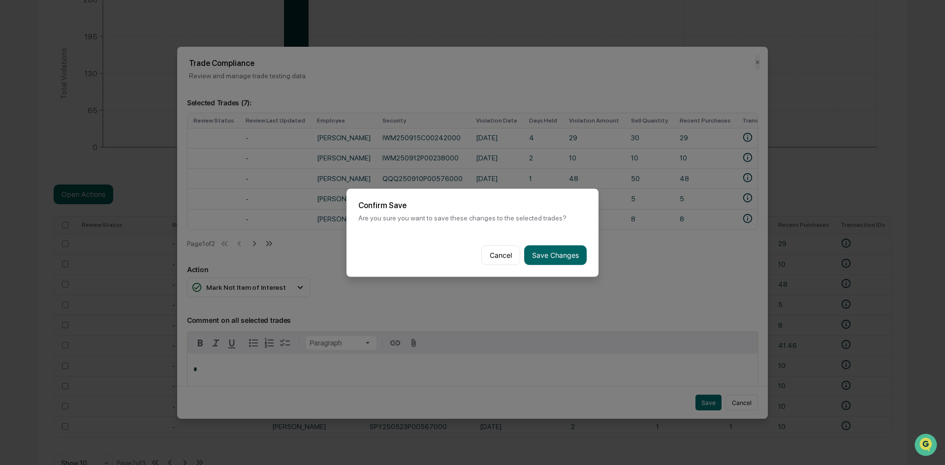
click at [557, 250] on button "Save Changes" at bounding box center [555, 255] width 63 height 20
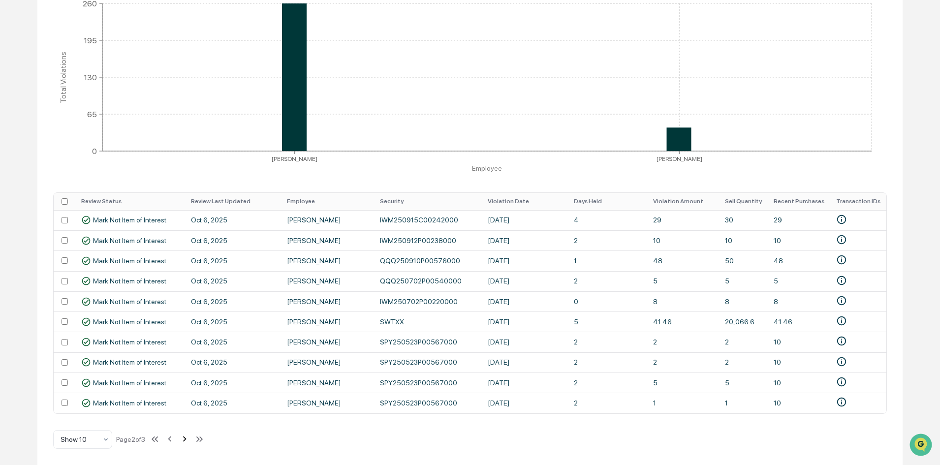
click at [189, 441] on icon at bounding box center [184, 439] width 11 height 11
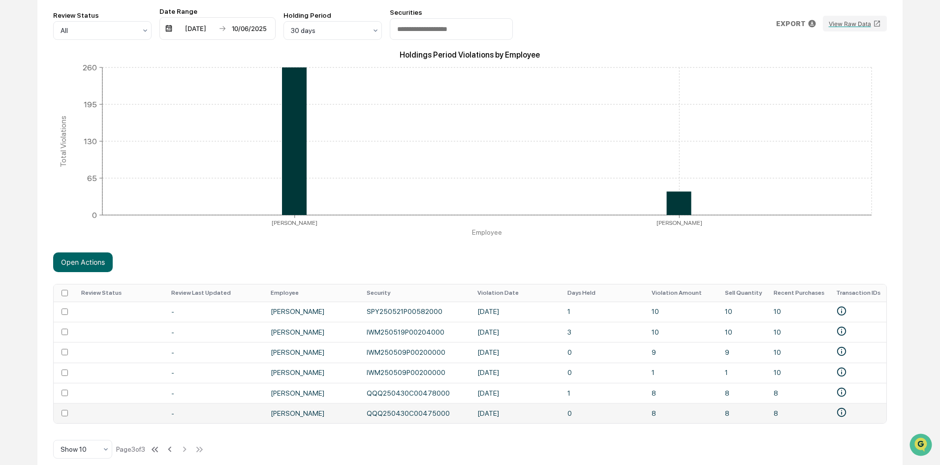
scroll to position [157, 0]
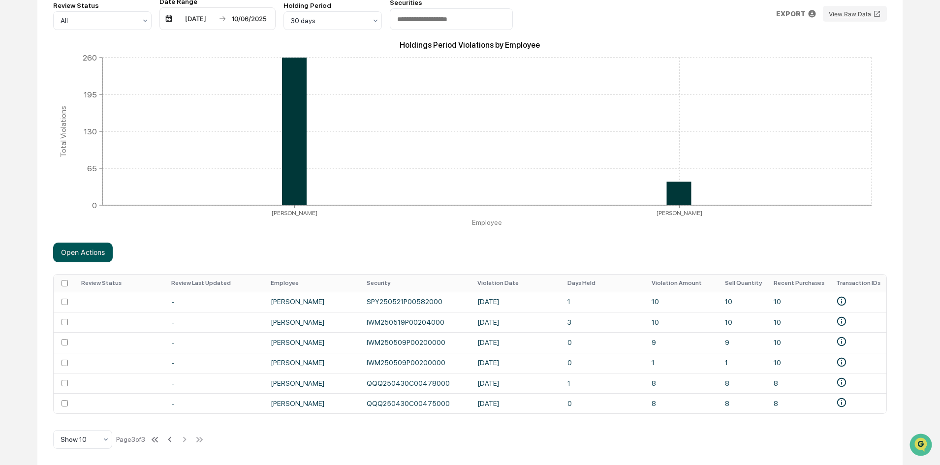
click at [82, 252] on button "Open Actions" at bounding box center [83, 253] width 60 height 20
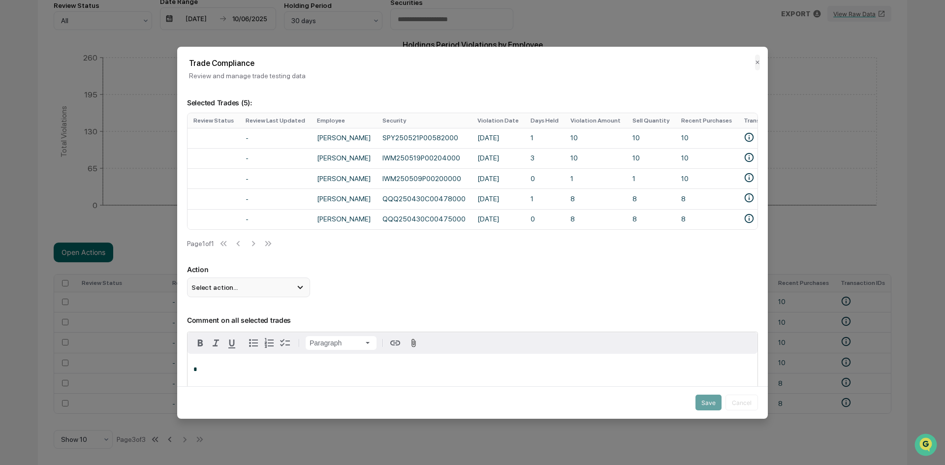
click at [241, 287] on div "Select action..." at bounding box center [248, 288] width 123 height 20
click at [247, 330] on div "Mark Not Item of Interest" at bounding box center [248, 326] width 115 height 11
click at [695, 397] on button "Save" at bounding box center [708, 403] width 26 height 16
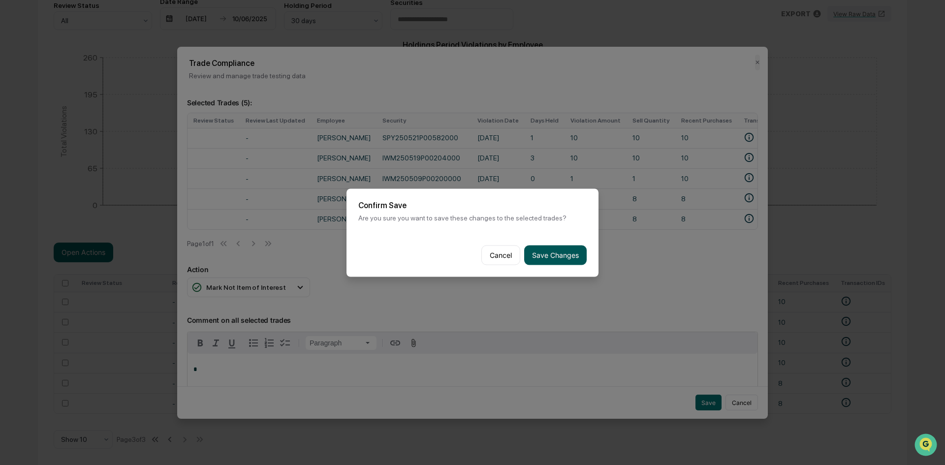
click at [560, 250] on button "Save Changes" at bounding box center [555, 255] width 63 height 20
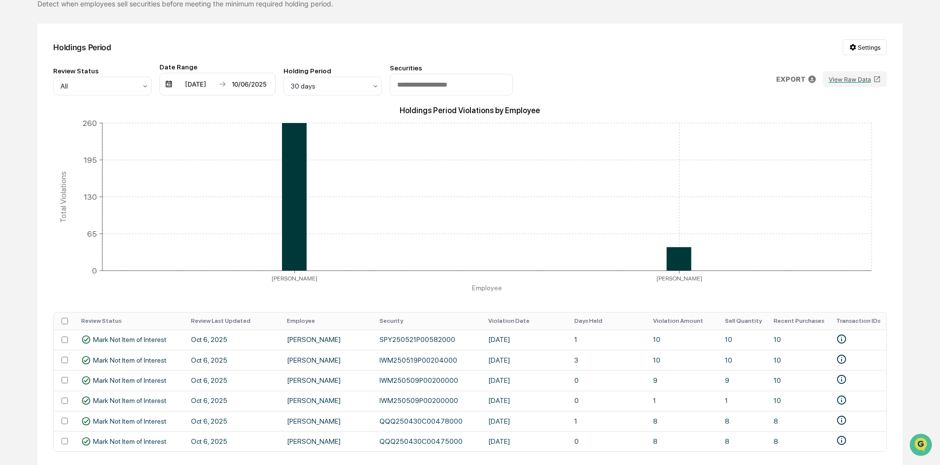
scroll to position [0, 0]
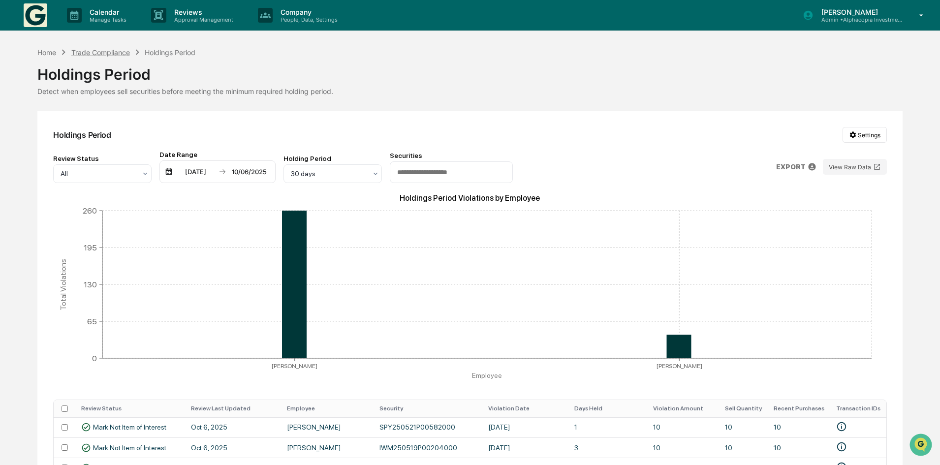
click at [107, 52] on div "Trade Compliance" at bounding box center [100, 52] width 59 height 8
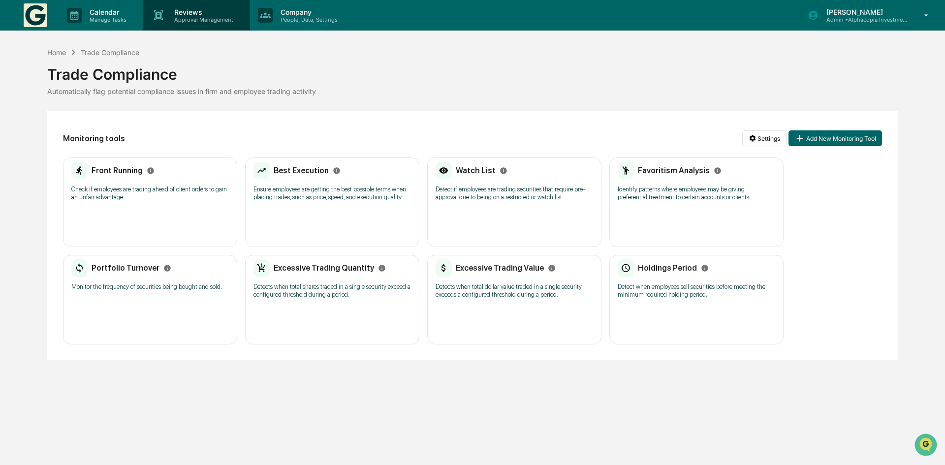
click at [181, 14] on p "Reviews" at bounding box center [202, 12] width 72 height 8
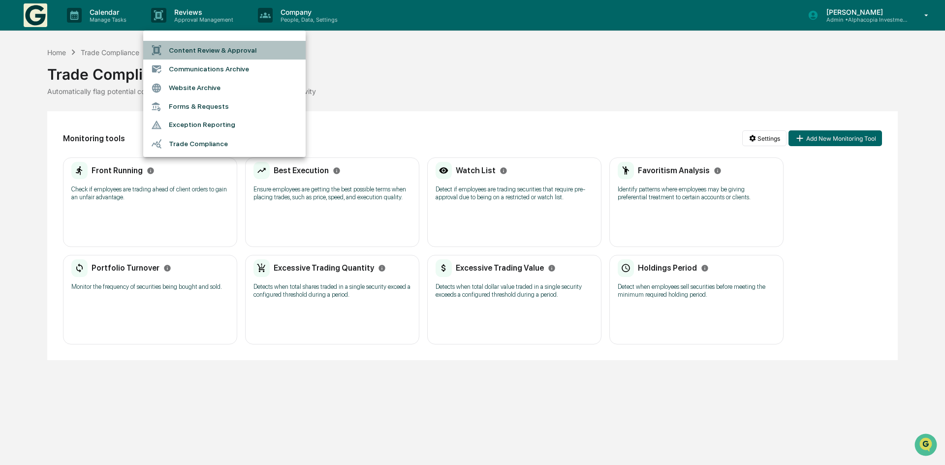
click at [196, 54] on li "Content Review & Approval" at bounding box center [224, 50] width 162 height 19
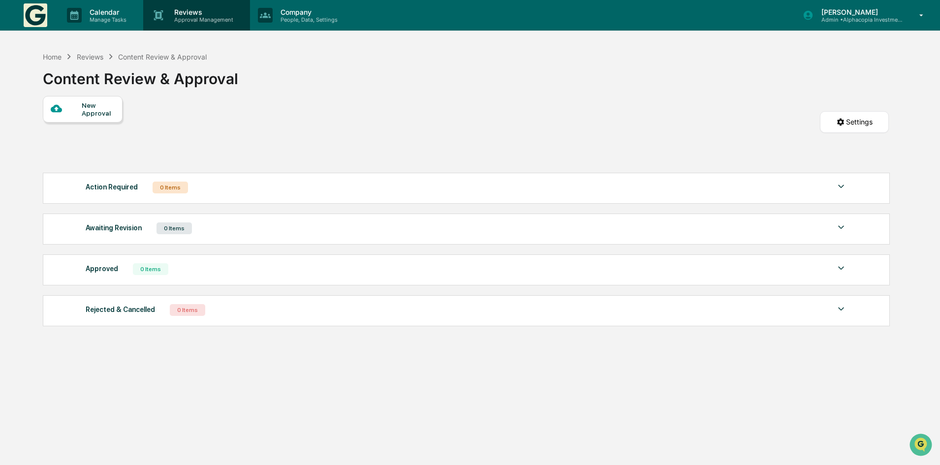
click at [187, 12] on p "Reviews" at bounding box center [202, 12] width 72 height 8
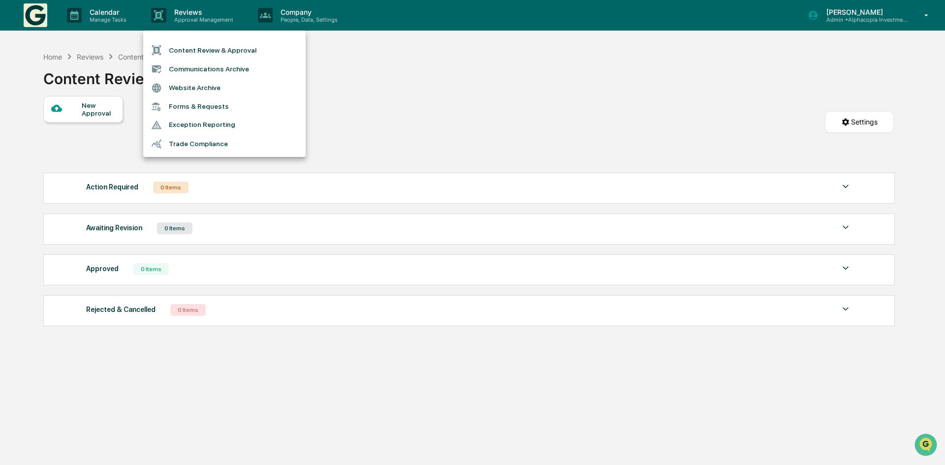
click at [187, 15] on div at bounding box center [472, 232] width 945 height 465
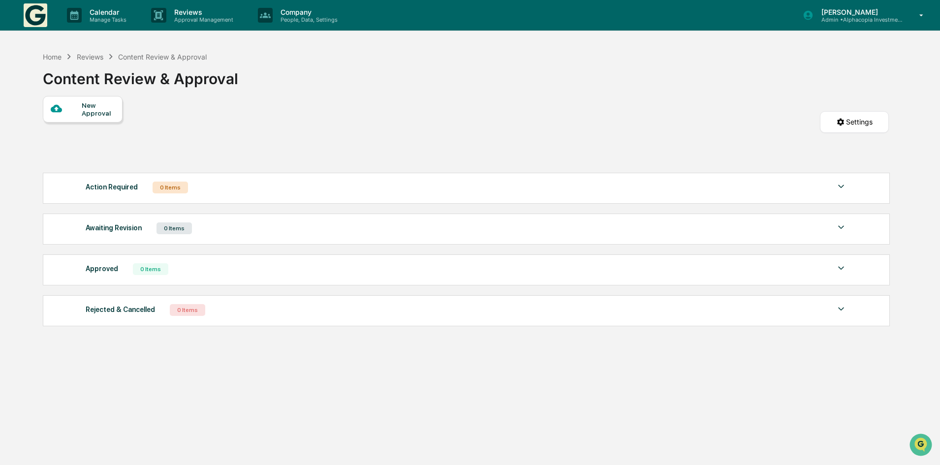
click at [94, 55] on div "Reviews" at bounding box center [90, 57] width 27 height 8
click at [198, 9] on p "Reviews" at bounding box center [202, 12] width 72 height 8
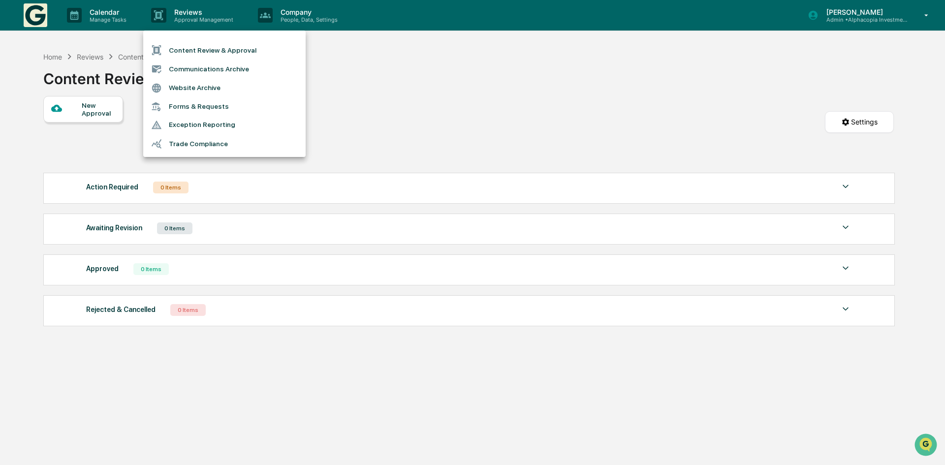
click at [198, 106] on li "Forms & Requests" at bounding box center [224, 106] width 162 height 18
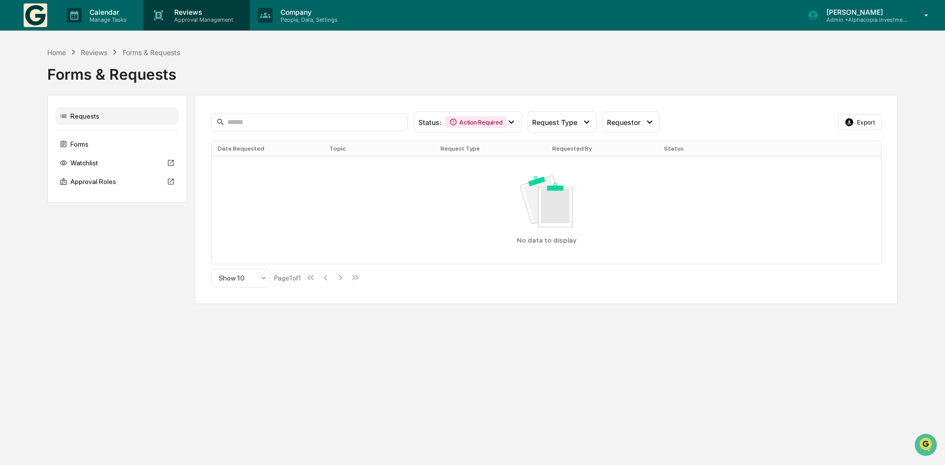
click at [196, 22] on p "Approval Management" at bounding box center [202, 19] width 72 height 7
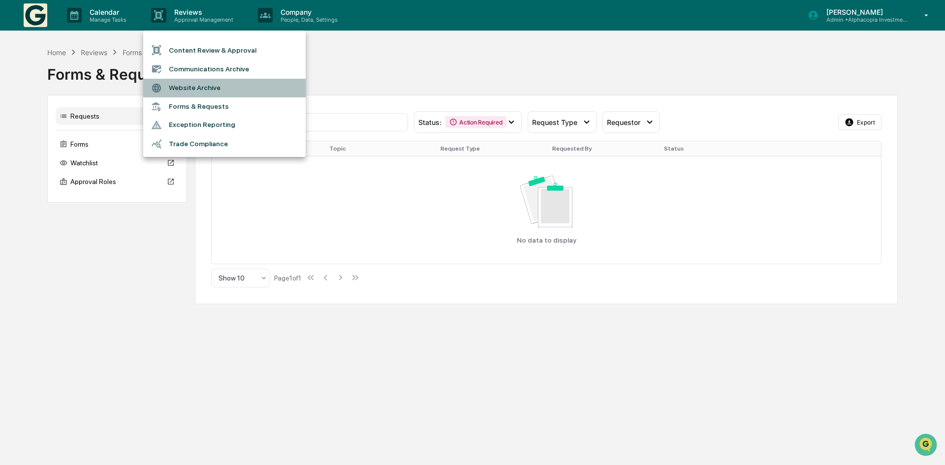
click at [190, 87] on li "Website Archive" at bounding box center [224, 88] width 162 height 19
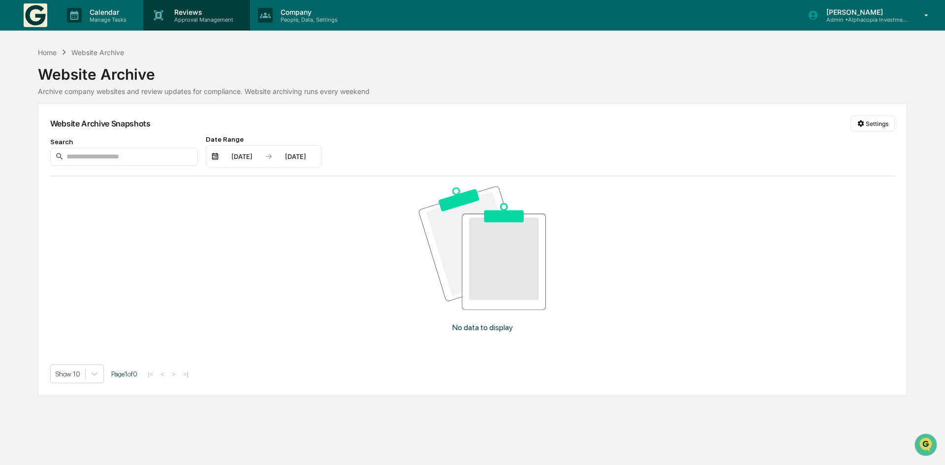
click at [197, 14] on p "Reviews" at bounding box center [202, 12] width 72 height 8
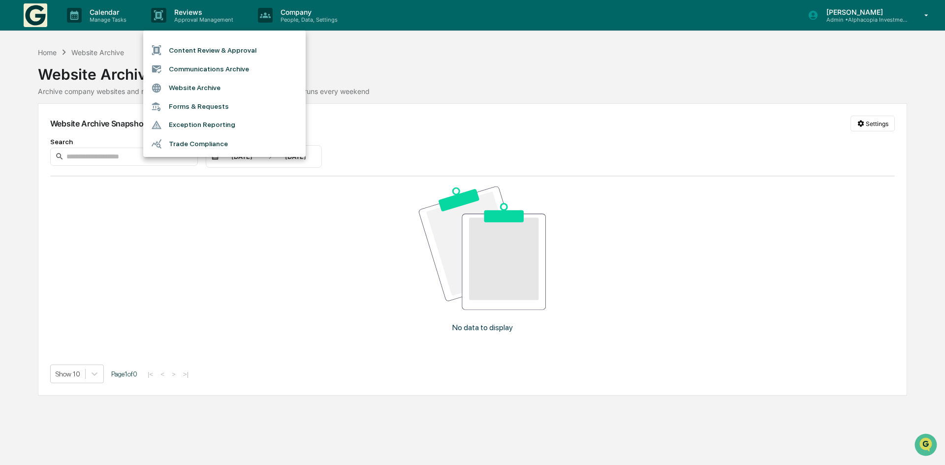
click at [200, 67] on li "Communications Archive" at bounding box center [224, 69] width 162 height 19
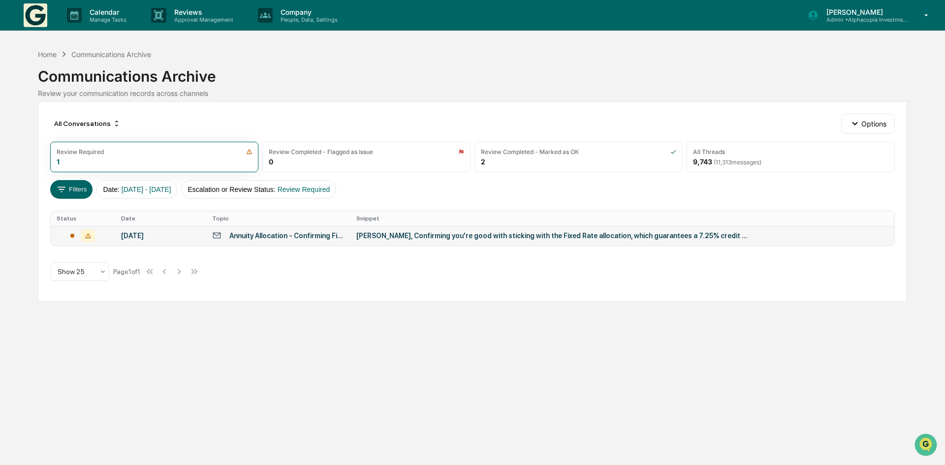
click at [64, 236] on div at bounding box center [83, 236] width 53 height 12
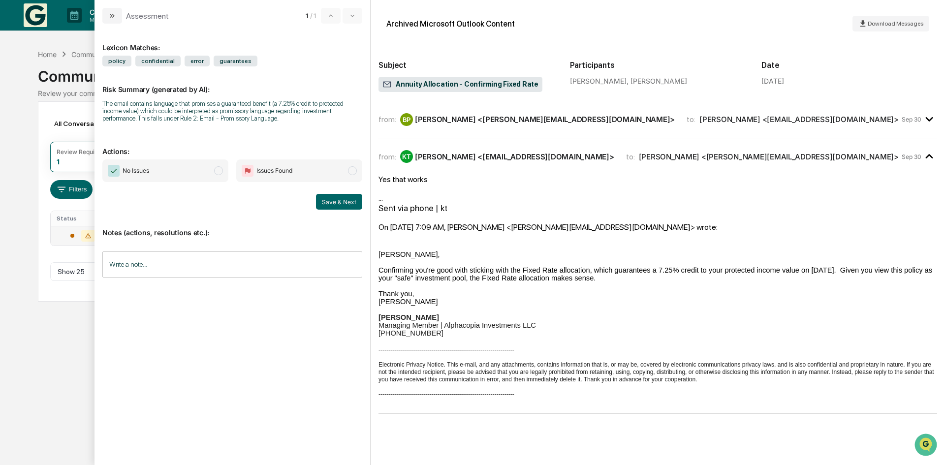
click at [116, 168] on img "modal" at bounding box center [114, 171] width 12 height 12
click at [334, 203] on button "Save & Next" at bounding box center [339, 202] width 46 height 16
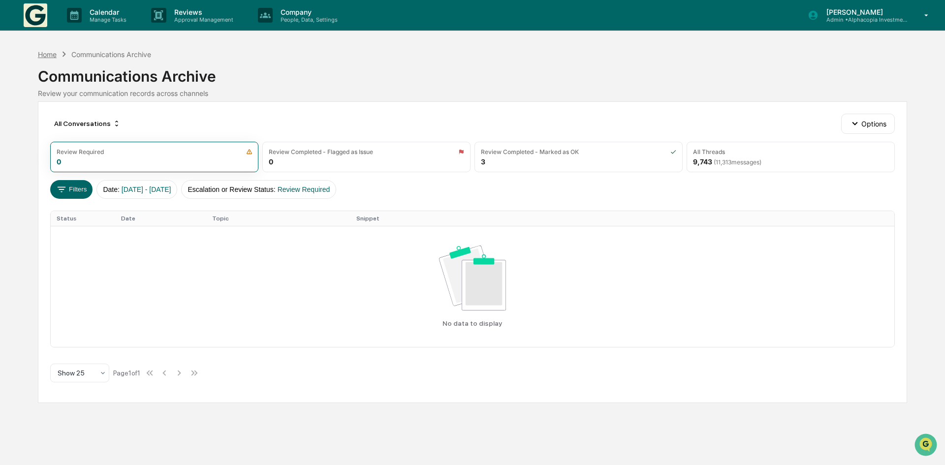
click at [49, 53] on div "Home" at bounding box center [47, 54] width 19 height 8
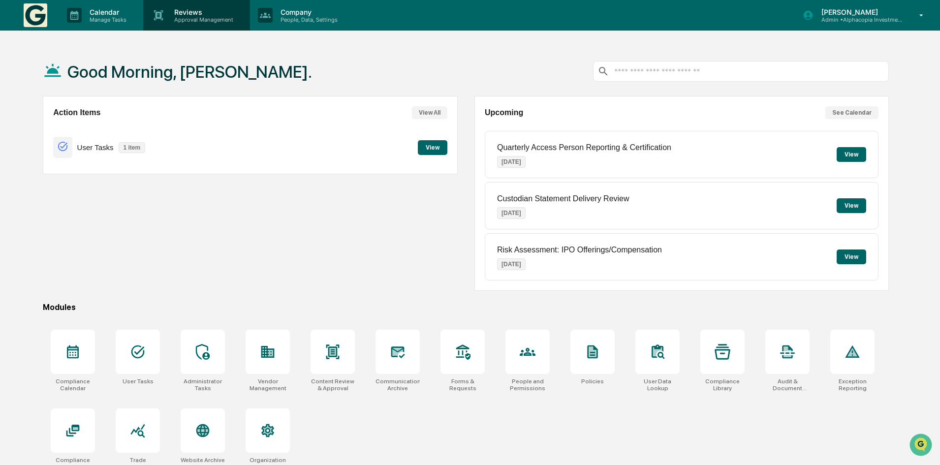
click at [181, 10] on p "Reviews" at bounding box center [202, 12] width 72 height 8
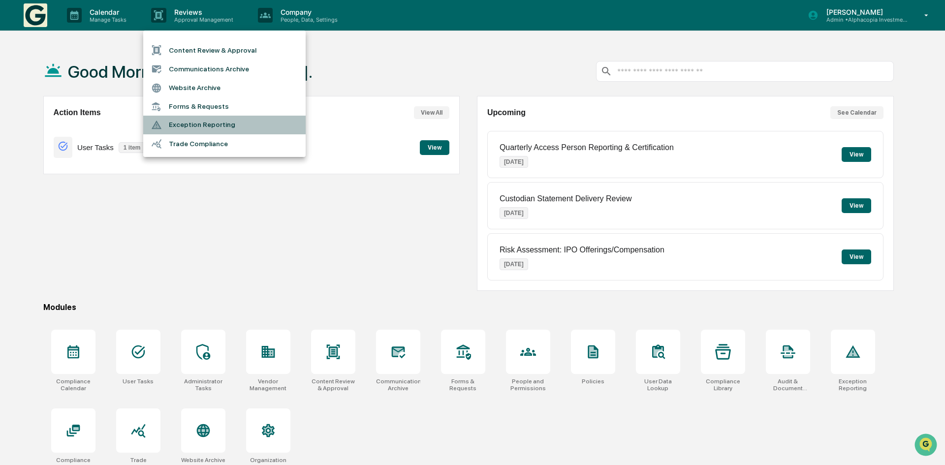
click at [194, 124] on li "Exception Reporting" at bounding box center [224, 125] width 162 height 19
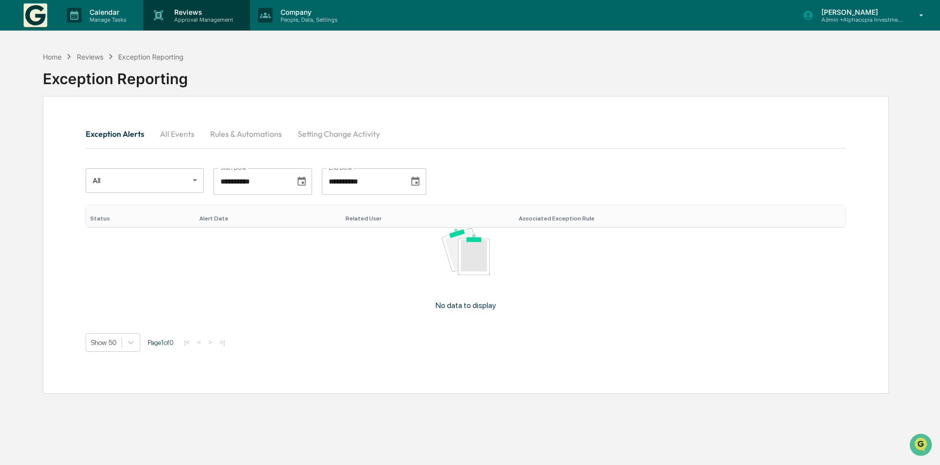
click at [204, 22] on p "Approval Management" at bounding box center [202, 19] width 72 height 7
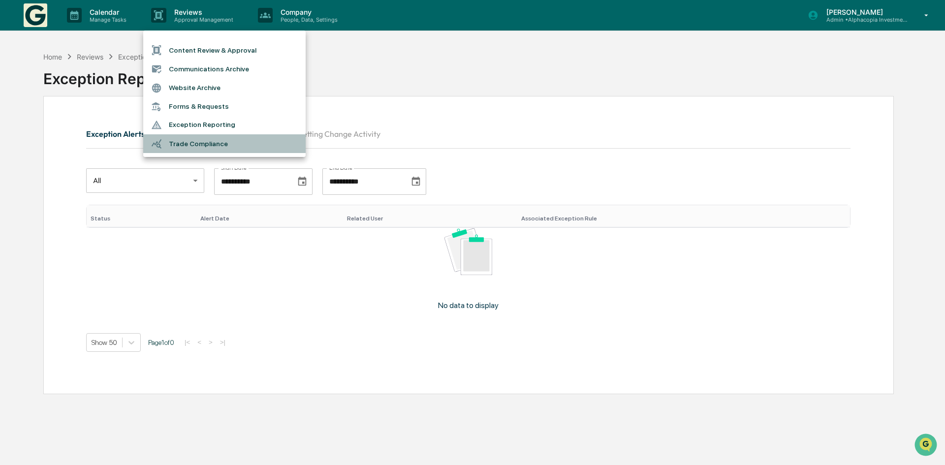
click at [202, 142] on li "Trade Compliance" at bounding box center [224, 143] width 162 height 19
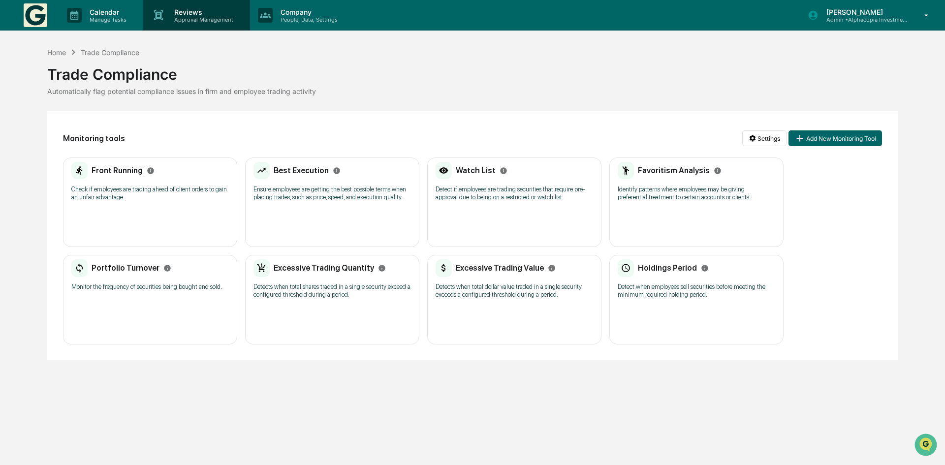
click at [173, 15] on p "Reviews" at bounding box center [202, 12] width 72 height 8
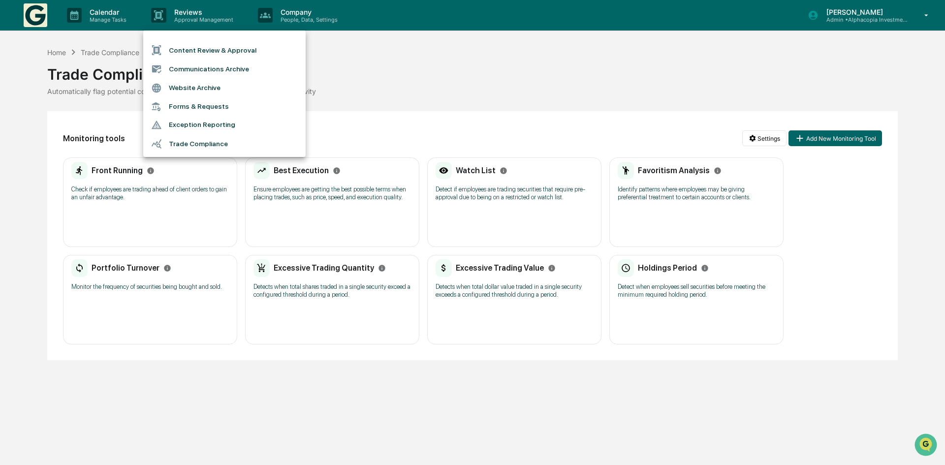
click at [111, 12] on div at bounding box center [472, 232] width 945 height 465
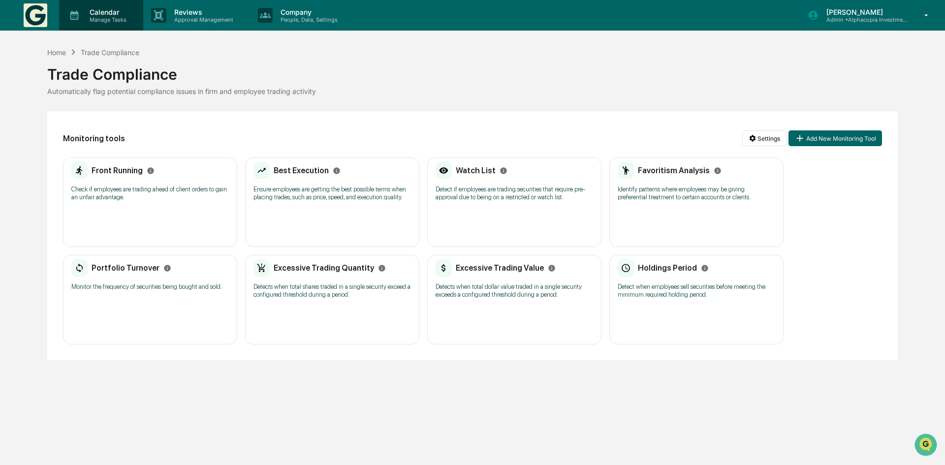
click at [101, 16] on p "Manage Tasks" at bounding box center [107, 19] width 50 height 7
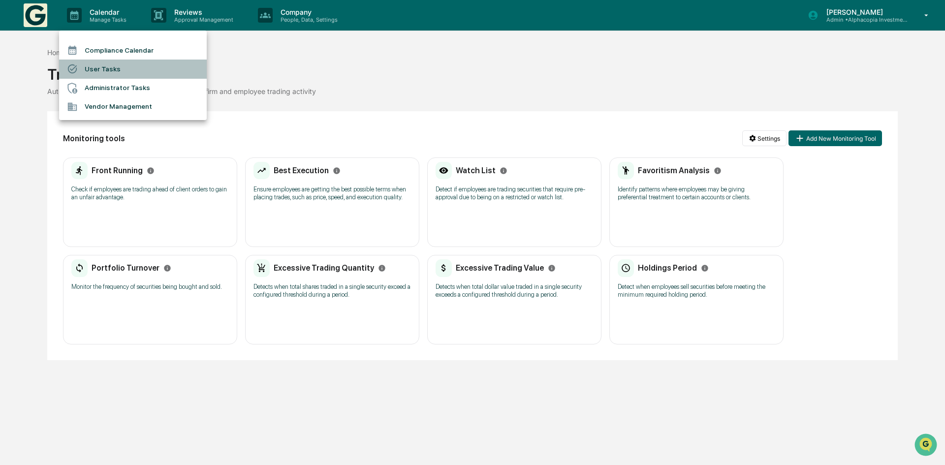
click at [101, 68] on li "User Tasks" at bounding box center [133, 69] width 148 height 19
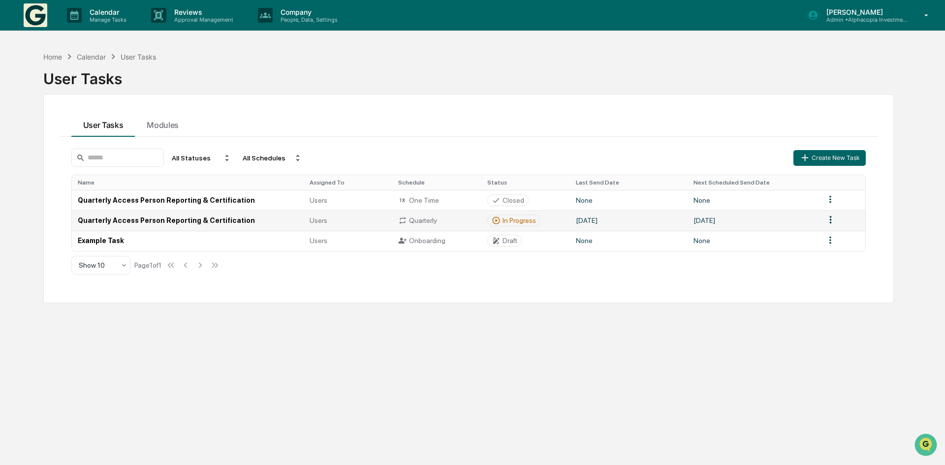
click at [824, 221] on html "Calendar Manage Tasks Reviews Approval Management Company People, Data, Setting…" at bounding box center [472, 232] width 945 height 465
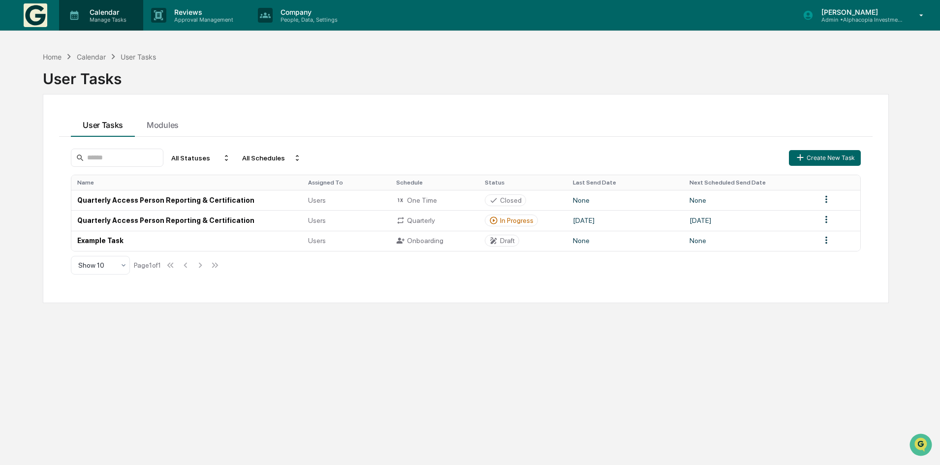
click at [105, 13] on p "Calendar" at bounding box center [107, 12] width 50 height 8
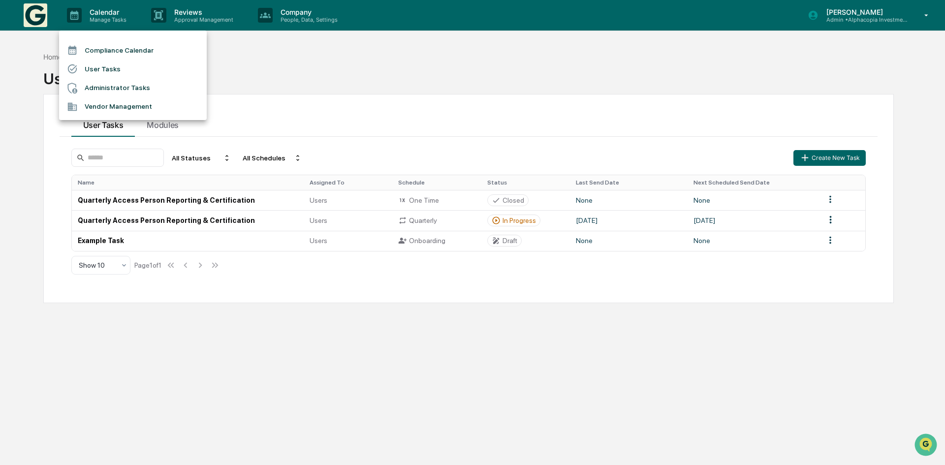
click at [186, 11] on div at bounding box center [472, 232] width 945 height 465
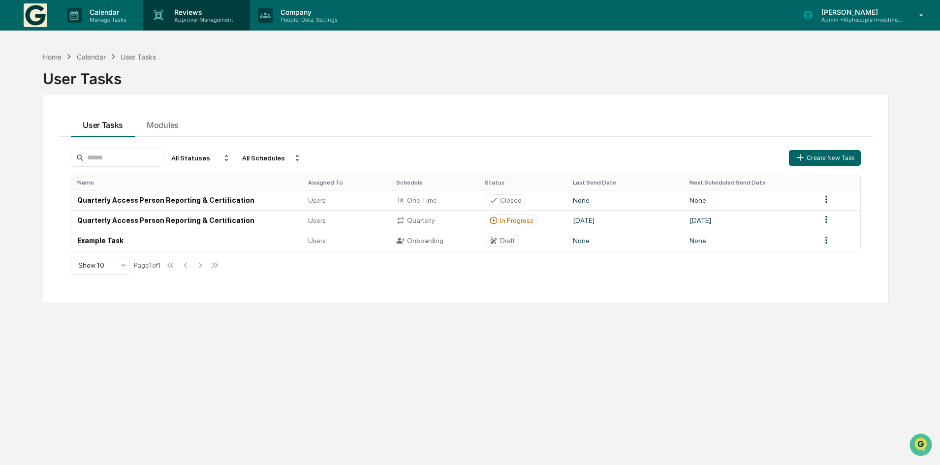
click at [186, 16] on p "Approval Management" at bounding box center [202, 19] width 72 height 7
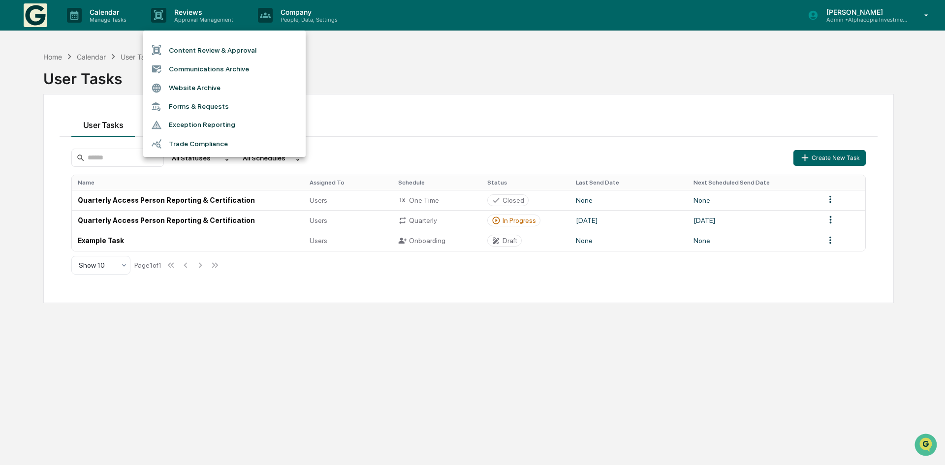
click at [281, 15] on div at bounding box center [472, 232] width 945 height 465
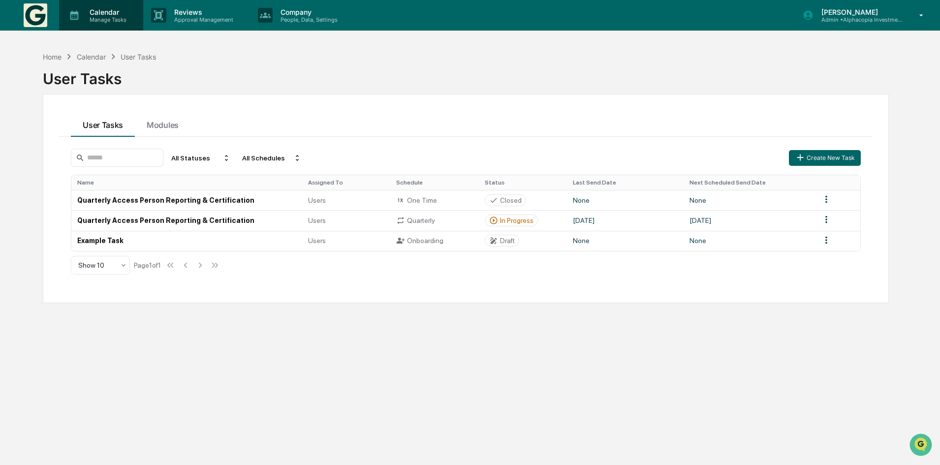
click at [110, 10] on p "Calendar" at bounding box center [107, 12] width 50 height 8
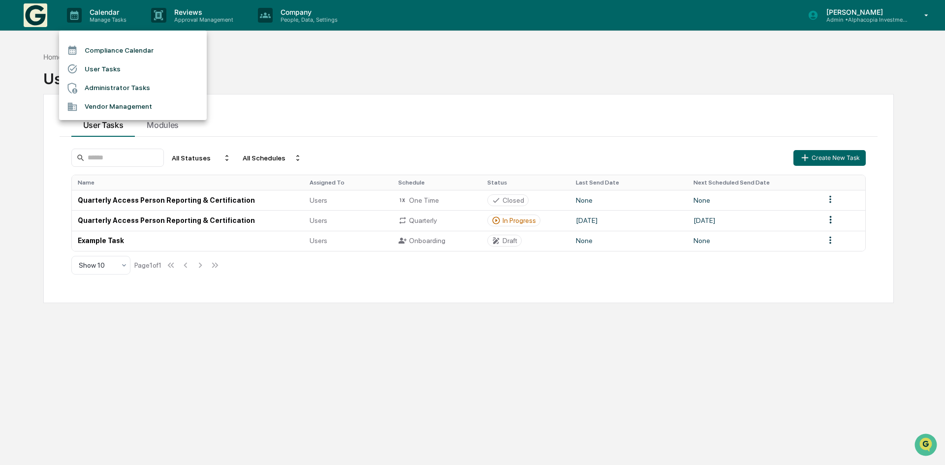
click at [377, 104] on div at bounding box center [472, 232] width 945 height 465
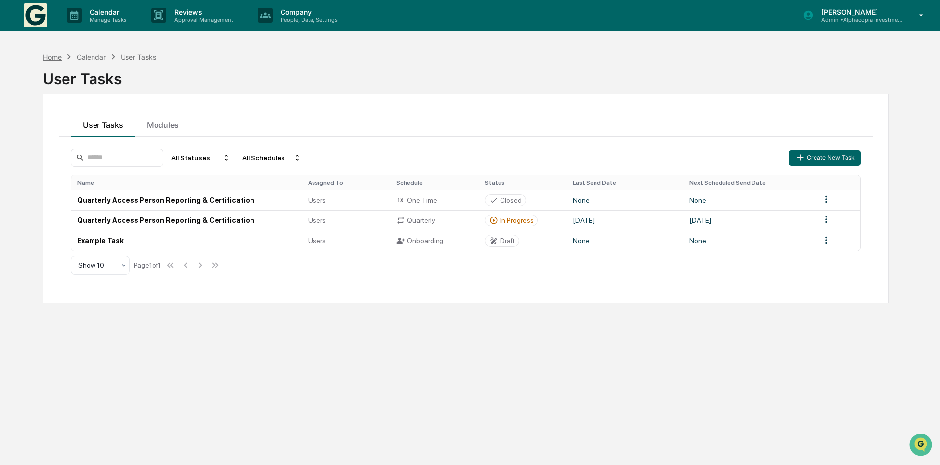
click at [52, 60] on div "Home" at bounding box center [52, 57] width 19 height 8
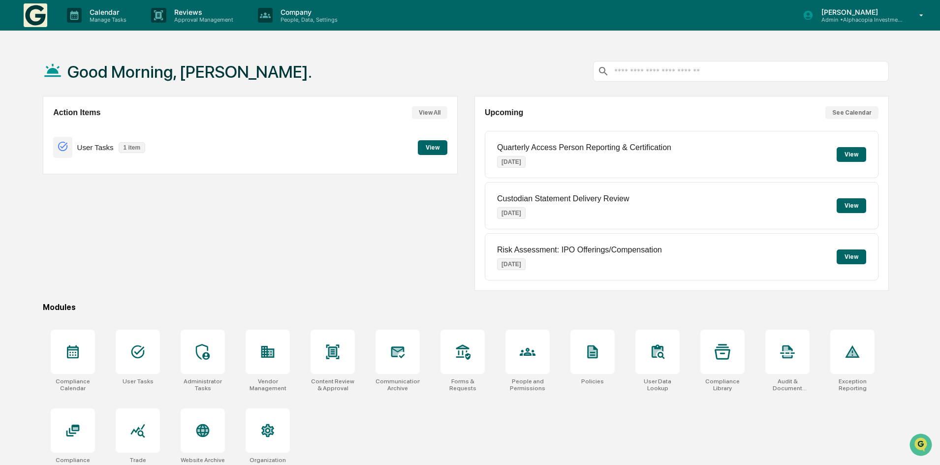
click at [438, 150] on button "View" at bounding box center [433, 147] width 30 height 15
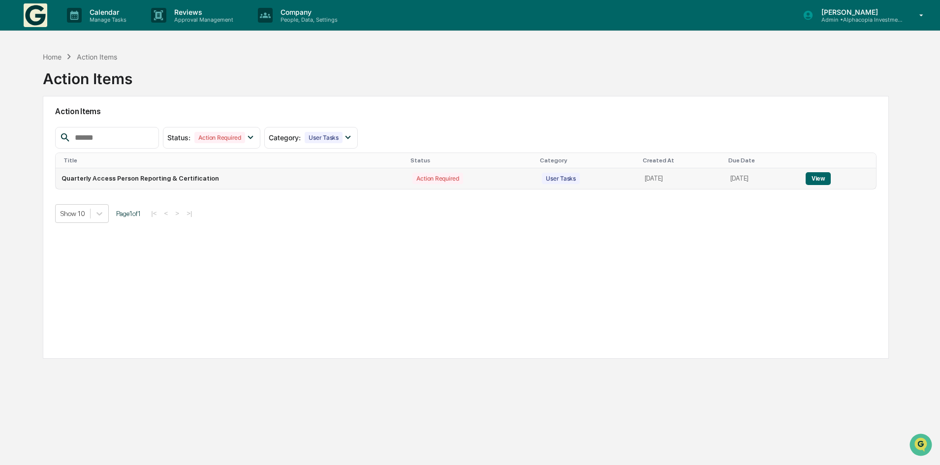
click at [813, 180] on button "View" at bounding box center [818, 178] width 25 height 13
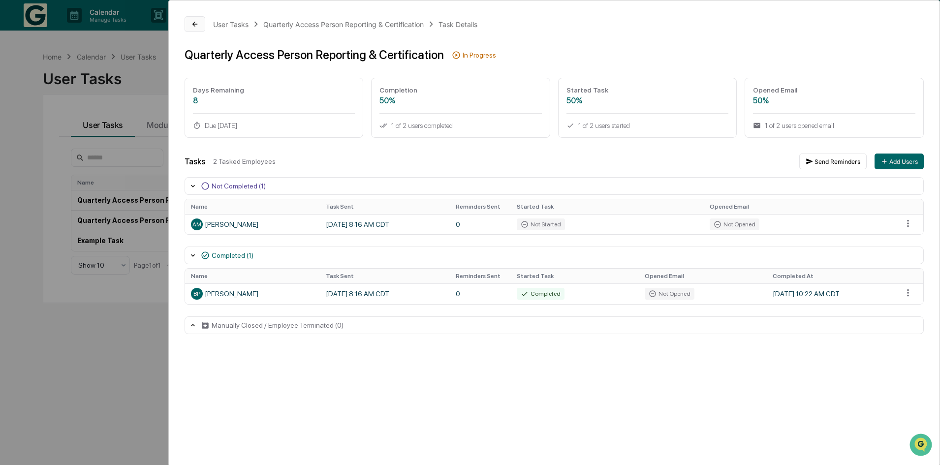
click at [195, 24] on icon at bounding box center [194, 24] width 5 height 5
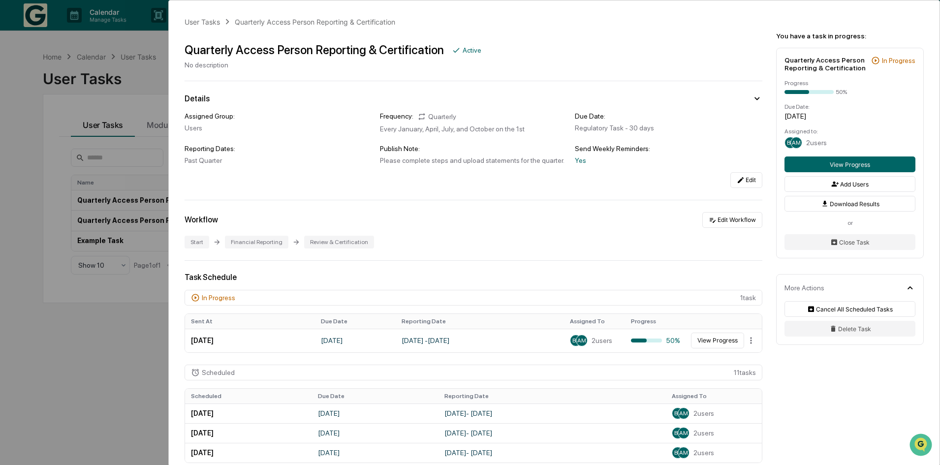
click at [105, 333] on div "User Tasks Quarterly Access Person Reporting & Certification Quarterly Access P…" at bounding box center [470, 232] width 940 height 465
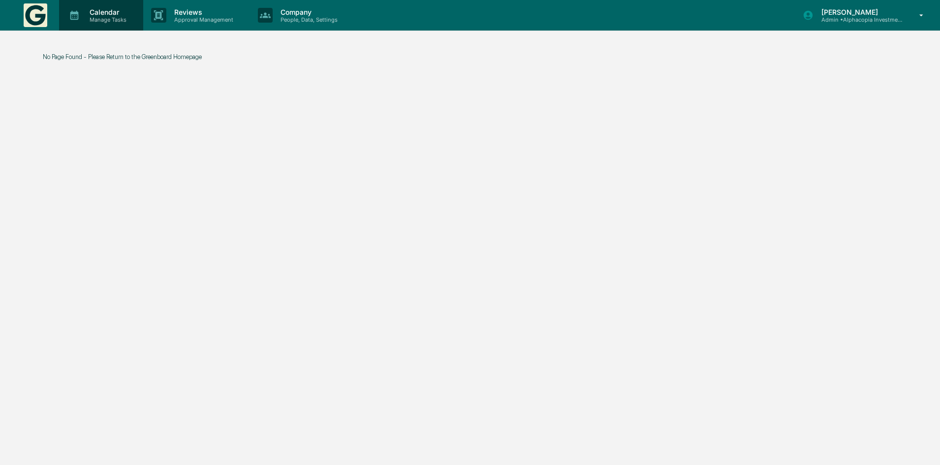
click at [111, 16] on p "Manage Tasks" at bounding box center [107, 19] width 50 height 7
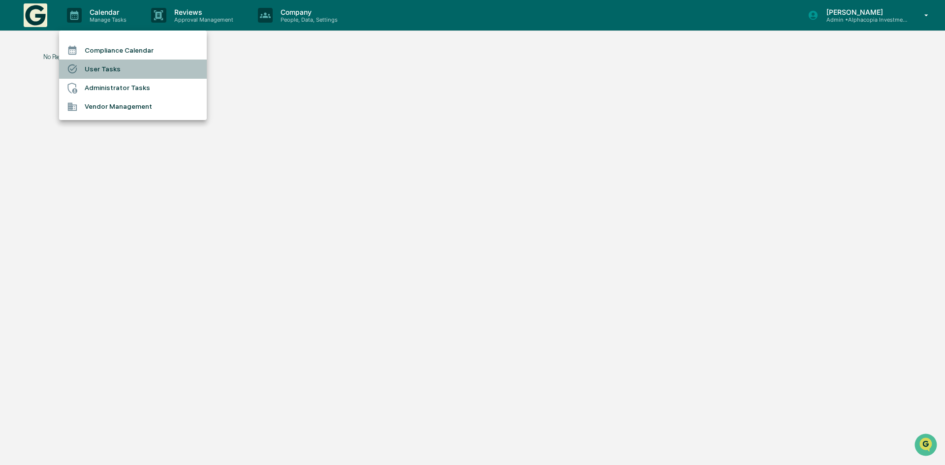
click at [104, 69] on li "User Tasks" at bounding box center [133, 69] width 148 height 19
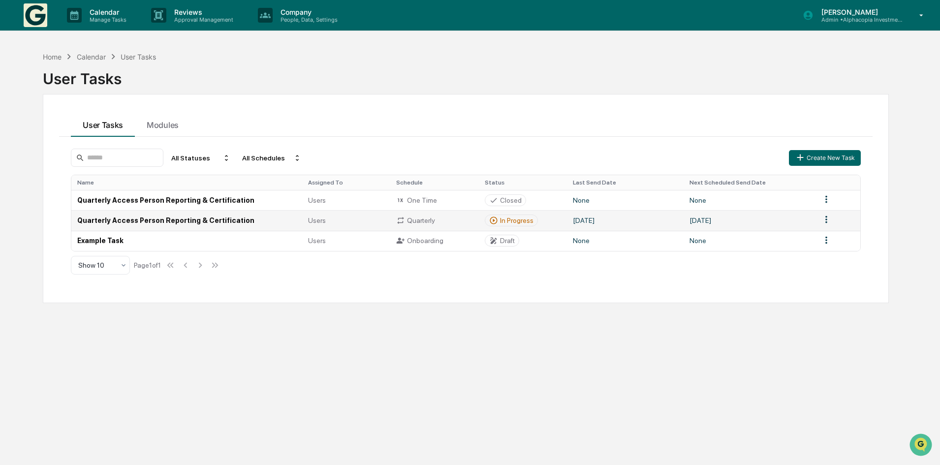
click at [219, 220] on td "Quarterly Access Person Reporting & Certification" at bounding box center [186, 220] width 231 height 20
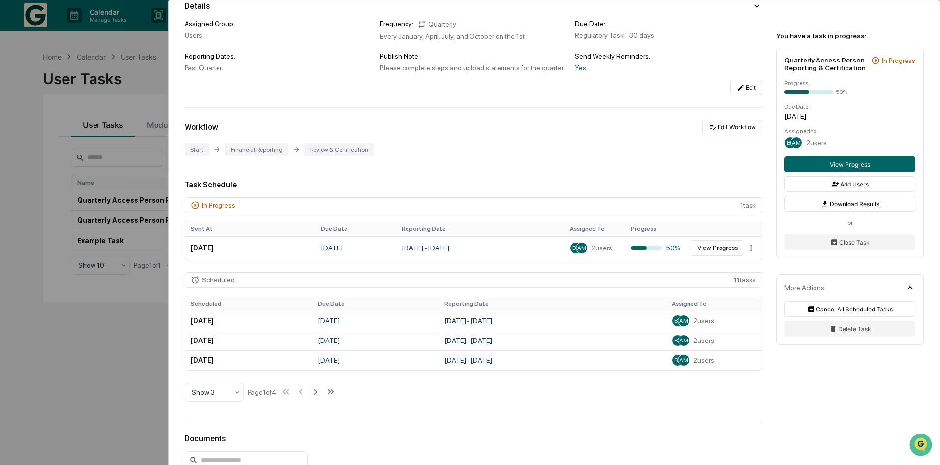
scroll to position [98, 0]
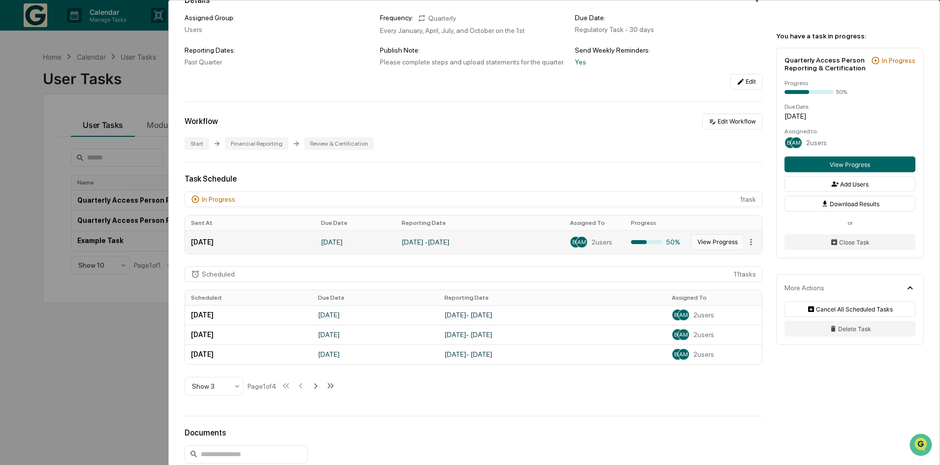
click at [695, 242] on button "View Progress" at bounding box center [717, 242] width 53 height 16
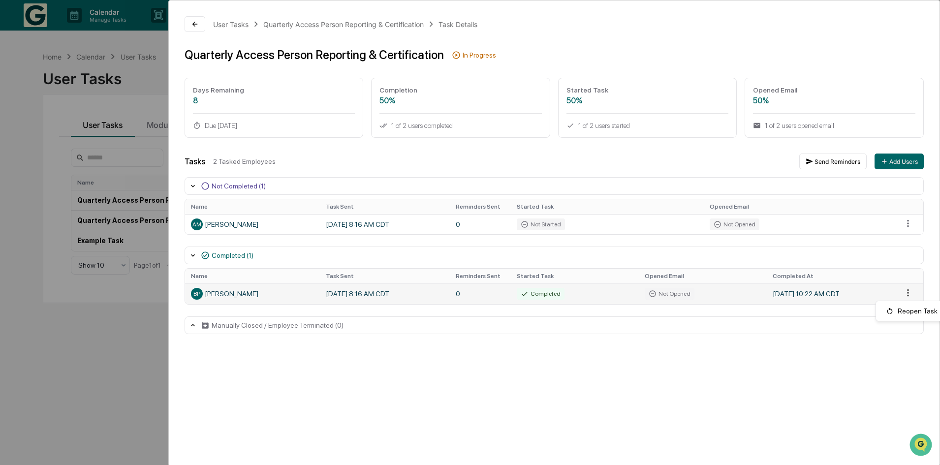
click at [908, 293] on html "Calendar Manage Tasks Reviews Approval Management Company People, Data, Setting…" at bounding box center [470, 232] width 940 height 465
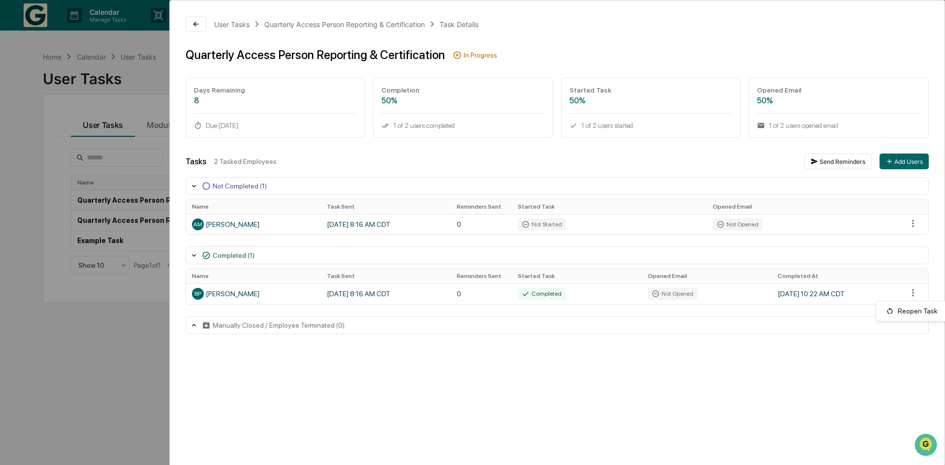
click at [794, 378] on html "Calendar Manage Tasks Reviews Approval Management Company People, Data, Setting…" at bounding box center [472, 232] width 945 height 465
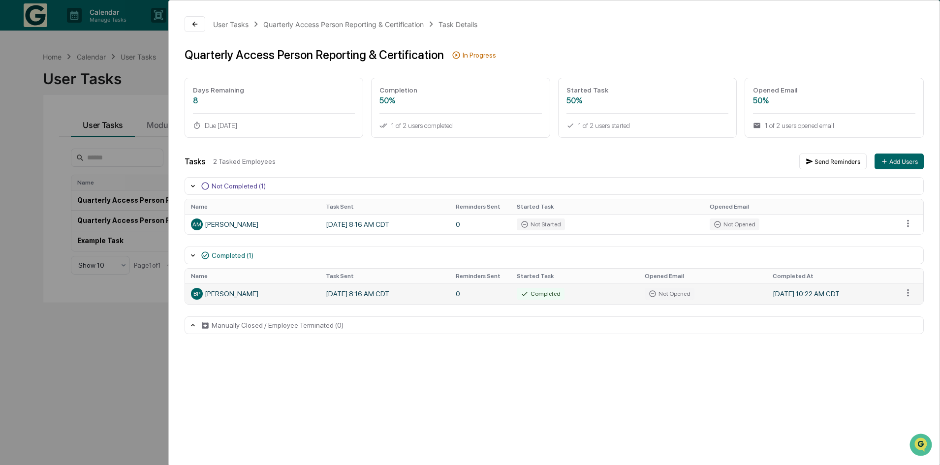
drag, startPoint x: 213, startPoint y: 294, endPoint x: 242, endPoint y: 295, distance: 29.5
click at [215, 294] on div "BP Bryan Pattee" at bounding box center [252, 294] width 123 height 12
click at [134, 347] on div "User Tasks Quarterly Access Person Reporting & Certification Task Details Quart…" at bounding box center [470, 232] width 940 height 465
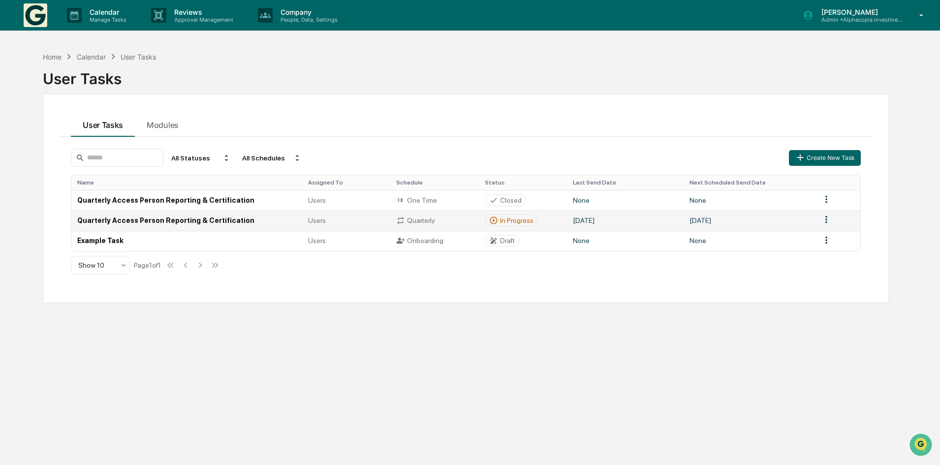
click at [826, 221] on html "Calendar Manage Tasks Reviews Approval Management Company People, Data, Setting…" at bounding box center [470, 232] width 940 height 465
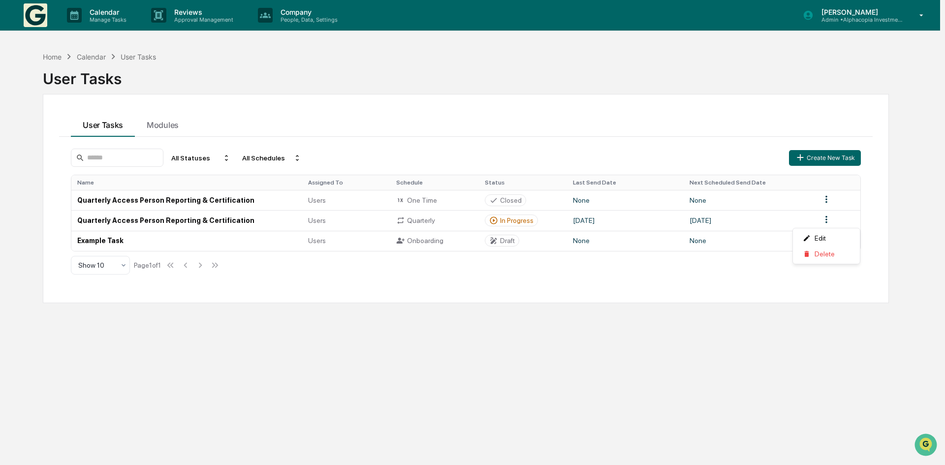
click at [826, 222] on html "Calendar Manage Tasks Reviews Approval Management Company People, Data, Setting…" at bounding box center [472, 232] width 945 height 465
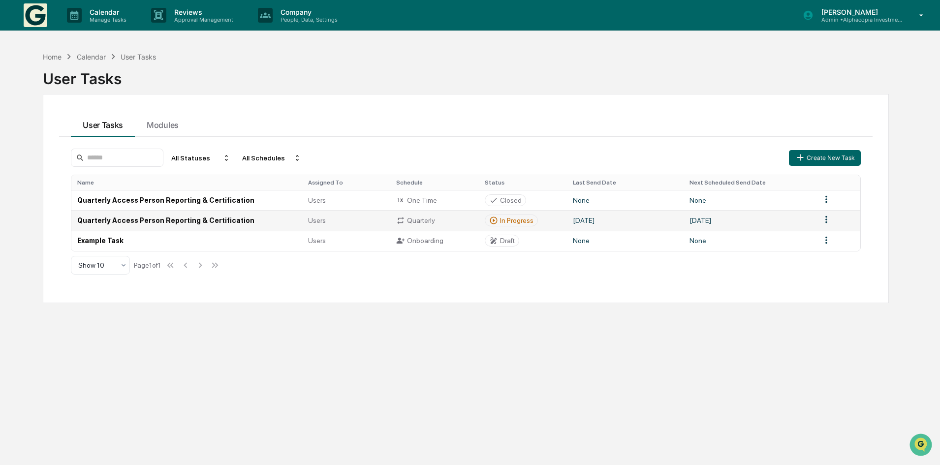
click at [192, 219] on td "Quarterly Access Person Reporting & Certification" at bounding box center [186, 220] width 231 height 20
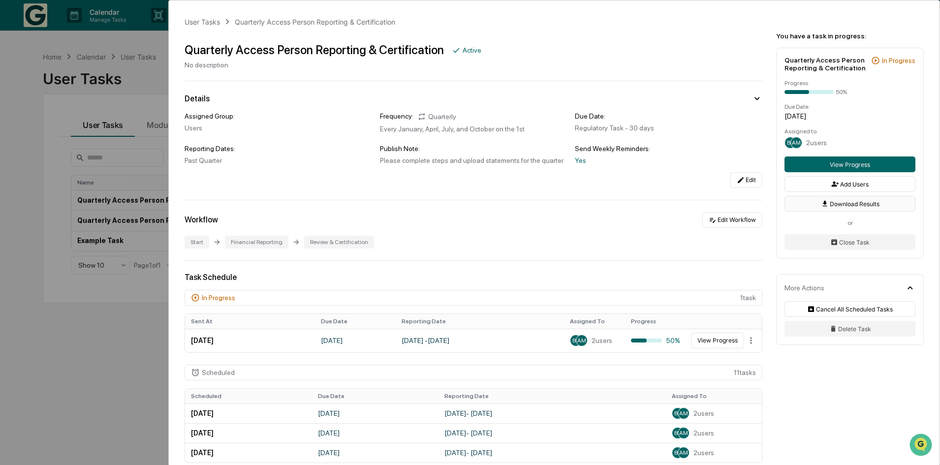
click at [852, 204] on button "Download Results" at bounding box center [849, 204] width 131 height 16
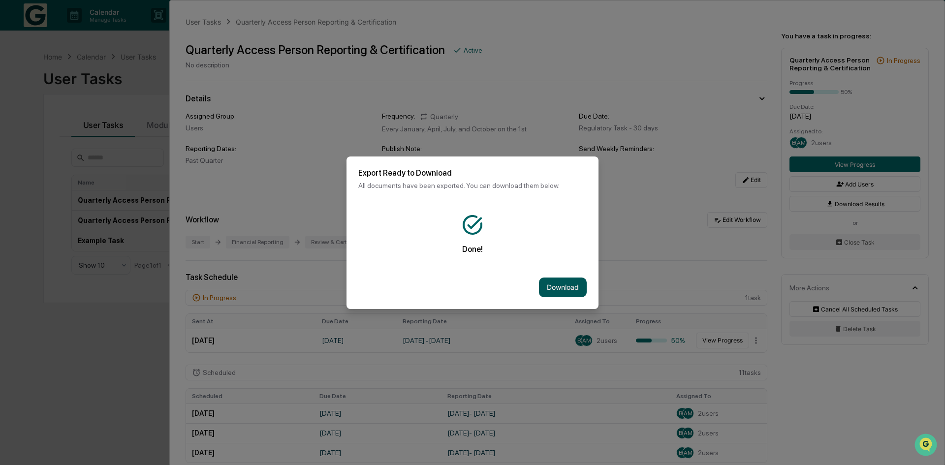
click at [548, 280] on button "Download" at bounding box center [563, 288] width 48 height 20
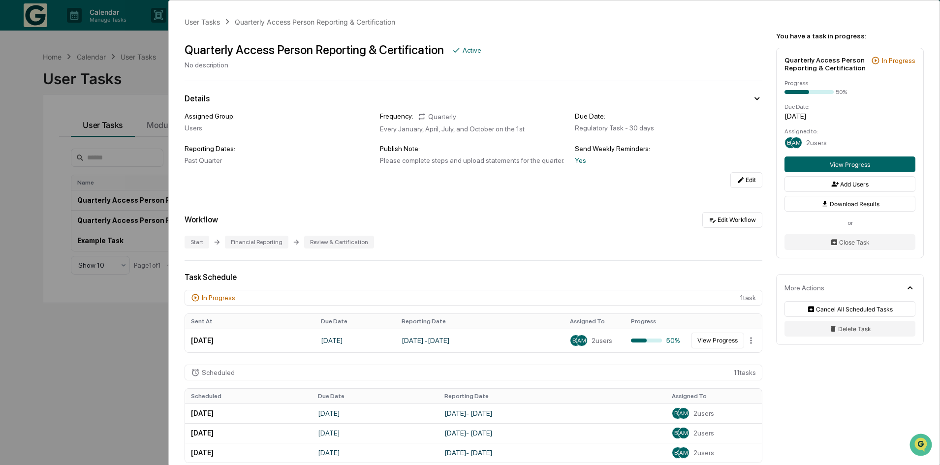
click at [704, 37] on div "Quarterly Access Person Reporting & Certification Active No description" at bounding box center [474, 52] width 578 height 34
click at [90, 338] on div "User Tasks Quarterly Access Person Reporting & Certification Quarterly Access P…" at bounding box center [470, 232] width 940 height 465
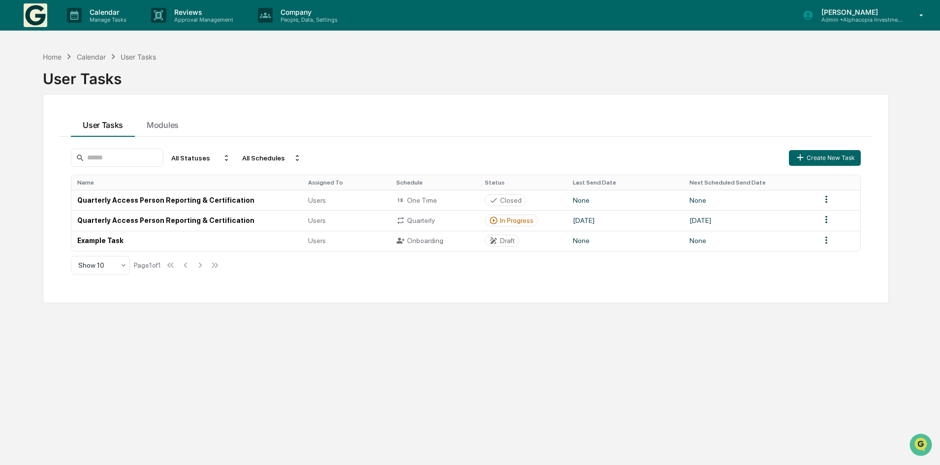
click at [860, 17] on p "Admin • Alphacopia Investments" at bounding box center [859, 19] width 92 height 7
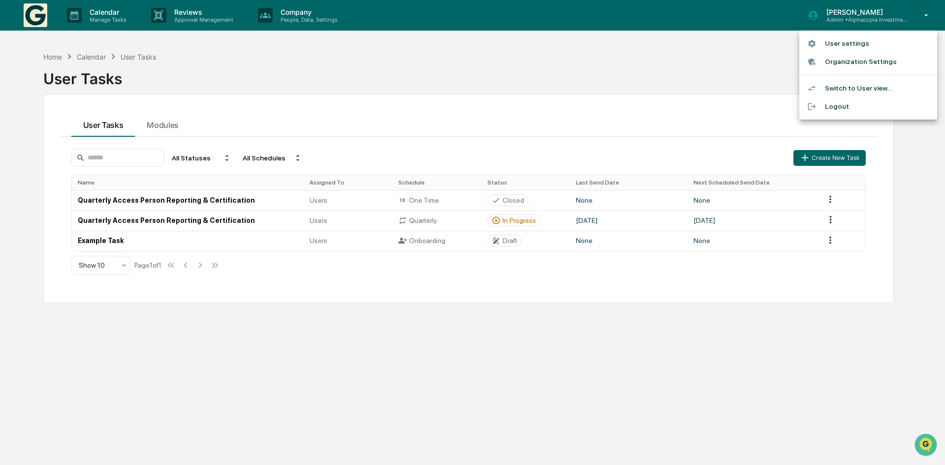
click at [855, 90] on li "Switch to User view..." at bounding box center [868, 88] width 138 height 18
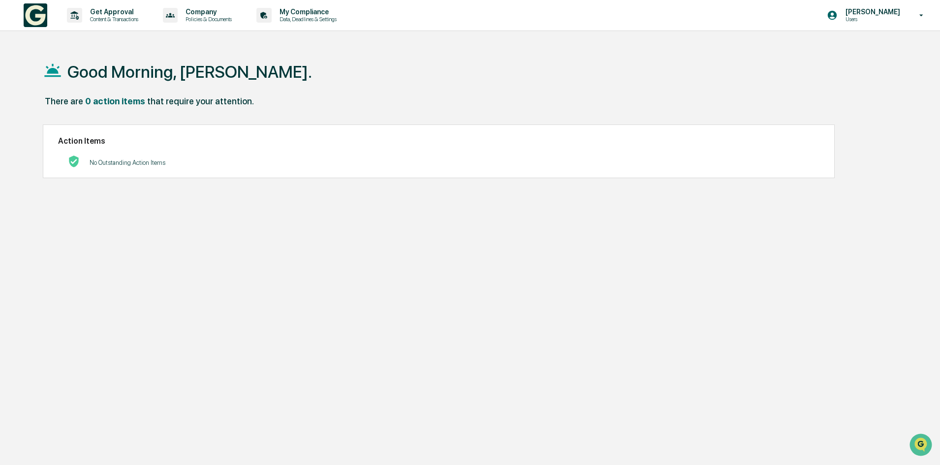
click at [100, 102] on div "0 action items" at bounding box center [115, 101] width 60 height 10
drag, startPoint x: 80, startPoint y: 97, endPoint x: 99, endPoint y: 73, distance: 30.8
click at [80, 96] on div "There are" at bounding box center [64, 101] width 38 height 10
click at [310, 18] on p "Data, Deadlines & Settings" at bounding box center [307, 19] width 70 height 7
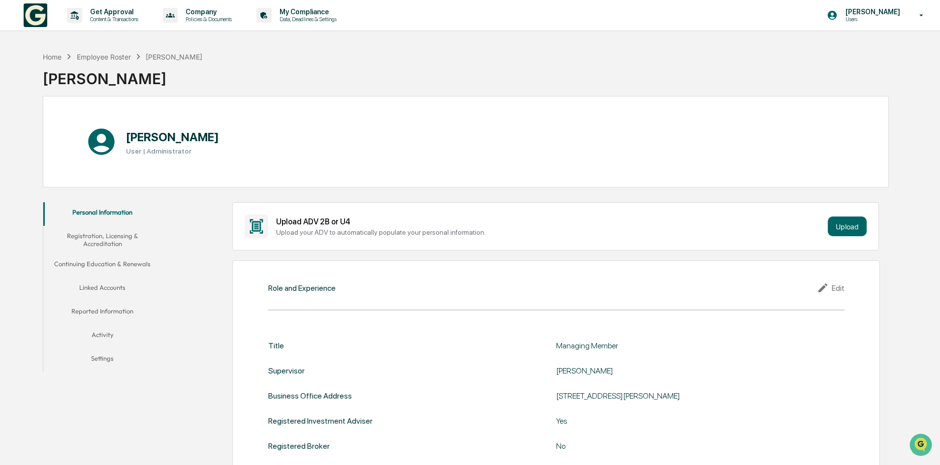
click at [104, 286] on button "Linked Accounts" at bounding box center [102, 290] width 118 height 24
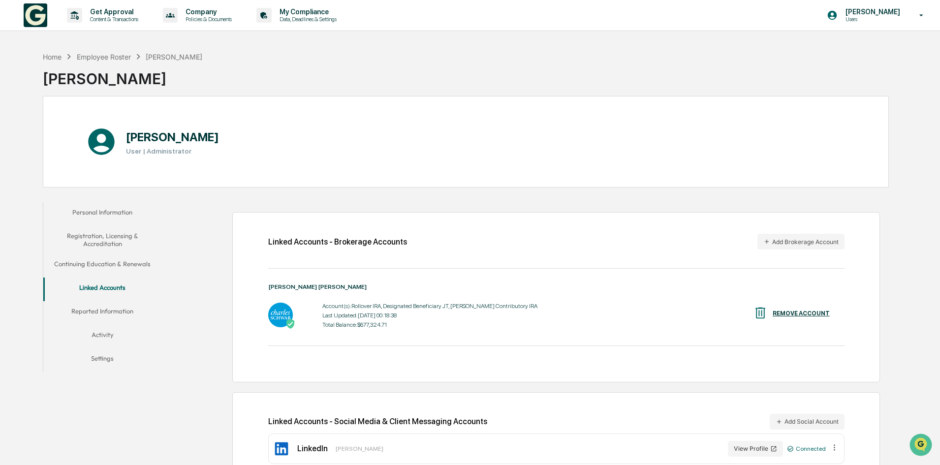
scroll to position [47, 0]
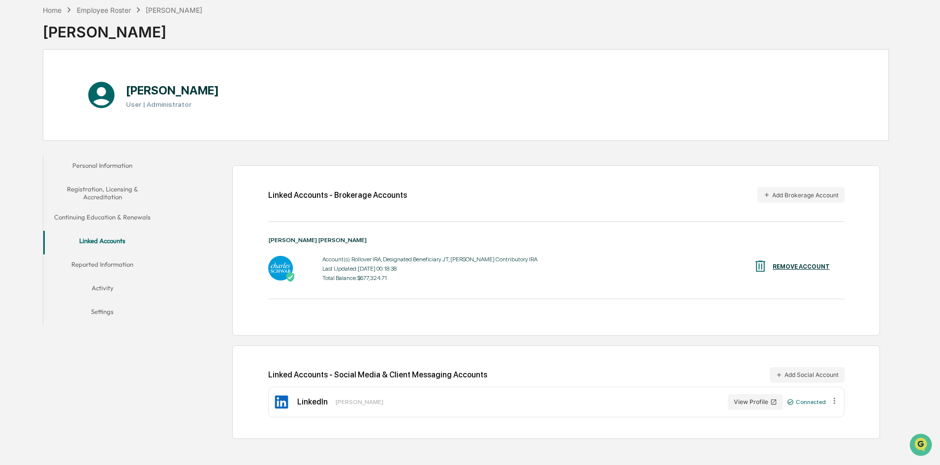
click at [105, 264] on button "Reported Information" at bounding box center [102, 266] width 118 height 24
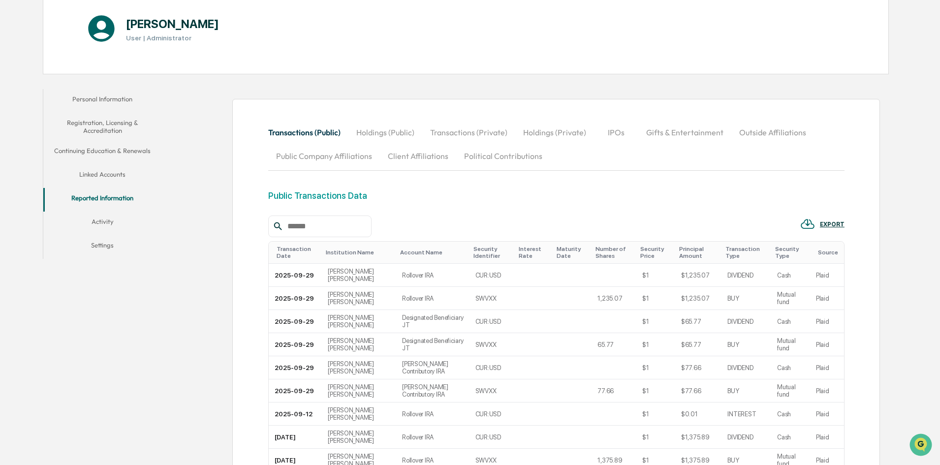
scroll to position [96, 0]
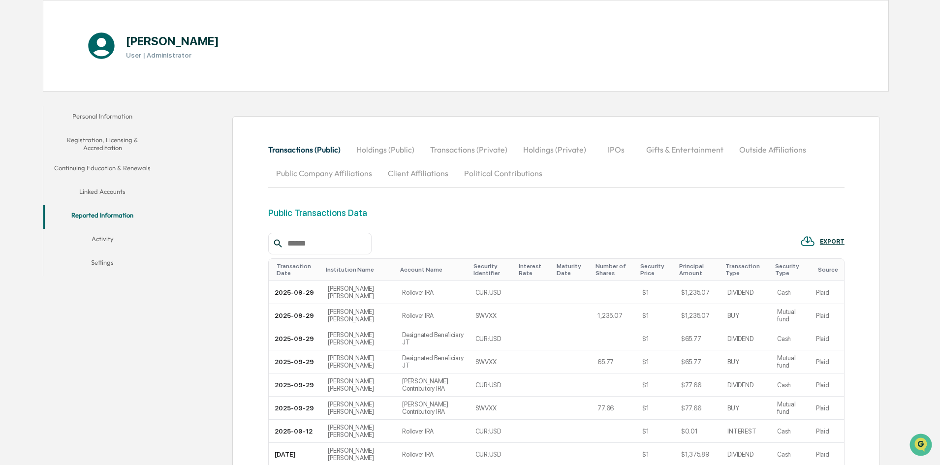
click at [381, 148] on button "Holdings (Public)" at bounding box center [385, 150] width 74 height 24
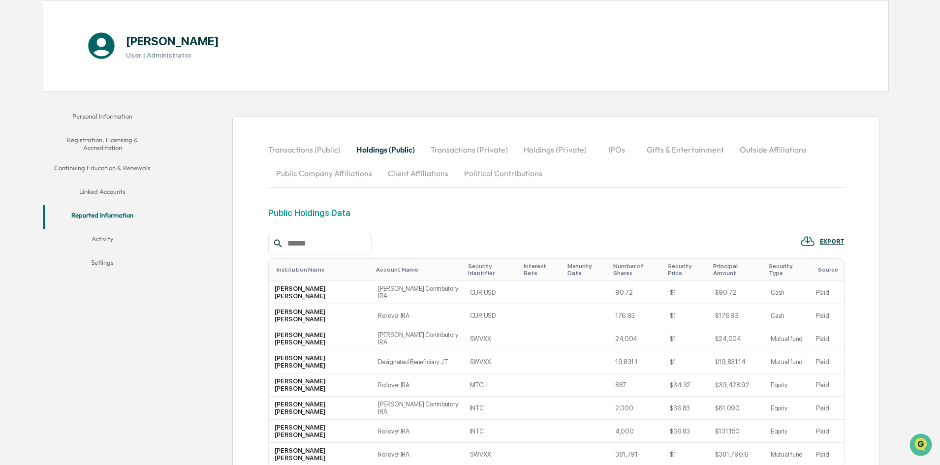
click at [458, 146] on button "Transactions (Private)" at bounding box center [469, 150] width 93 height 24
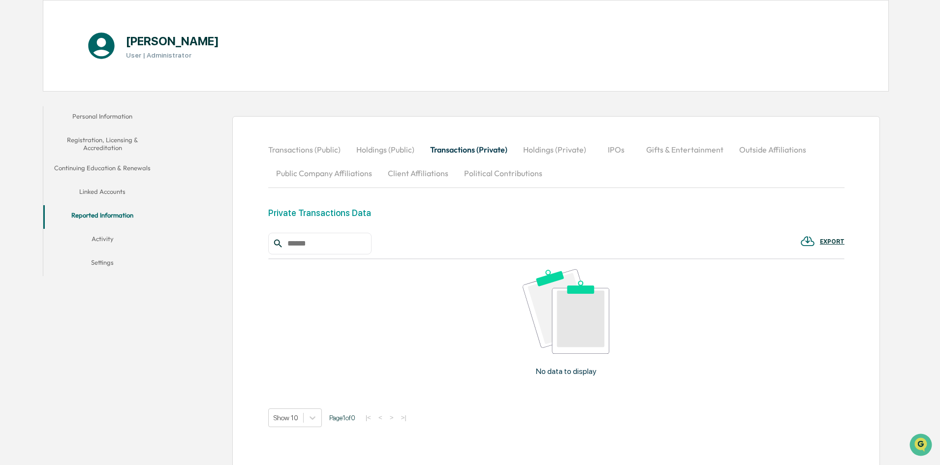
click at [537, 146] on button "Holdings (Private)" at bounding box center [554, 150] width 79 height 24
click at [500, 170] on button "Political Contributions" at bounding box center [503, 173] width 94 height 24
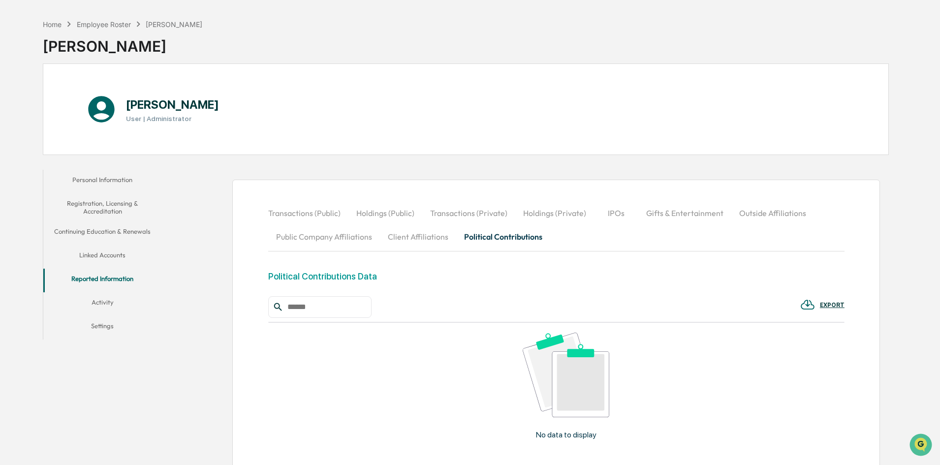
scroll to position [98, 0]
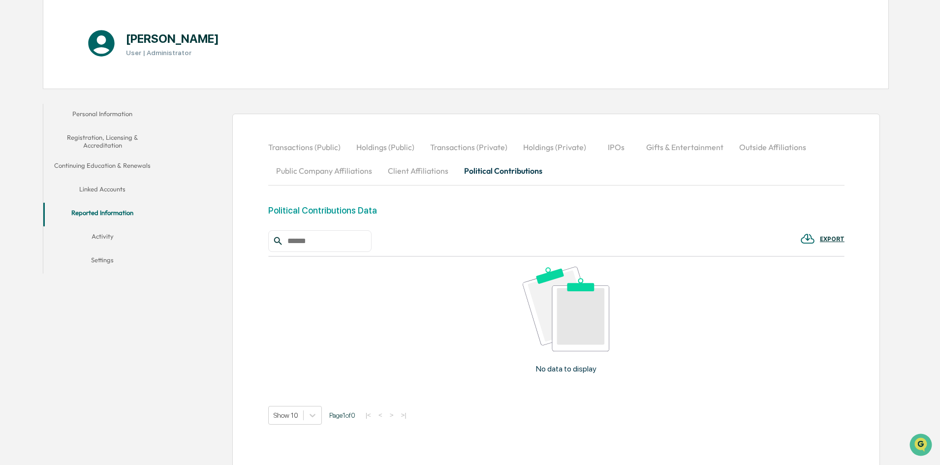
click at [107, 234] on button "Activity" at bounding box center [102, 238] width 118 height 24
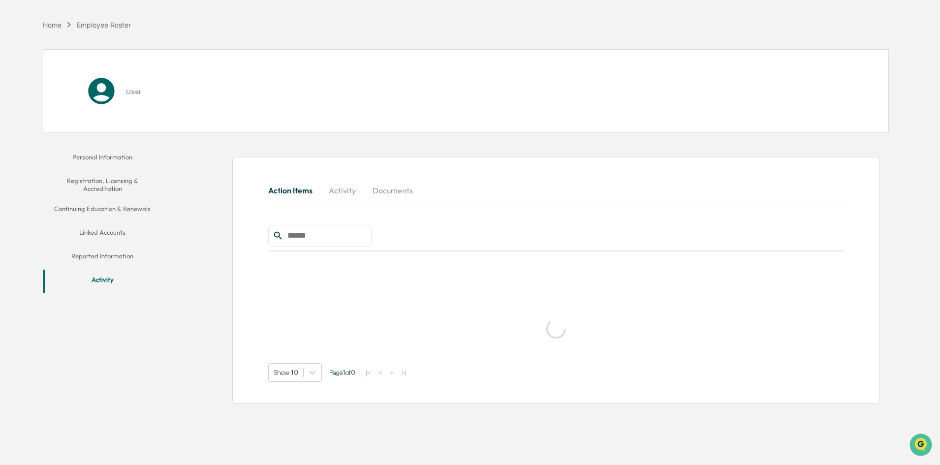
scroll to position [47, 0]
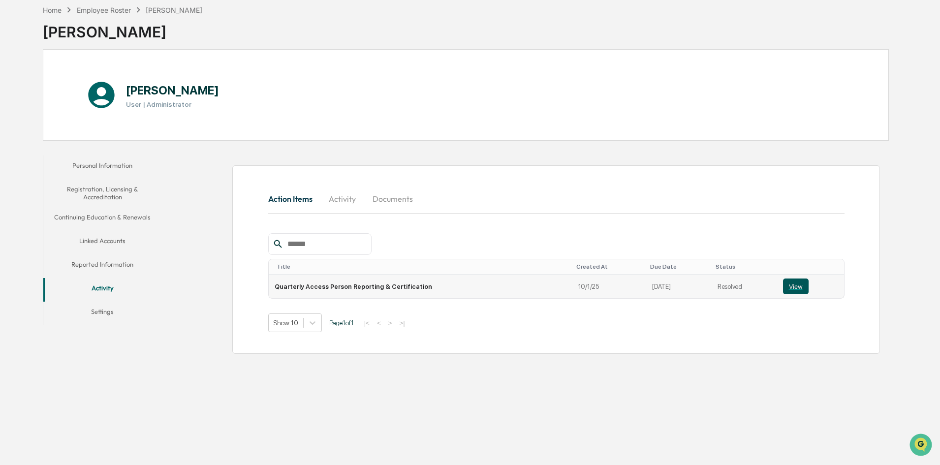
click at [795, 290] on button "View" at bounding box center [796, 287] width 26 height 16
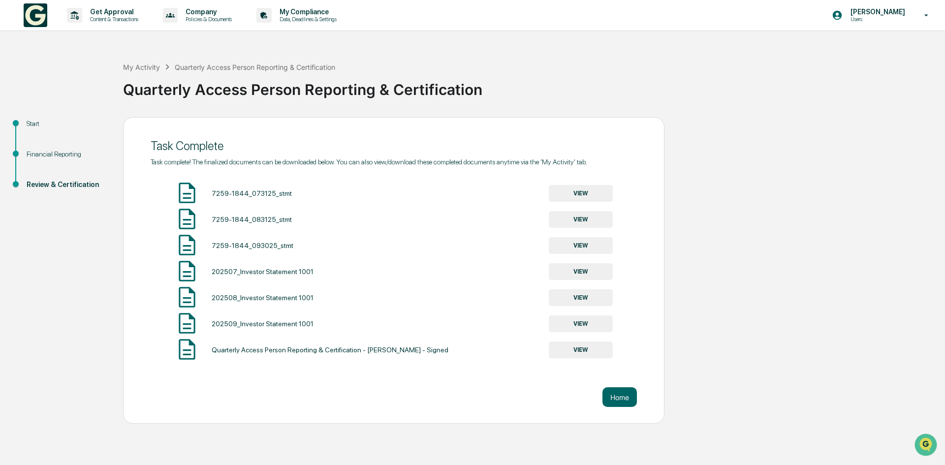
click at [58, 155] on div "Financial Reporting" at bounding box center [67, 154] width 81 height 10
click at [57, 151] on div "Financial Reporting" at bounding box center [67, 154] width 81 height 10
click at [47, 154] on div "Financial Reporting" at bounding box center [67, 154] width 81 height 10
click at [33, 117] on ul "Start Financial Reporting Review & Certification" at bounding box center [64, 165] width 118 height 97
click at [625, 395] on button "Home" at bounding box center [619, 397] width 34 height 20
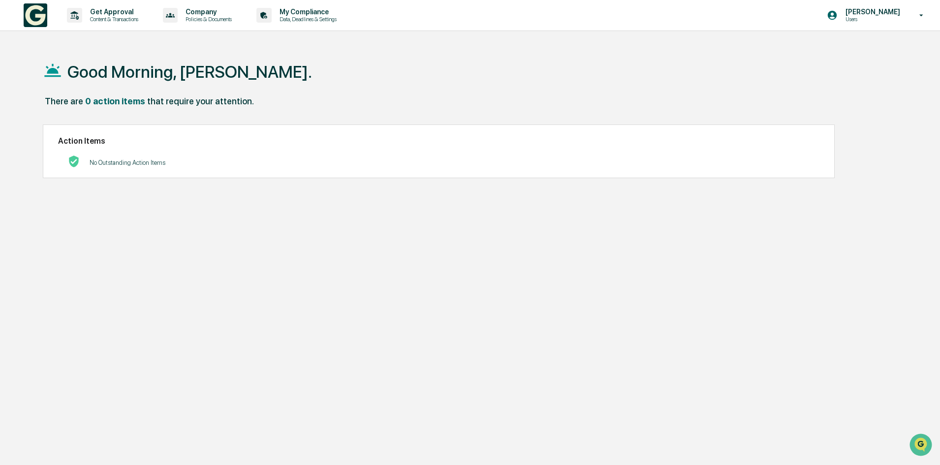
click at [111, 100] on div "0 action items" at bounding box center [115, 101] width 60 height 10
